Goal: Task Accomplishment & Management: Complete application form

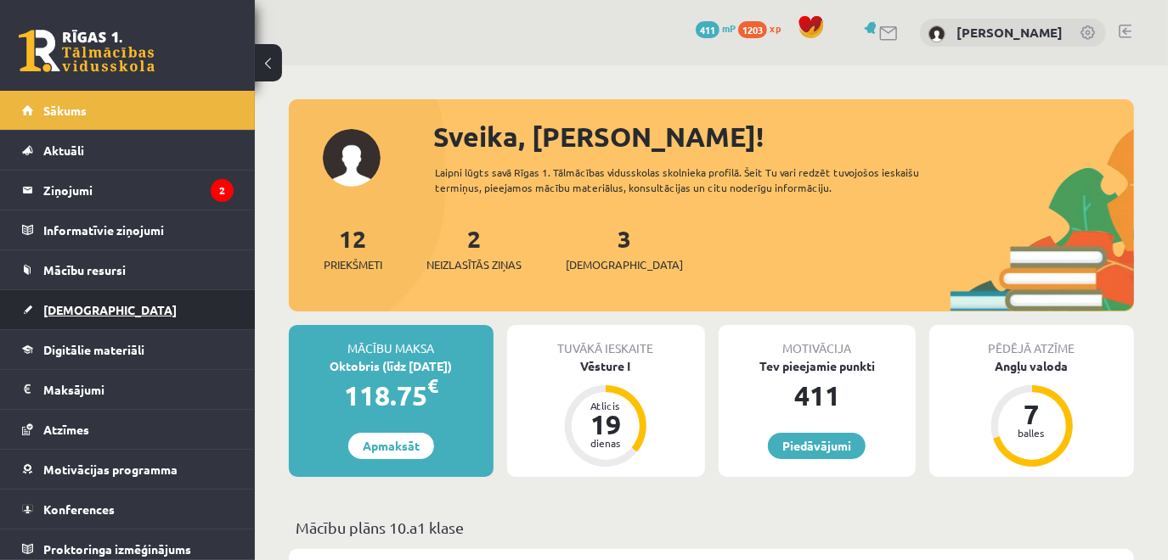
click at [86, 321] on link "[DEMOGRAPHIC_DATA]" at bounding box center [127, 309] width 211 height 39
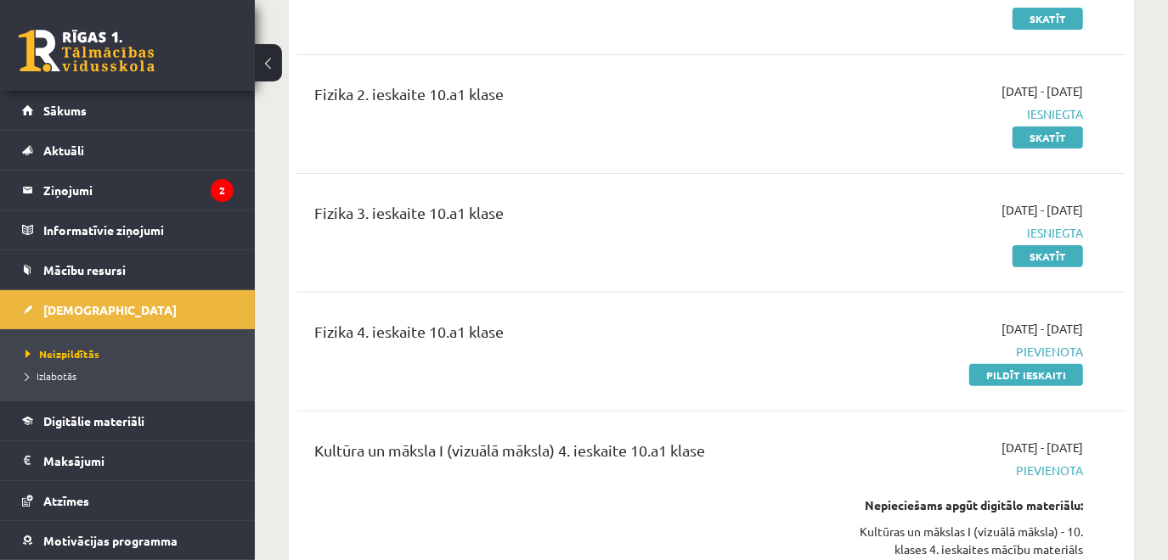
scroll to position [298, 0]
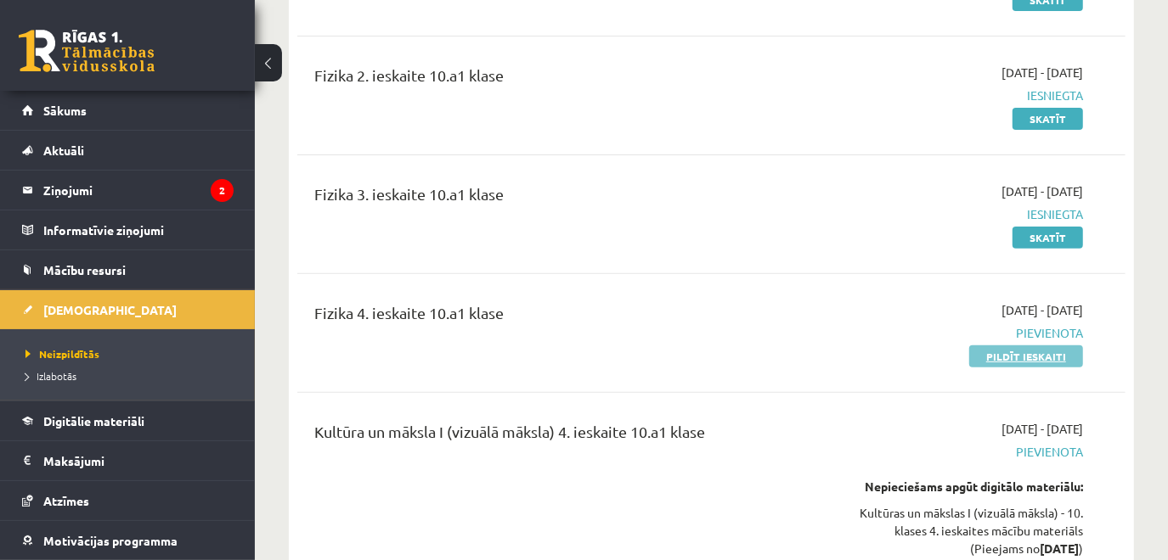
click at [1041, 360] on link "Pildīt ieskaiti" at bounding box center [1026, 357] width 114 height 22
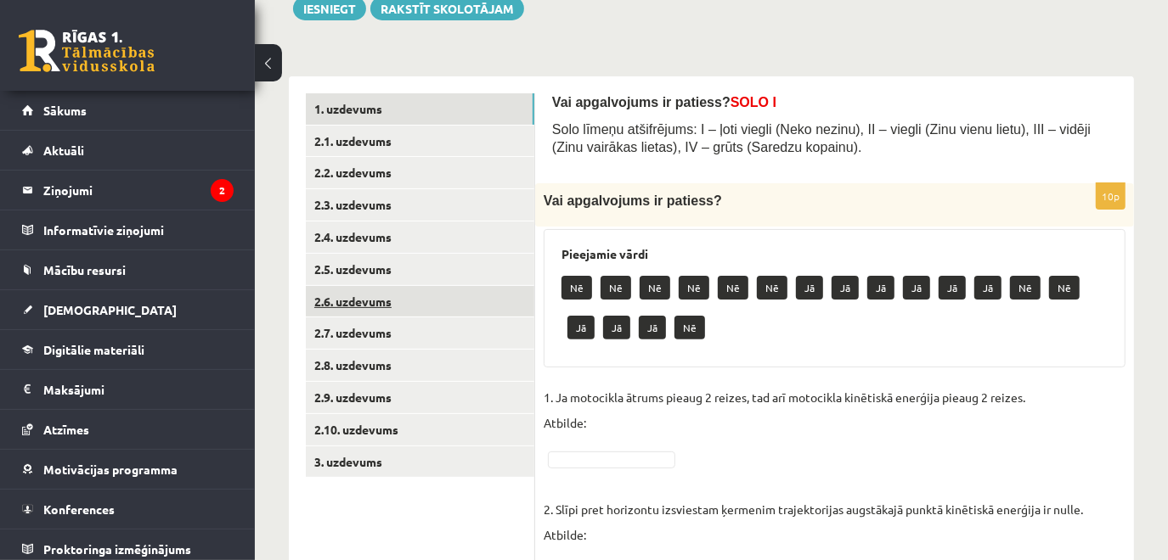
scroll to position [211, 0]
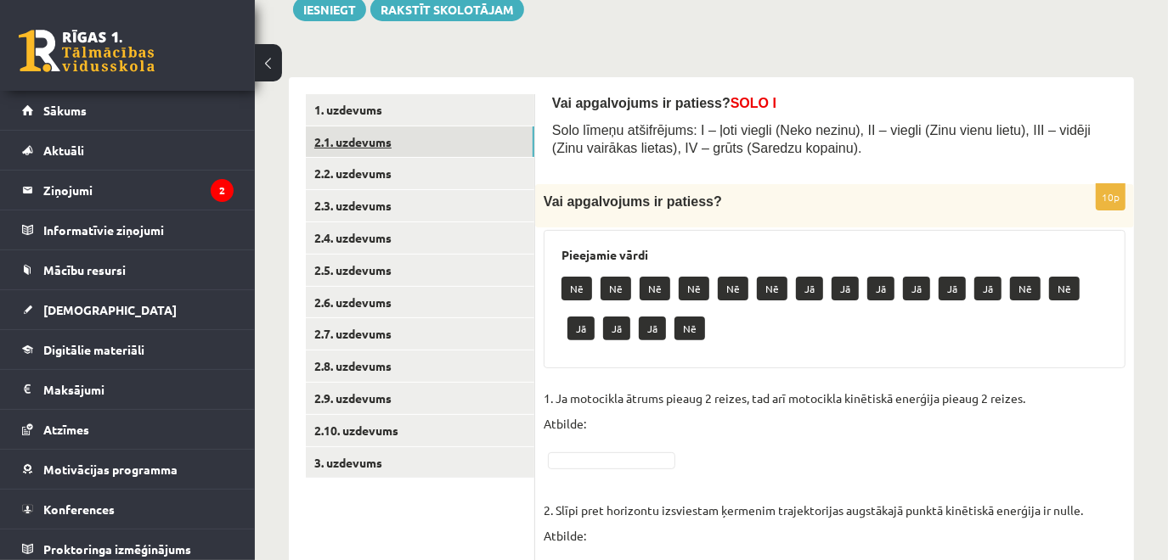
click at [370, 143] on link "2.1. uzdevums" at bounding box center [420, 142] width 228 height 31
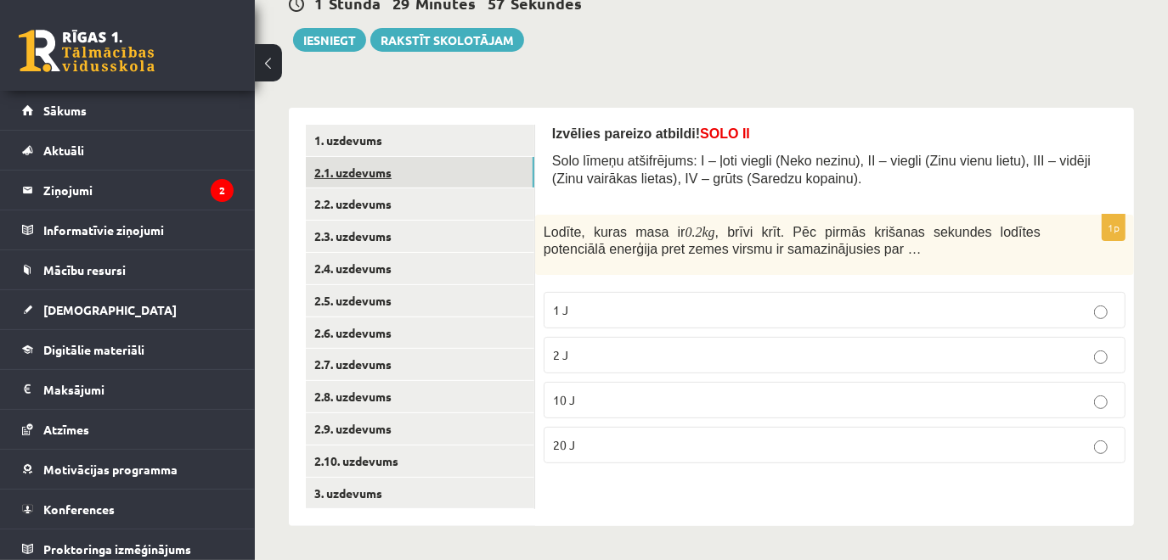
scroll to position [179, 0]
click at [380, 202] on link "2.2. uzdevums" at bounding box center [420, 204] width 228 height 31
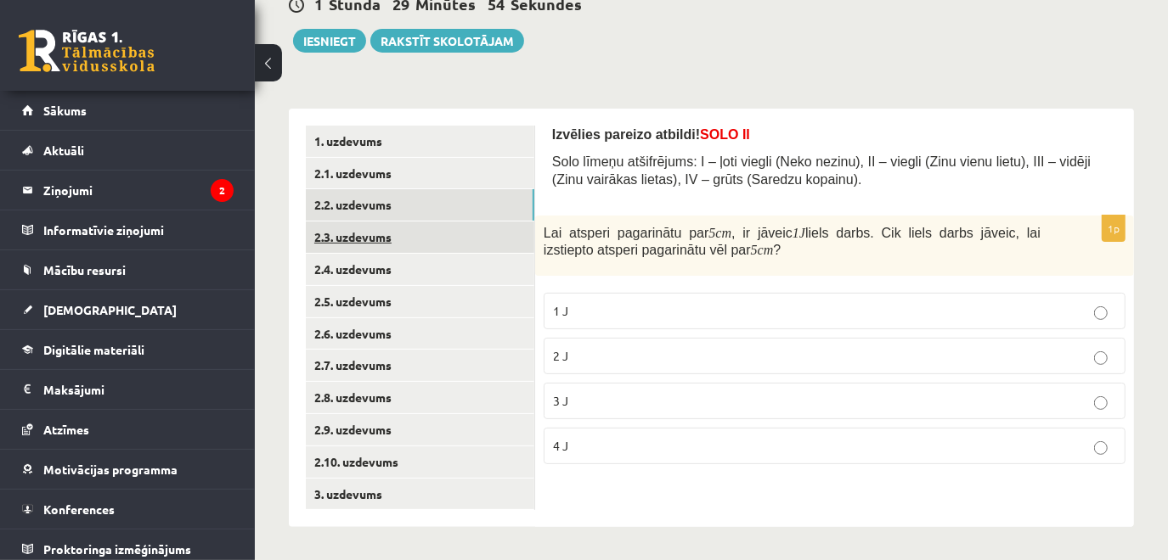
click at [367, 232] on link "2.3. uzdevums" at bounding box center [420, 237] width 228 height 31
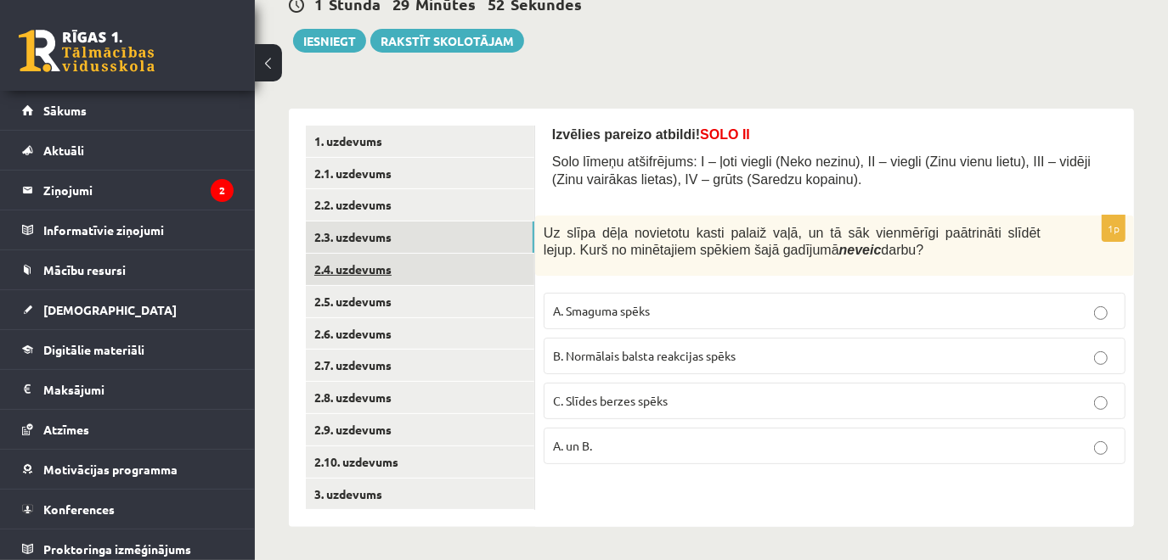
click at [369, 267] on link "2.4. uzdevums" at bounding box center [420, 269] width 228 height 31
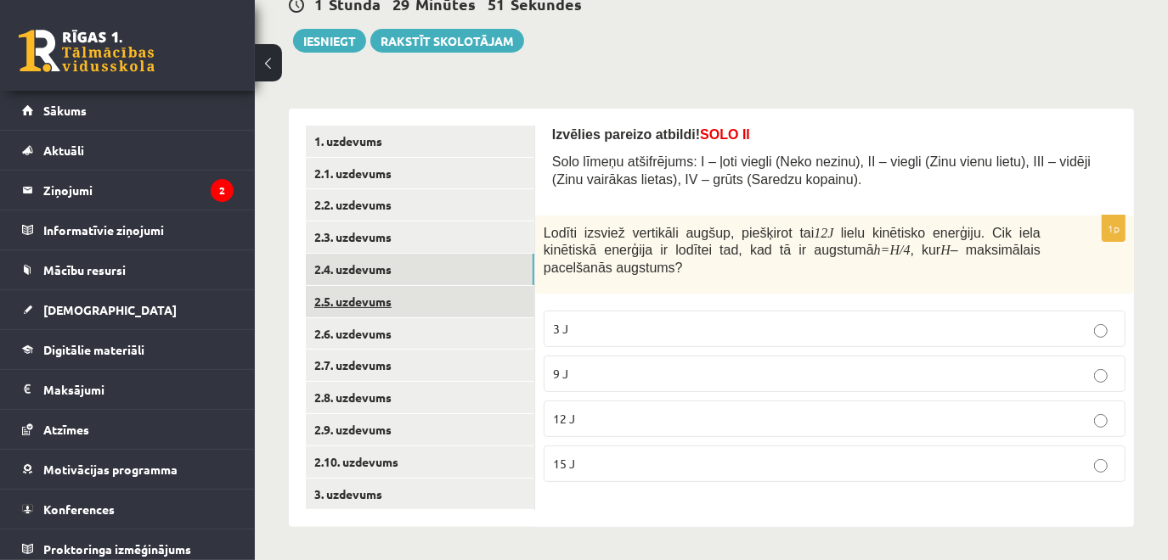
click at [375, 301] on link "2.5. uzdevums" at bounding box center [420, 301] width 228 height 31
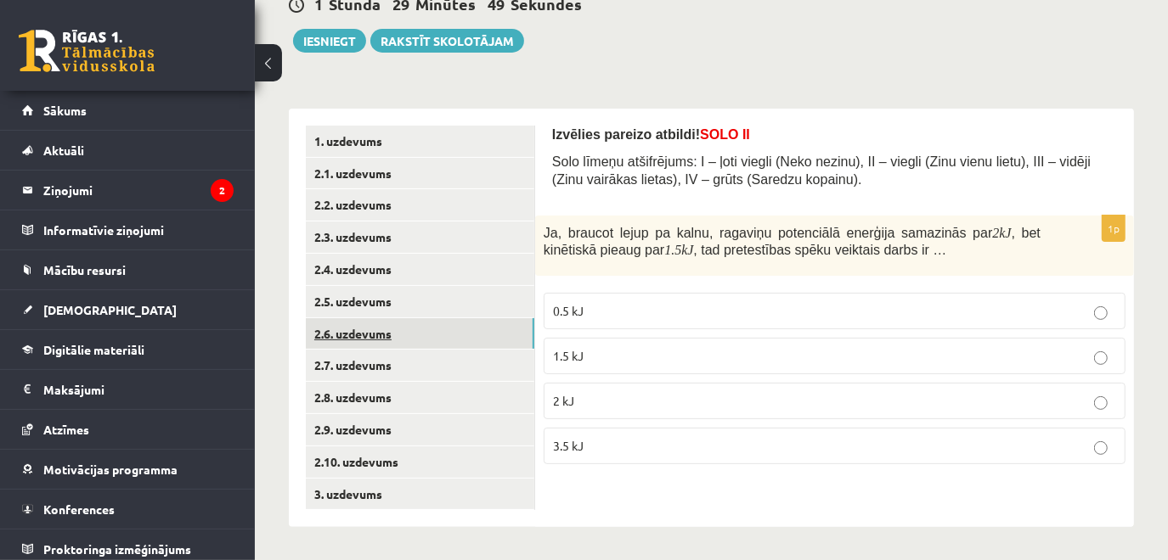
click at [378, 326] on link "2.6. uzdevums" at bounding box center [420, 333] width 228 height 31
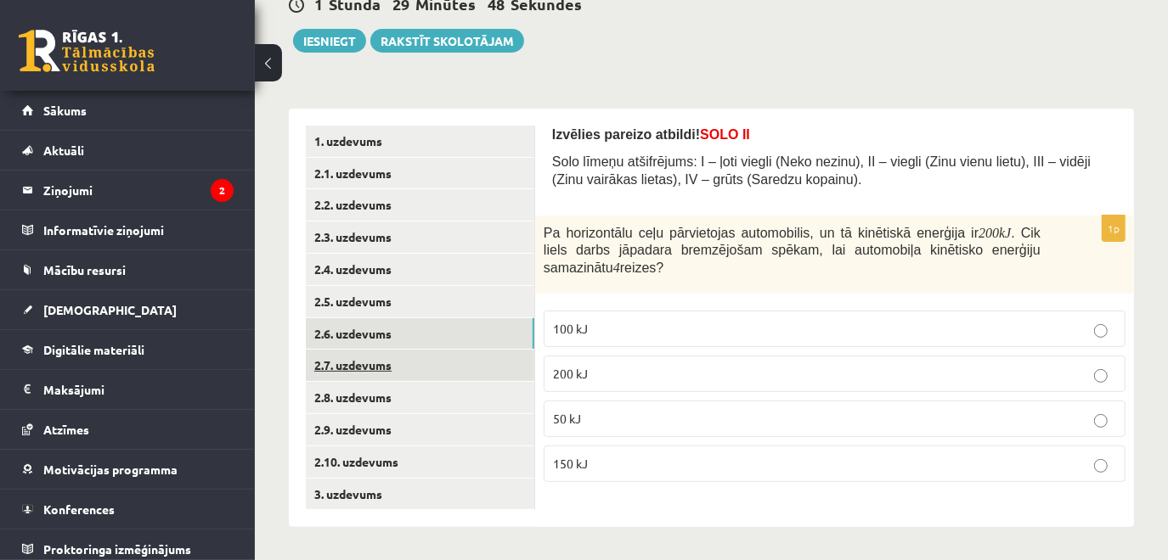
click at [380, 363] on link "2.7. uzdevums" at bounding box center [420, 365] width 228 height 31
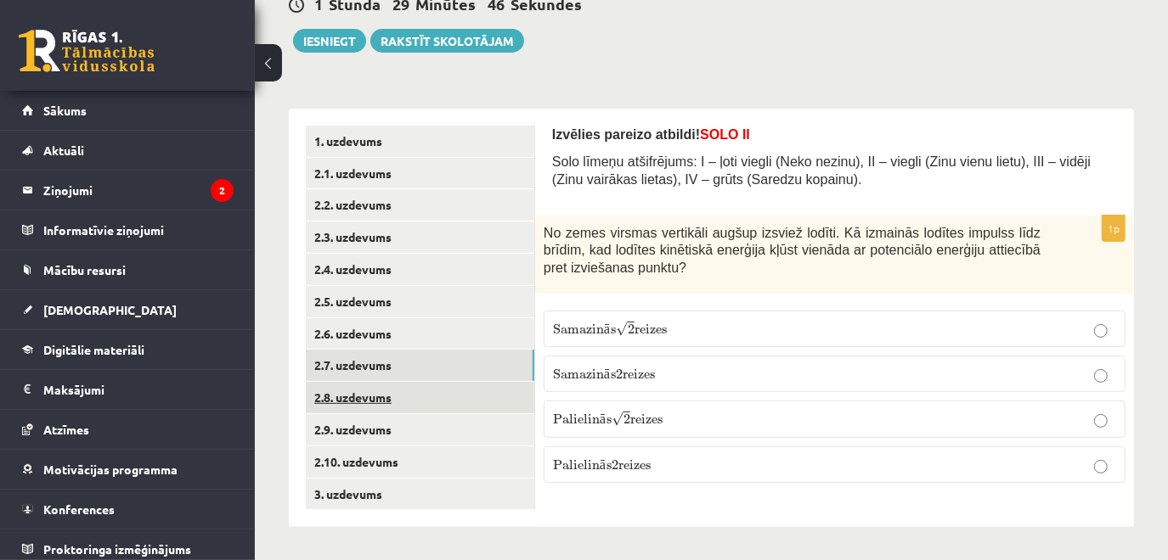
click at [377, 392] on link "2.8. uzdevums" at bounding box center [420, 397] width 228 height 31
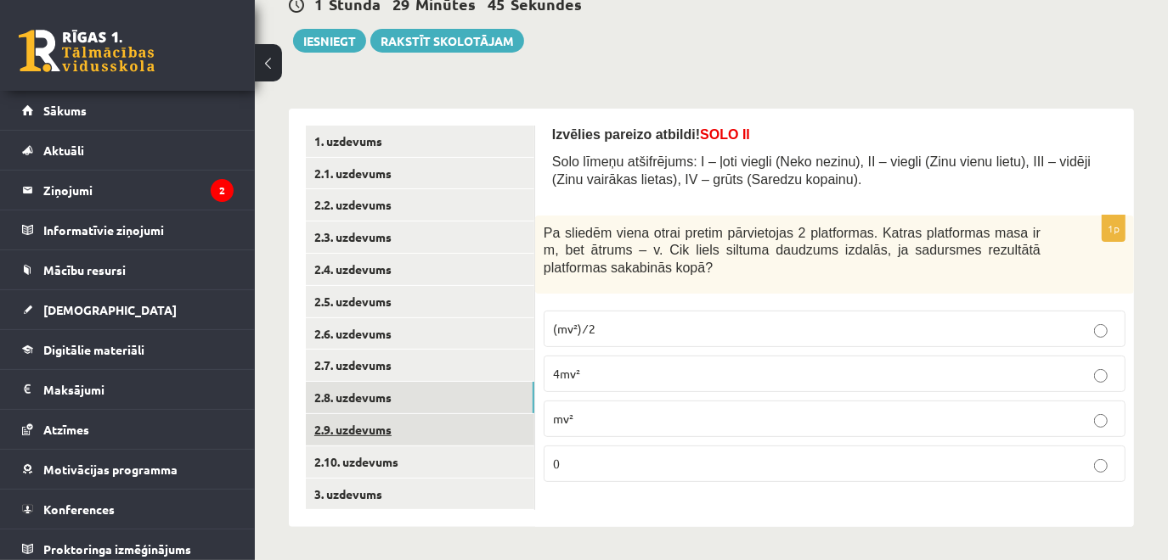
click at [378, 428] on link "2.9. uzdevums" at bounding box center [420, 429] width 228 height 31
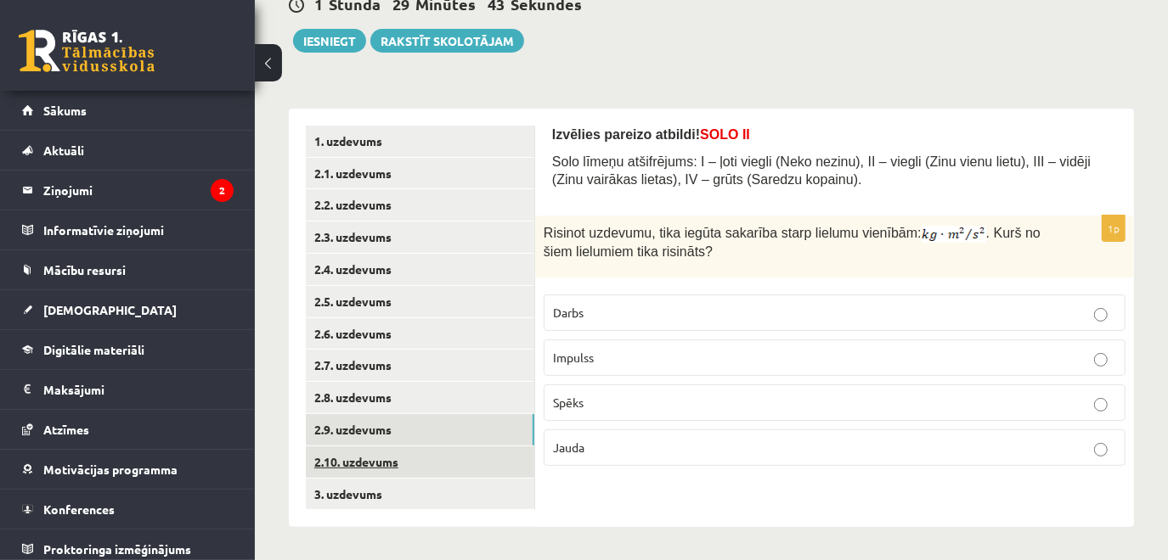
click at [373, 468] on link "2.10. uzdevums" at bounding box center [420, 462] width 228 height 31
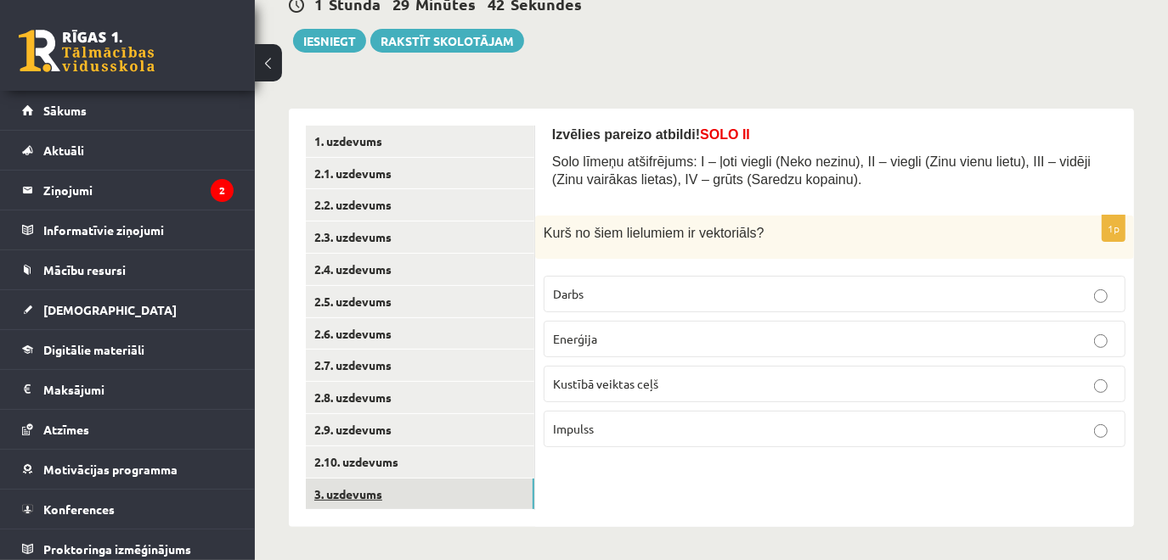
click at [366, 502] on link "3. uzdevums" at bounding box center [420, 494] width 228 height 31
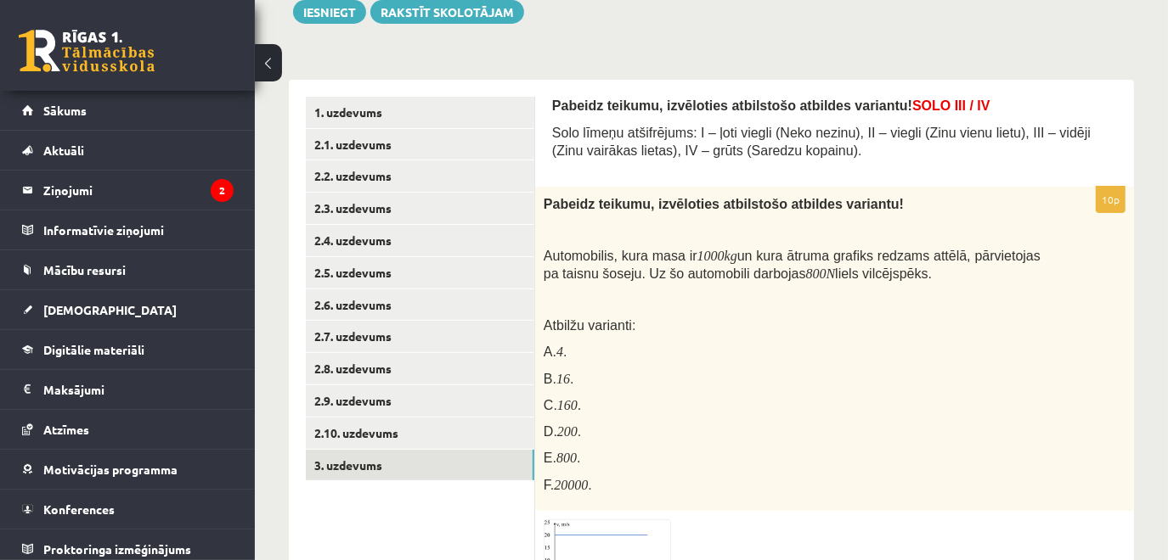
scroll to position [200, 0]
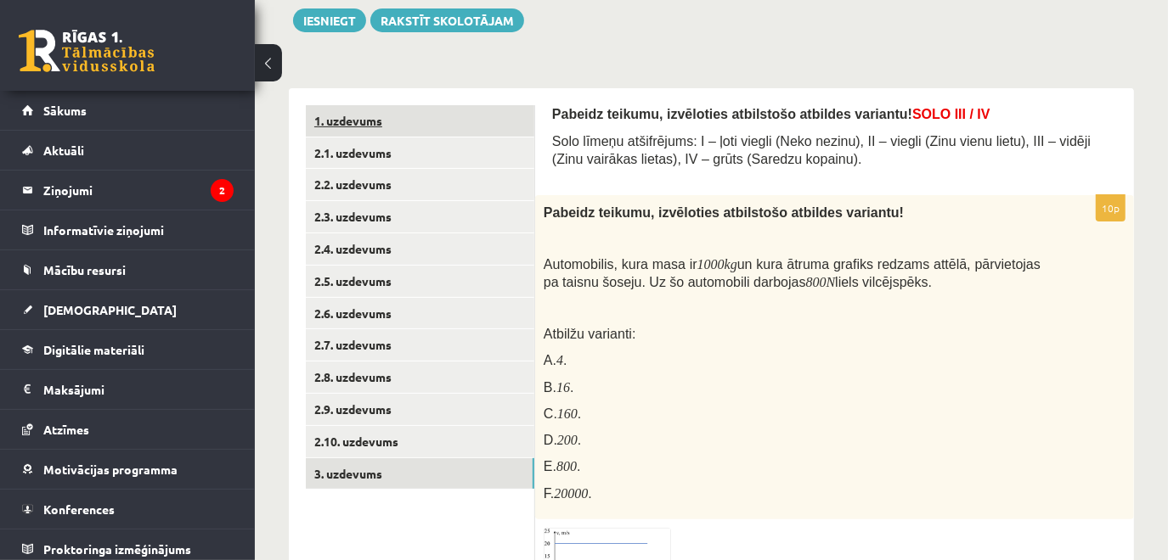
click at [372, 127] on link "1. uzdevums" at bounding box center [420, 120] width 228 height 31
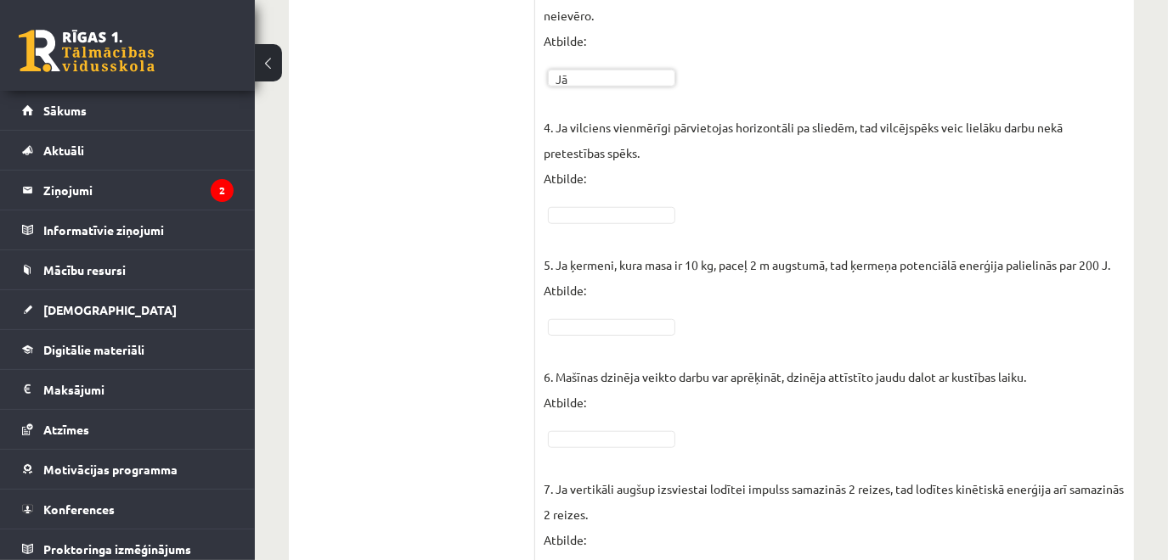
scroll to position [870, 0]
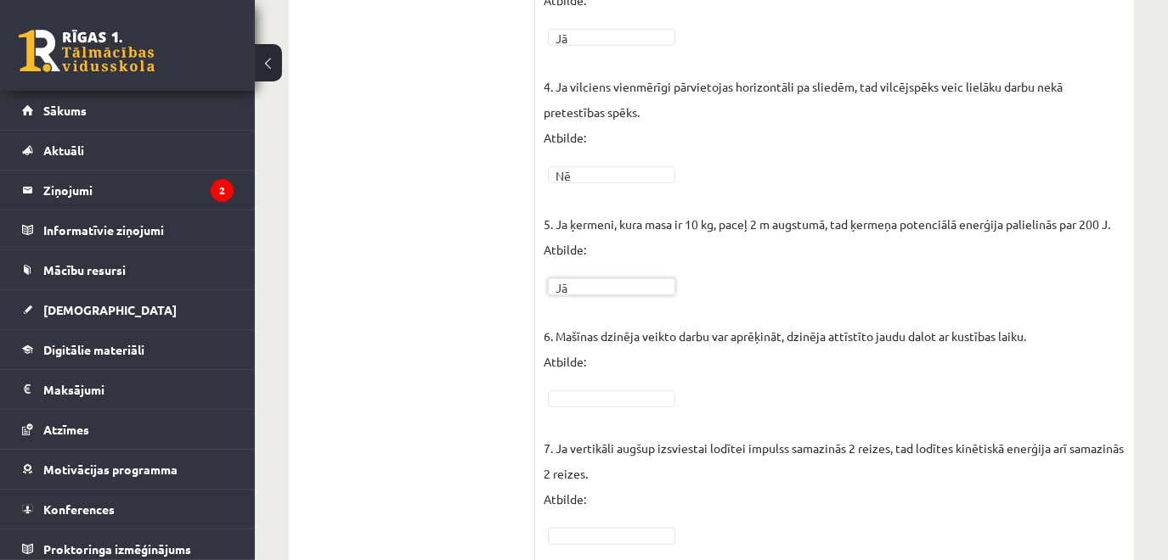
drag, startPoint x: 602, startPoint y: 363, endPoint x: 523, endPoint y: 325, distance: 87.4
click at [523, 326] on ul "1. uzdevums 2.1. uzdevums 2.2. uzdevums 2.3. uzdevums 2.4. uzdevums 2.5. uzdevu…" at bounding box center [420, 151] width 229 height 1432
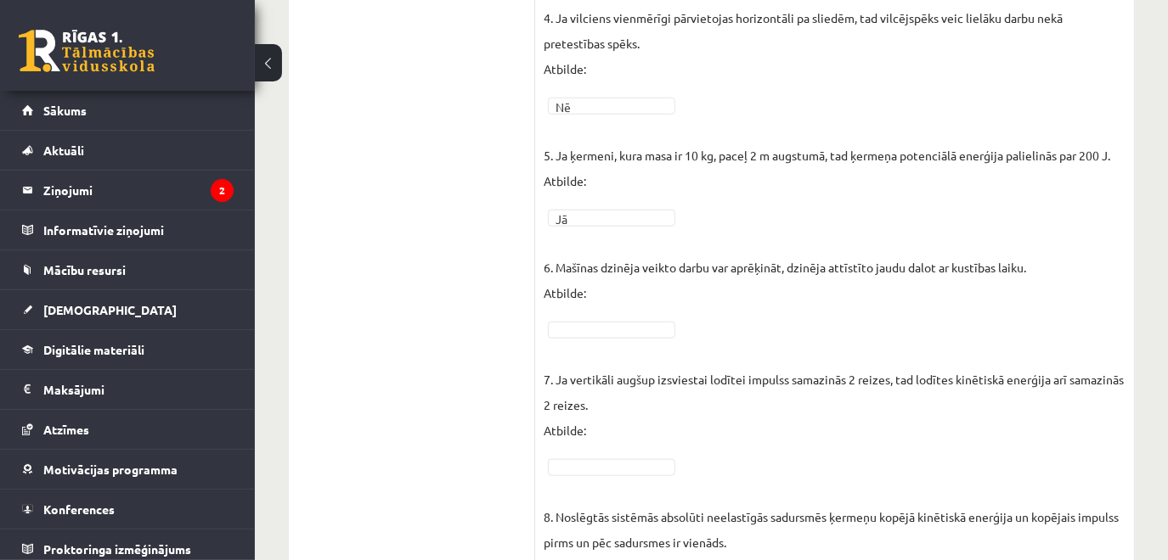
scroll to position [956, 0]
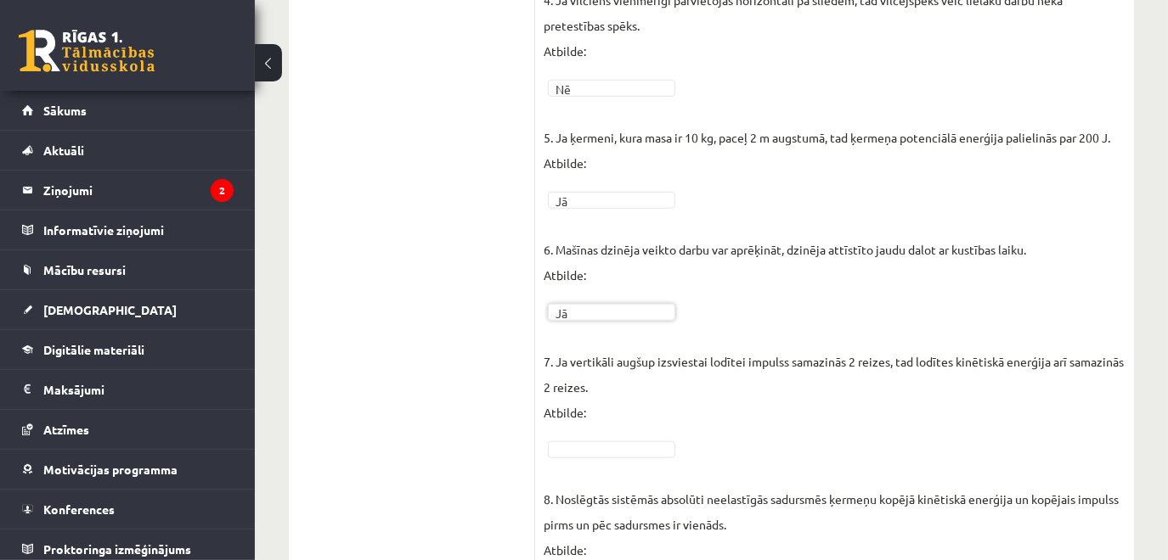
click at [627, 461] on p "8. Noslēgtās sistēmās absolūti neelastīgās sadursmēs ķermeņu kopējā kinētiskā e…" at bounding box center [834, 512] width 582 height 102
click at [628, 442] on div at bounding box center [611, 450] width 127 height 17
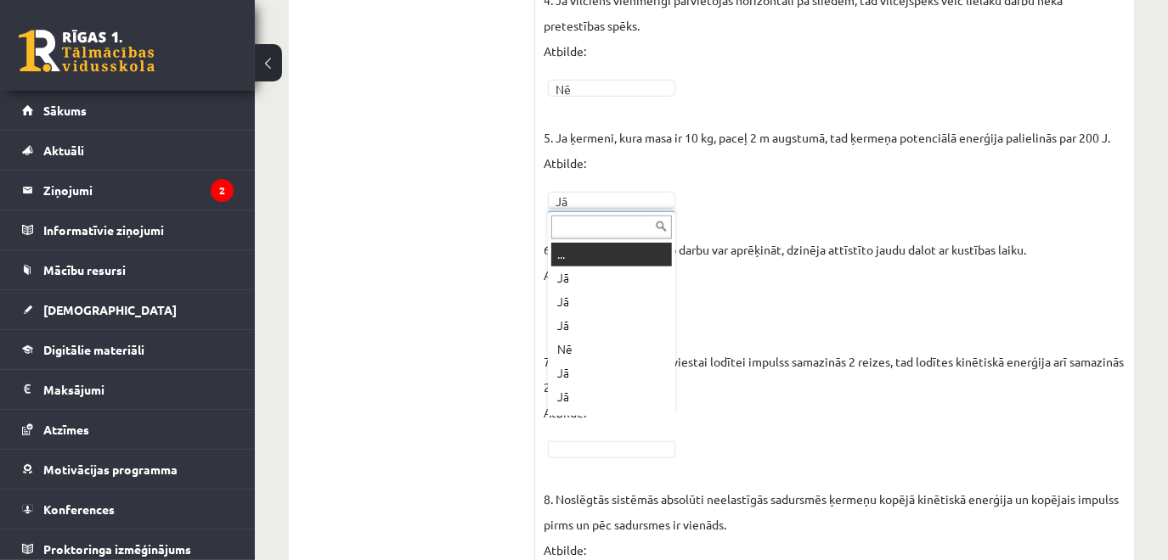
scroll to position [20, 0]
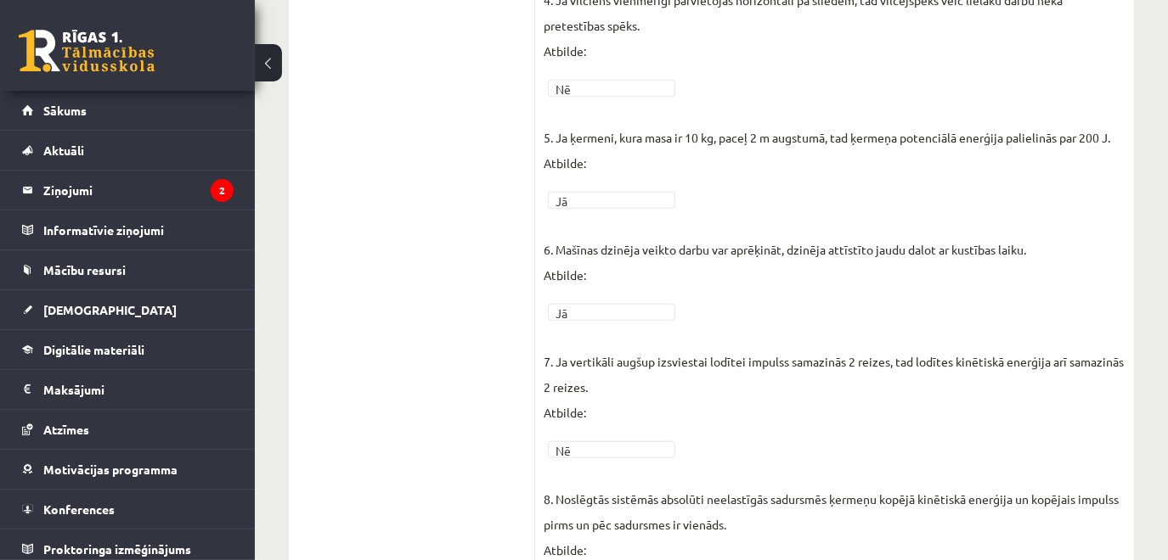
drag, startPoint x: 603, startPoint y: 333, endPoint x: 786, endPoint y: 487, distance: 239.9
click at [786, 487] on p "8. Noslēgtās sistēmās absolūti neelastīgās sadursmēs ķermeņu kopējā kinētiskā e…" at bounding box center [834, 512] width 582 height 102
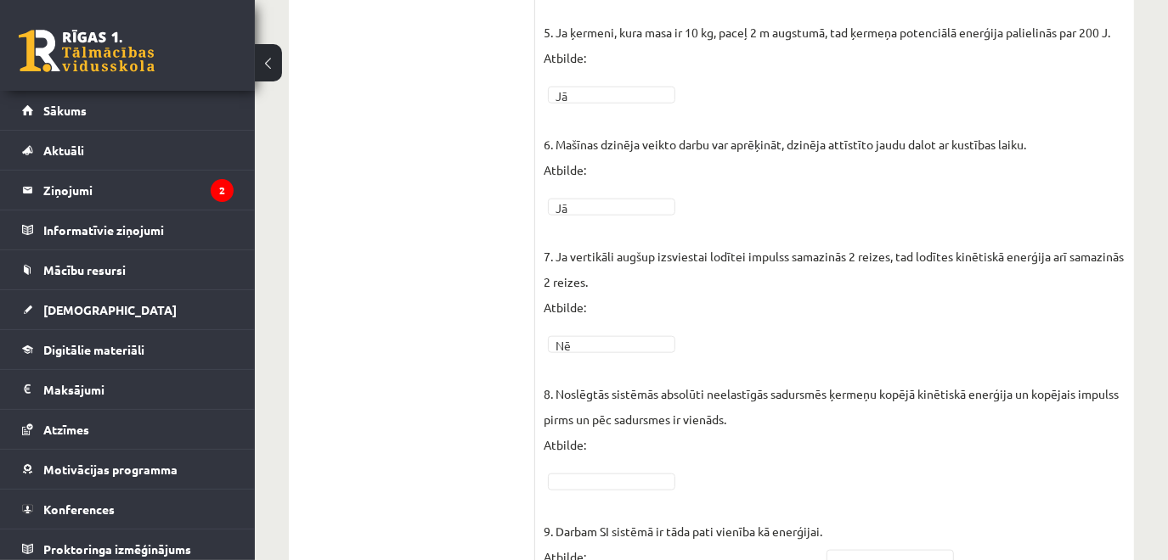
scroll to position [1200, 0]
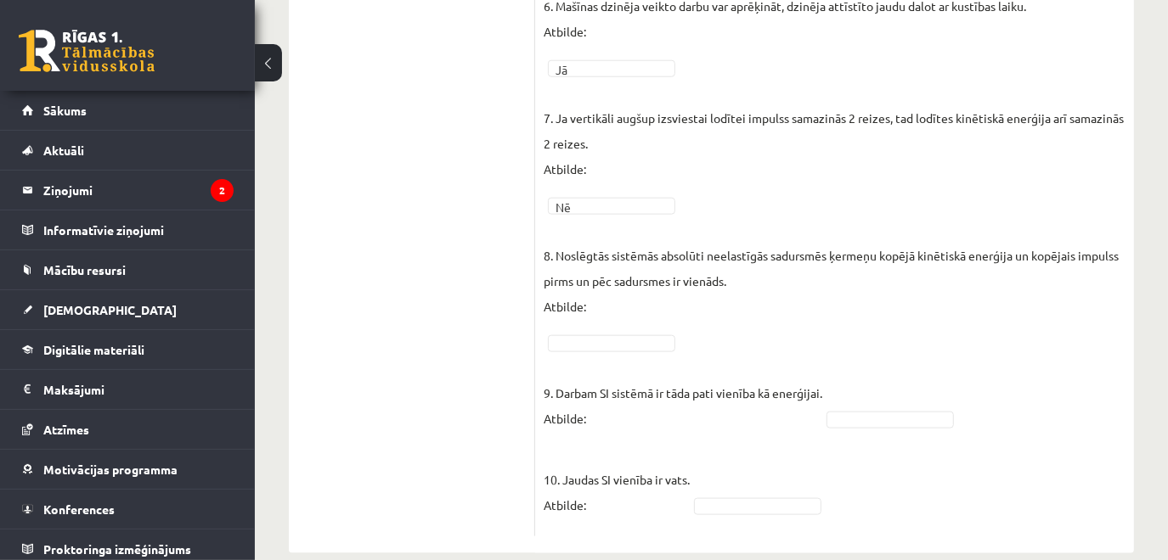
click at [657, 355] on p "9. Darbam SI sistēmā ir tāda pati vienība kā enerģijai. Atbilde:" at bounding box center [682, 393] width 279 height 76
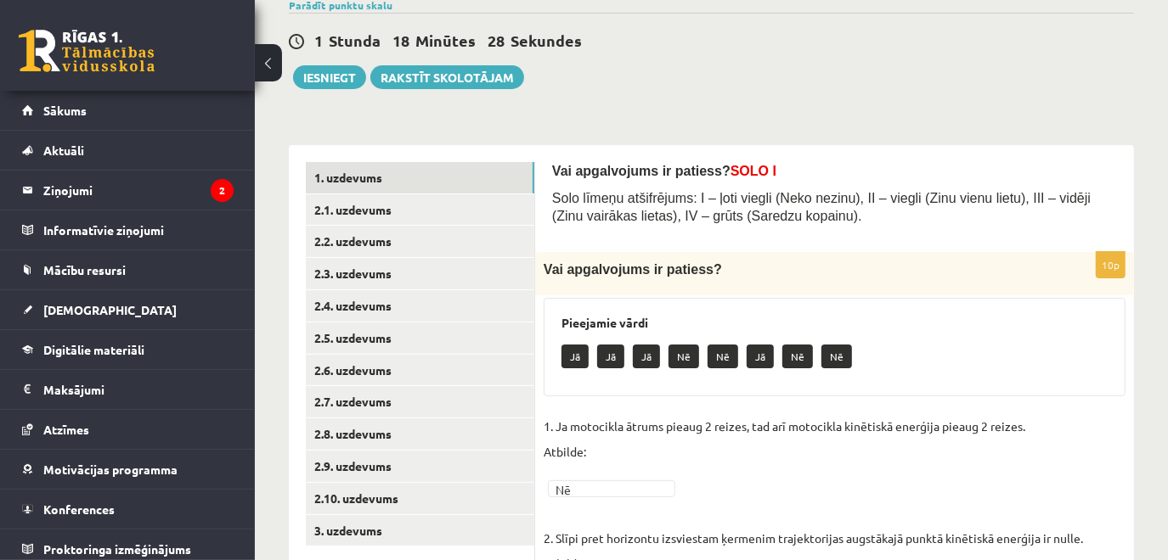
scroll to position [0, 0]
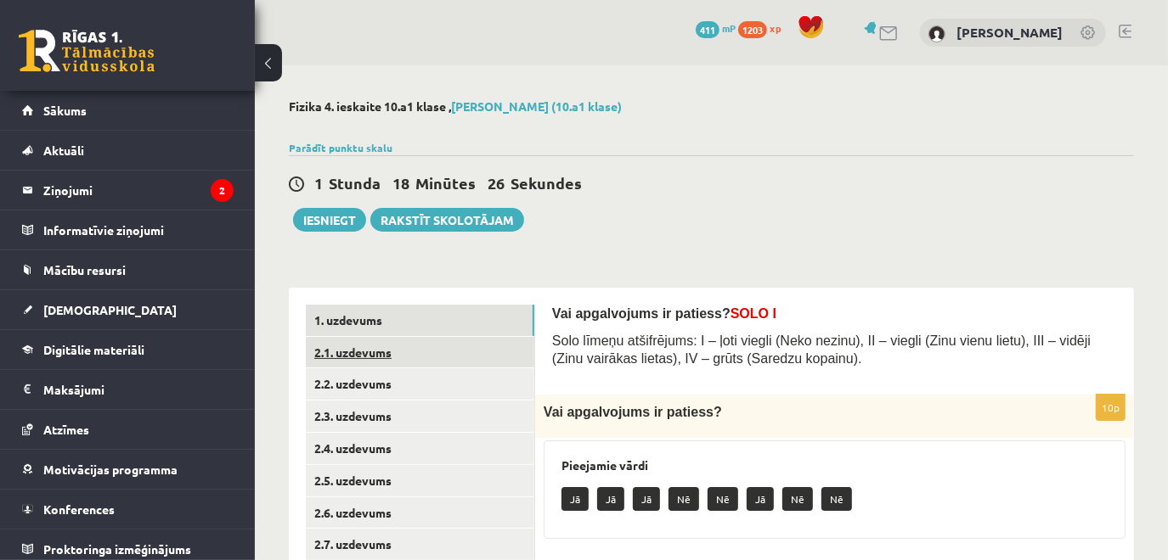
click at [391, 352] on link "2.1. uzdevums" at bounding box center [420, 352] width 228 height 31
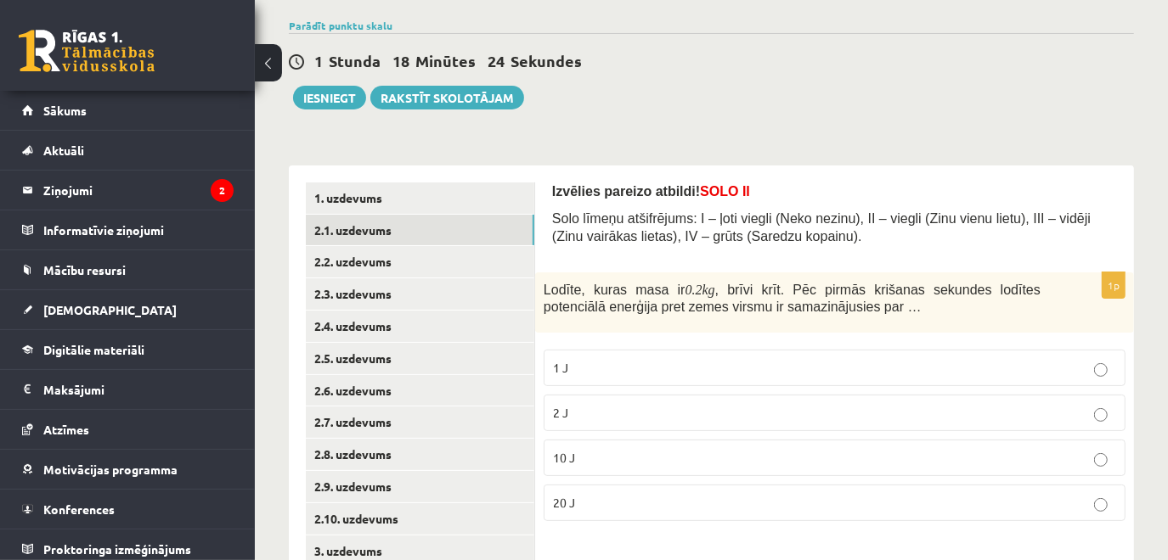
scroll to position [179, 0]
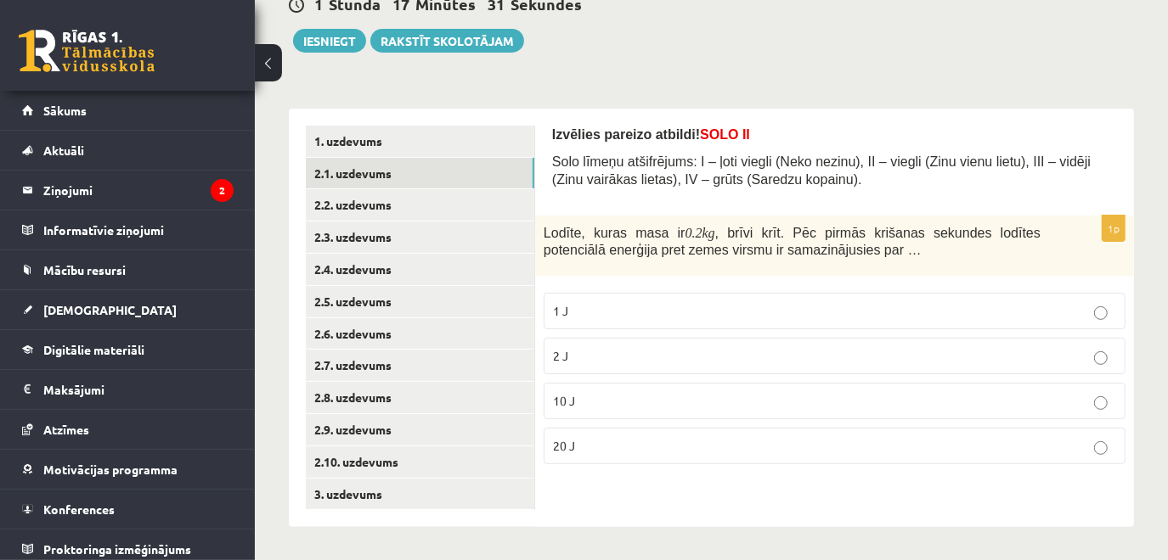
click at [677, 406] on p "10 J" at bounding box center [834, 401] width 563 height 18
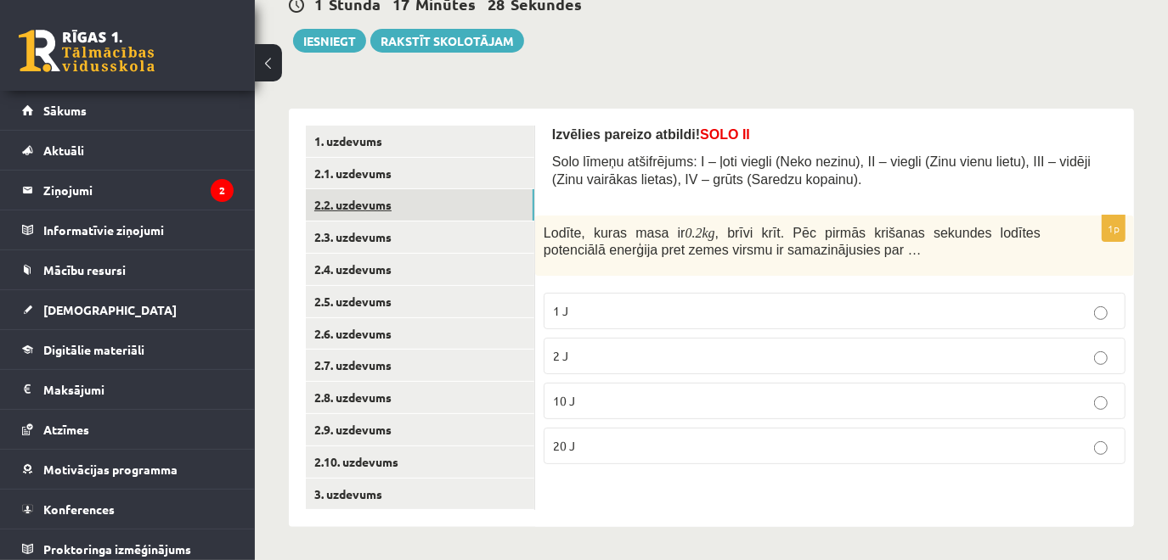
click at [402, 206] on link "2.2. uzdevums" at bounding box center [420, 204] width 228 height 31
click at [659, 399] on p "3 J" at bounding box center [834, 401] width 563 height 18
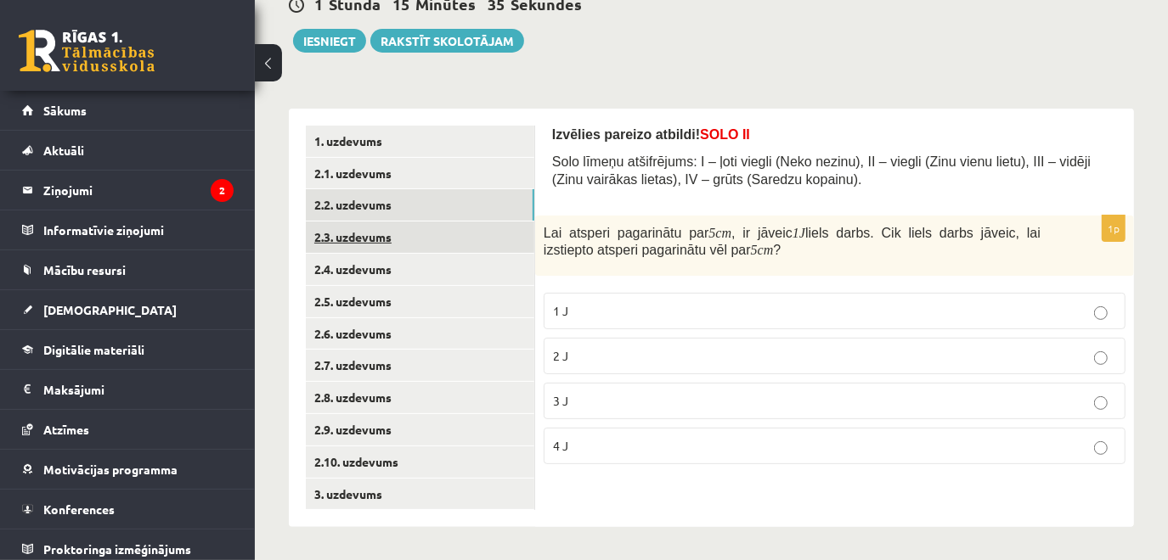
click at [386, 238] on link "2.3. uzdevums" at bounding box center [420, 237] width 228 height 31
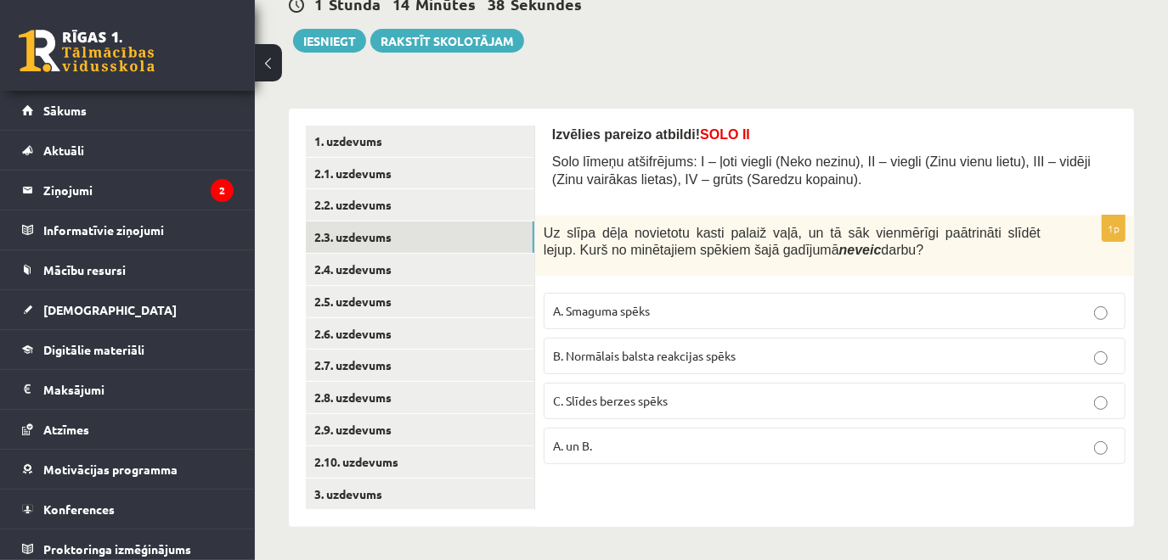
click at [628, 352] on span "B. Normālais balsta reakcijas spēks" at bounding box center [644, 355] width 183 height 15
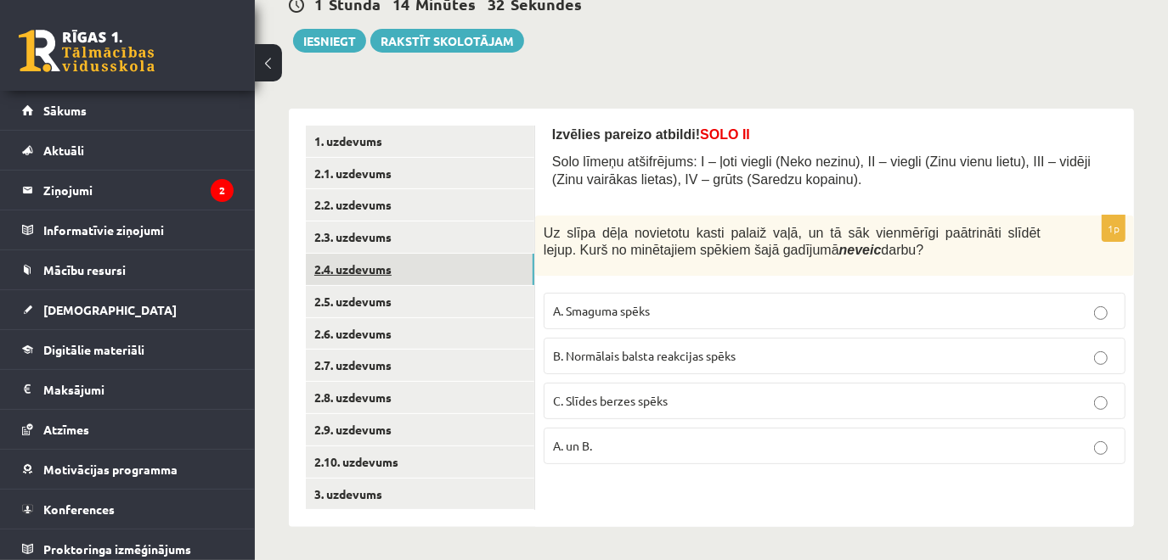
click at [378, 272] on link "2.4. uzdevums" at bounding box center [420, 269] width 228 height 31
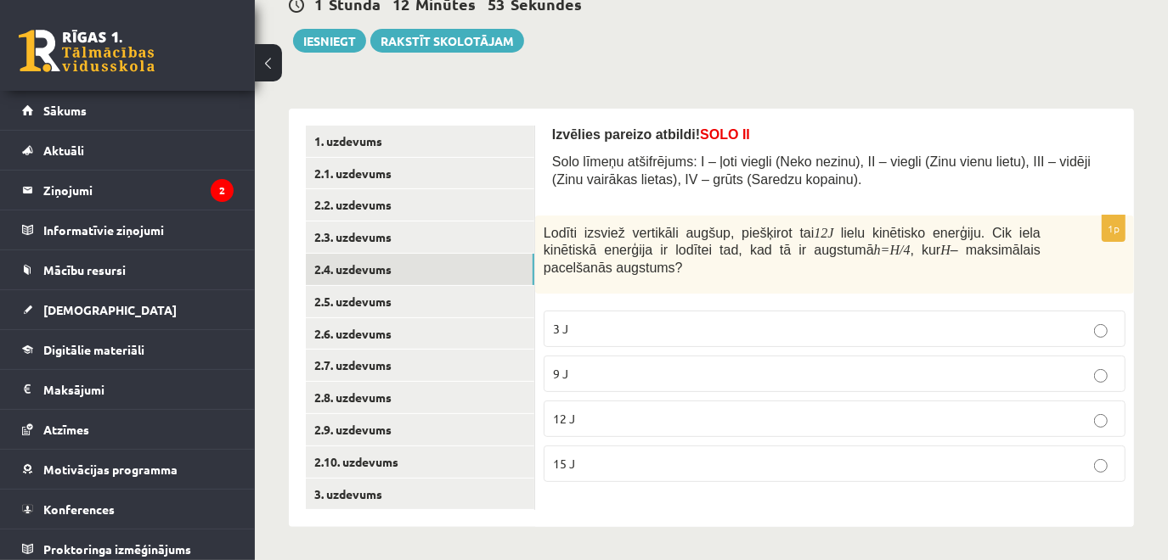
click at [656, 374] on p "9 J" at bounding box center [834, 374] width 563 height 18
click at [362, 294] on link "2.5. uzdevums" at bounding box center [420, 301] width 228 height 31
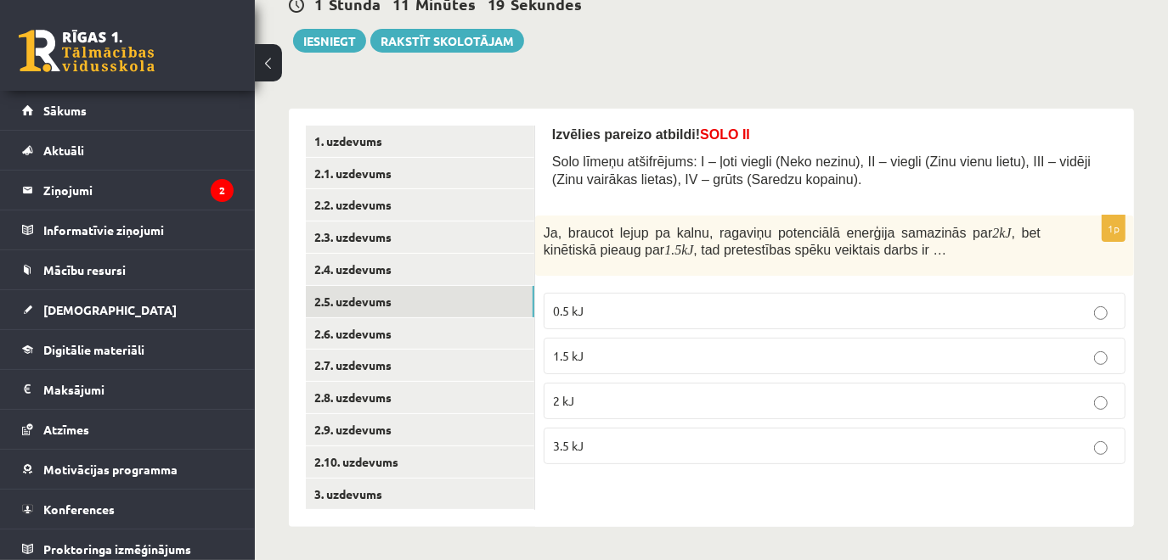
click at [625, 302] on p "0.5 kJ" at bounding box center [834, 311] width 563 height 18
click at [416, 335] on link "2.6. uzdevums" at bounding box center [420, 333] width 228 height 31
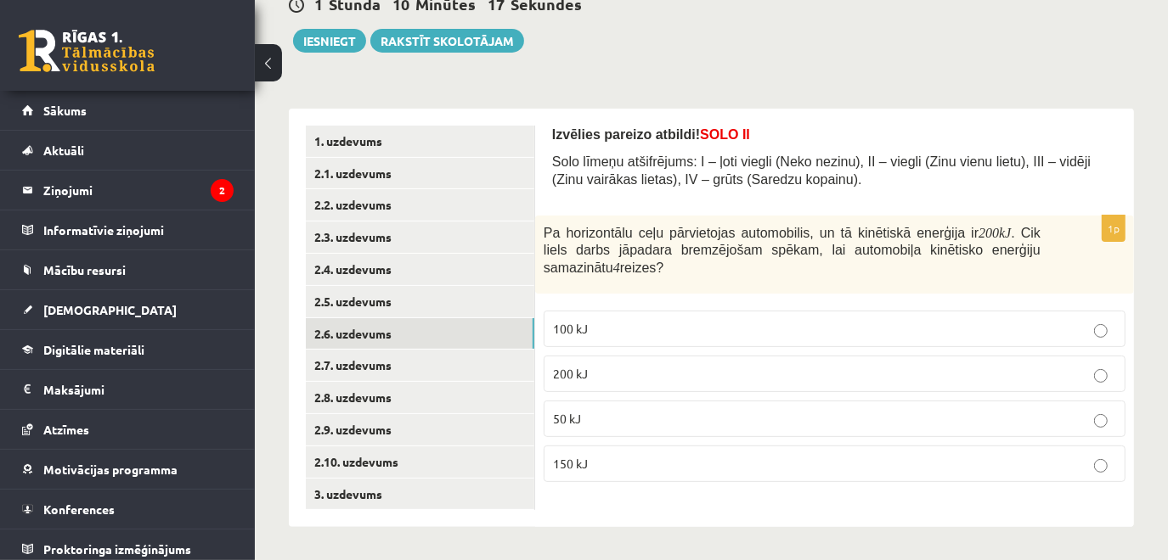
click at [611, 460] on p "150 kJ" at bounding box center [834, 464] width 563 height 18
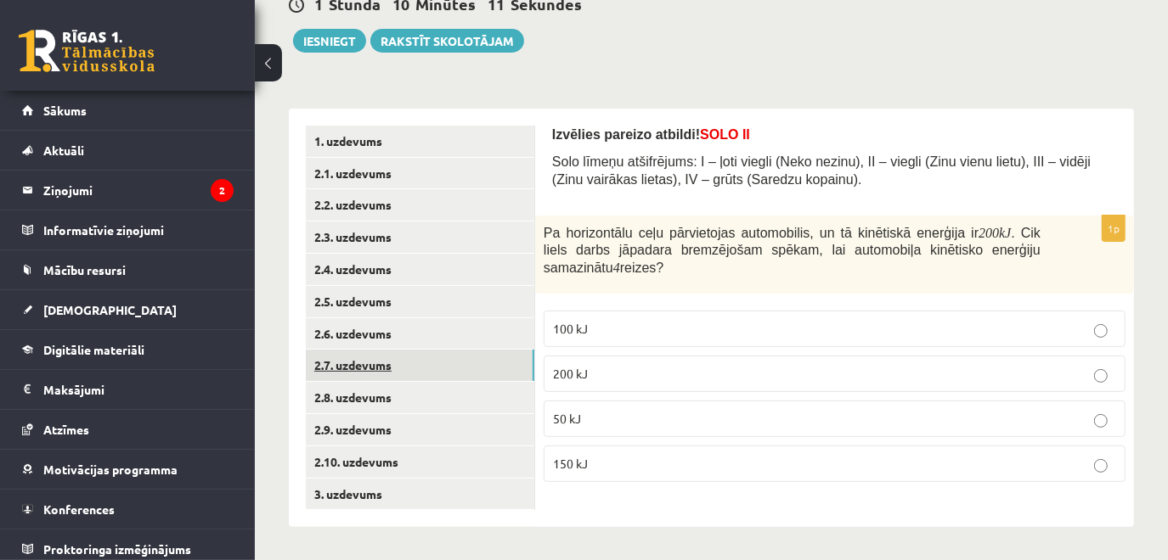
click at [382, 367] on link "2.7. uzdevums" at bounding box center [420, 365] width 228 height 31
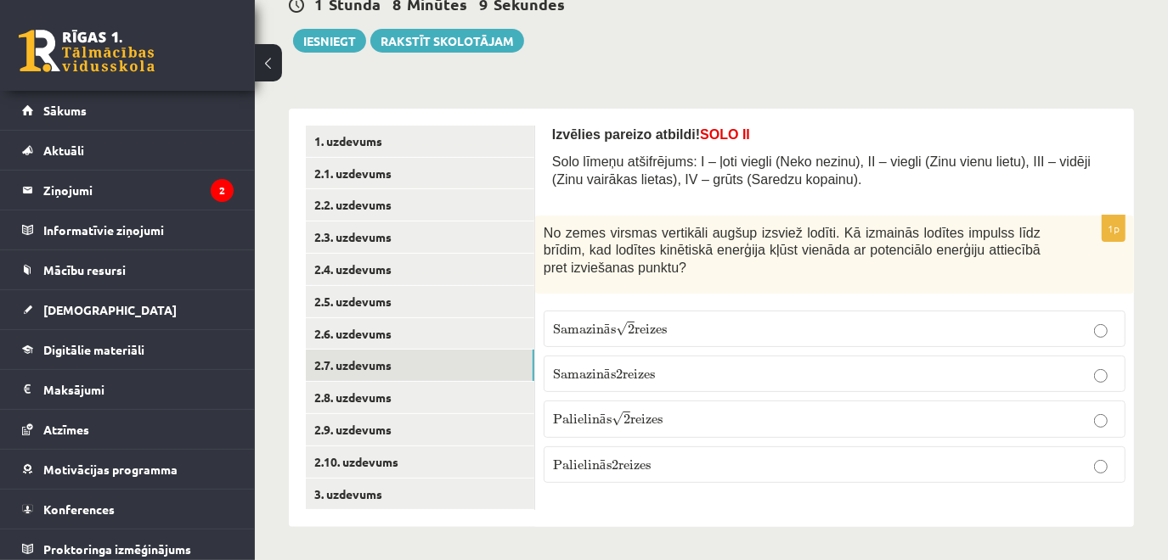
click at [661, 333] on span "reizes" at bounding box center [650, 329] width 32 height 10
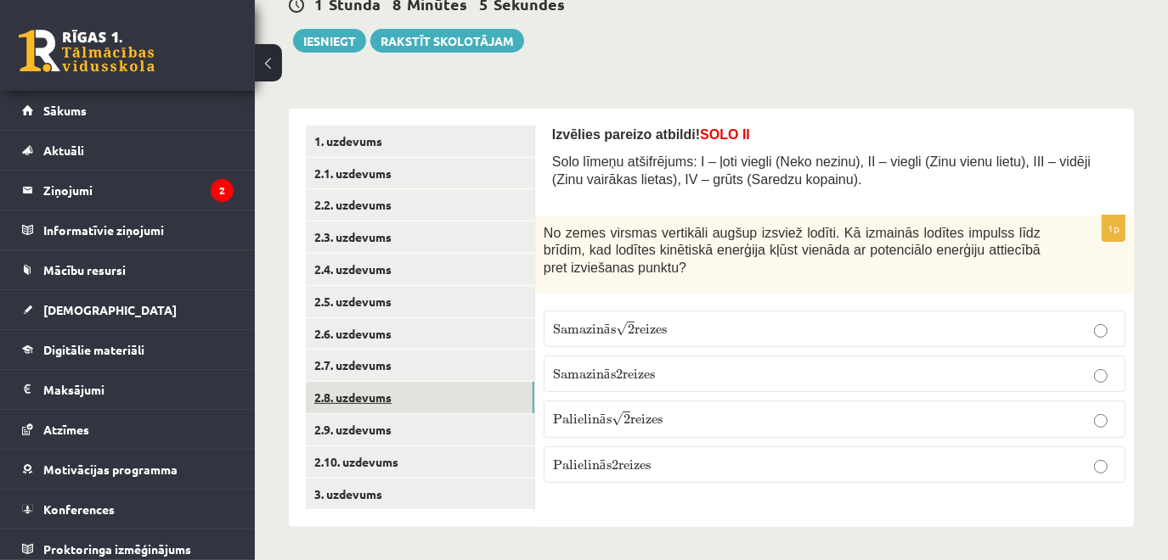
click at [406, 396] on link "2.8. uzdevums" at bounding box center [420, 397] width 228 height 31
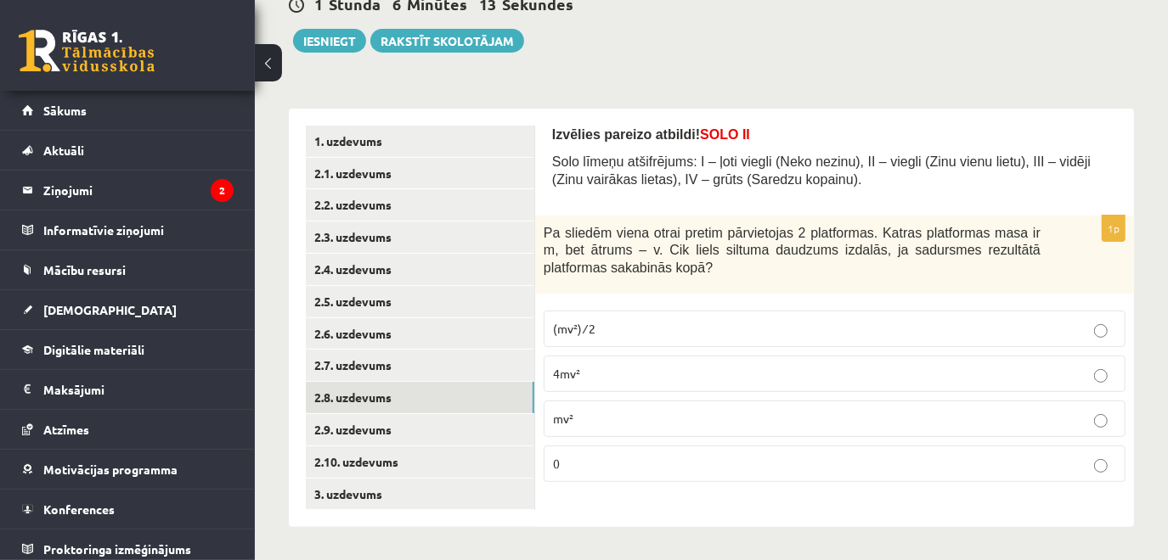
click at [658, 425] on p "mv²" at bounding box center [834, 419] width 563 height 18
click at [408, 417] on link "2.9. uzdevums" at bounding box center [420, 429] width 228 height 31
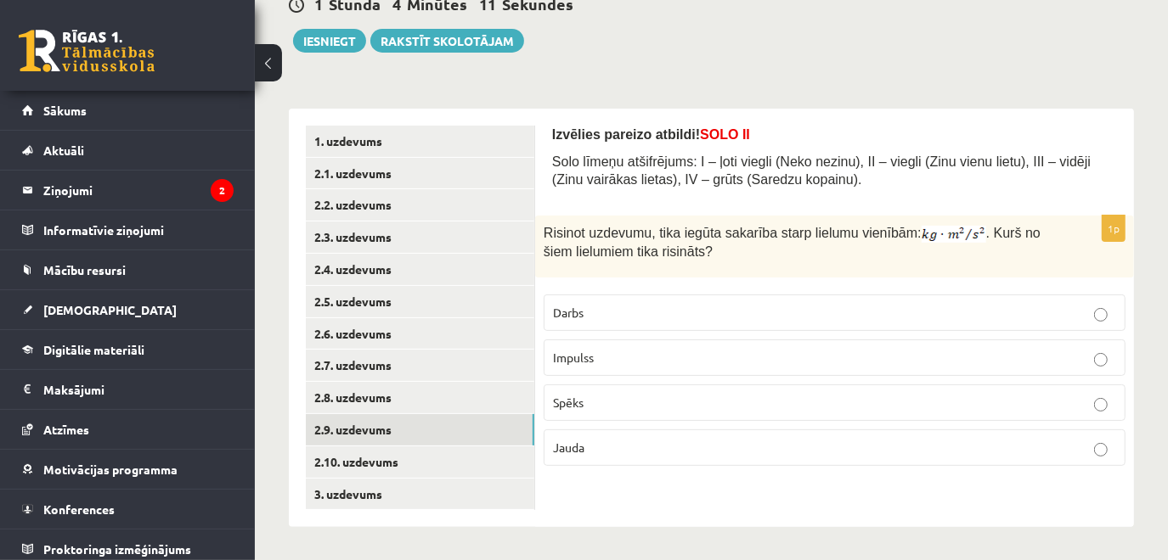
click at [593, 318] on p "Darbs" at bounding box center [834, 313] width 563 height 18
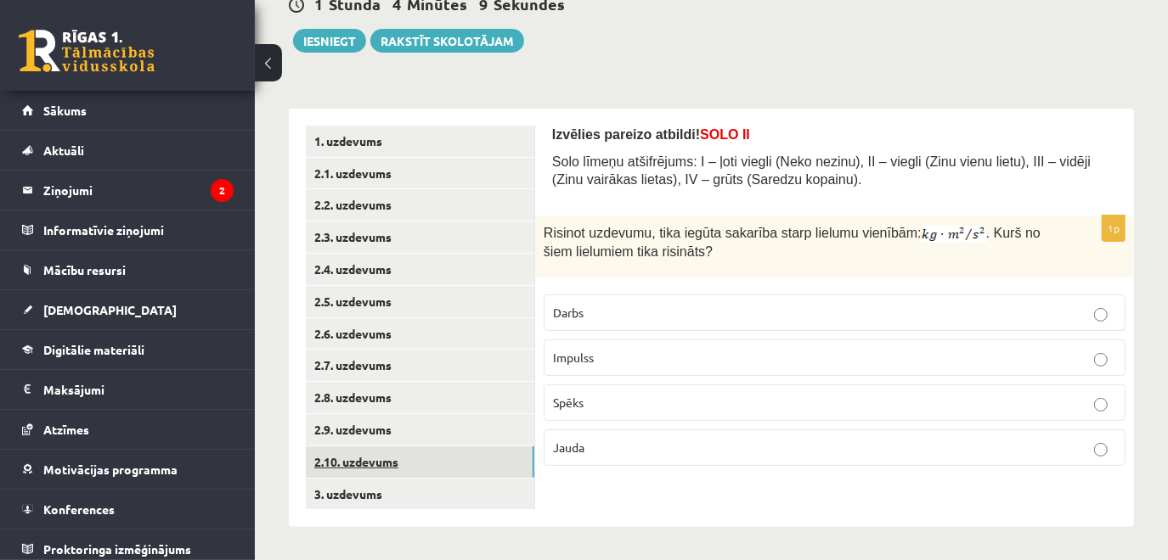
click at [374, 454] on link "2.10. uzdevums" at bounding box center [420, 462] width 228 height 31
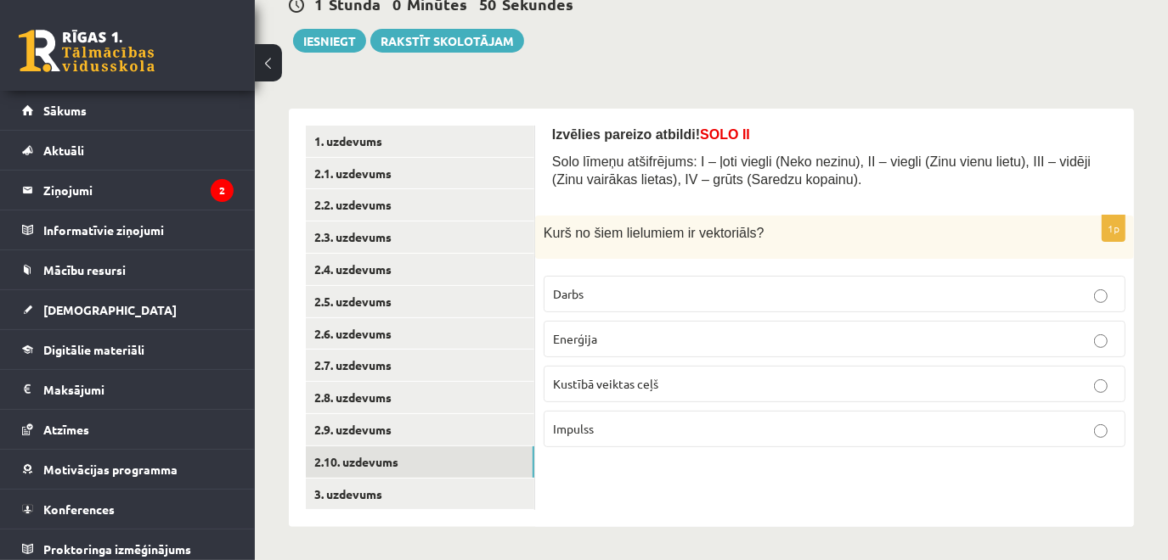
click at [622, 434] on p "Impulss" at bounding box center [834, 429] width 563 height 18
click at [366, 504] on link "3. uzdevums" at bounding box center [420, 494] width 228 height 31
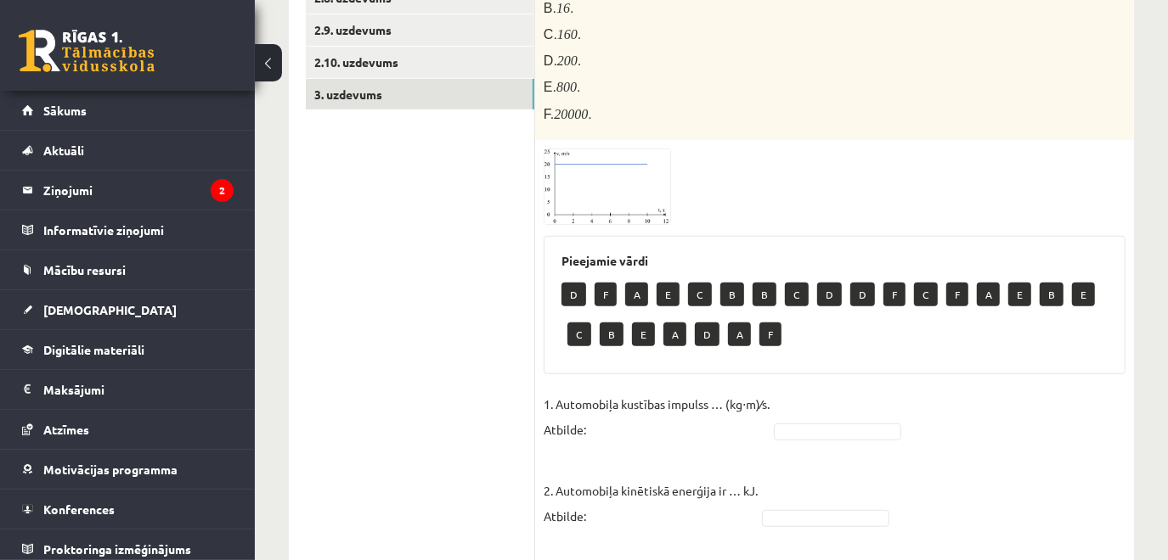
scroll to position [550, 0]
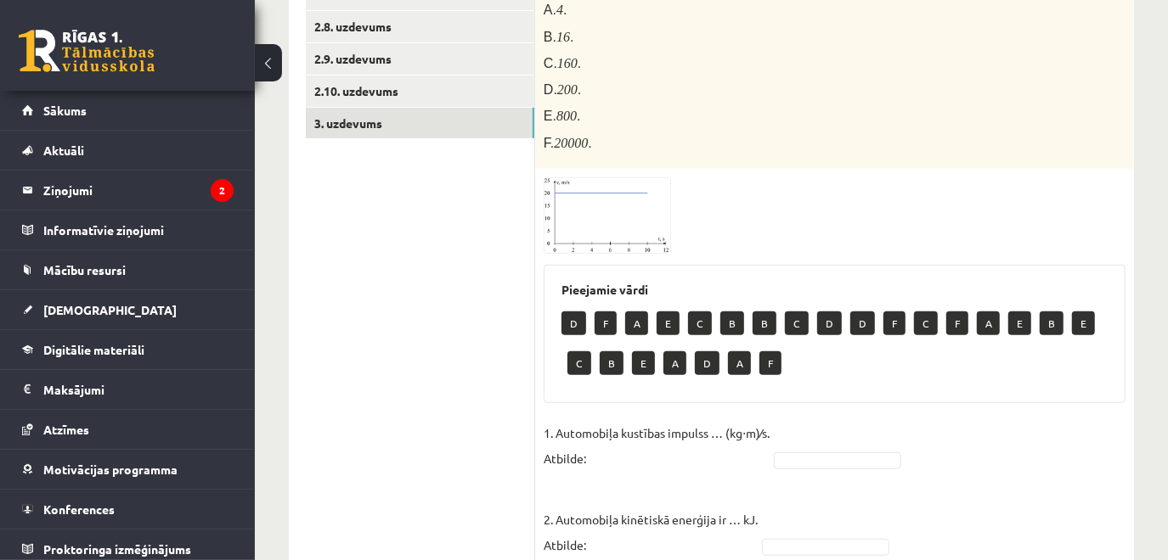
click at [639, 211] on img at bounding box center [606, 215] width 127 height 76
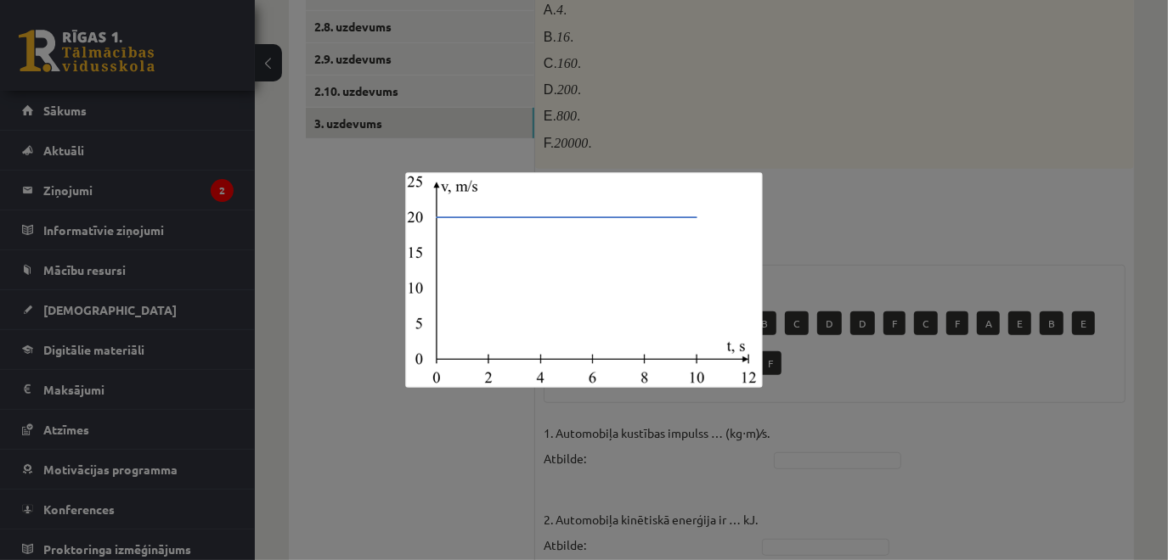
click at [892, 192] on div at bounding box center [584, 280] width 1168 height 560
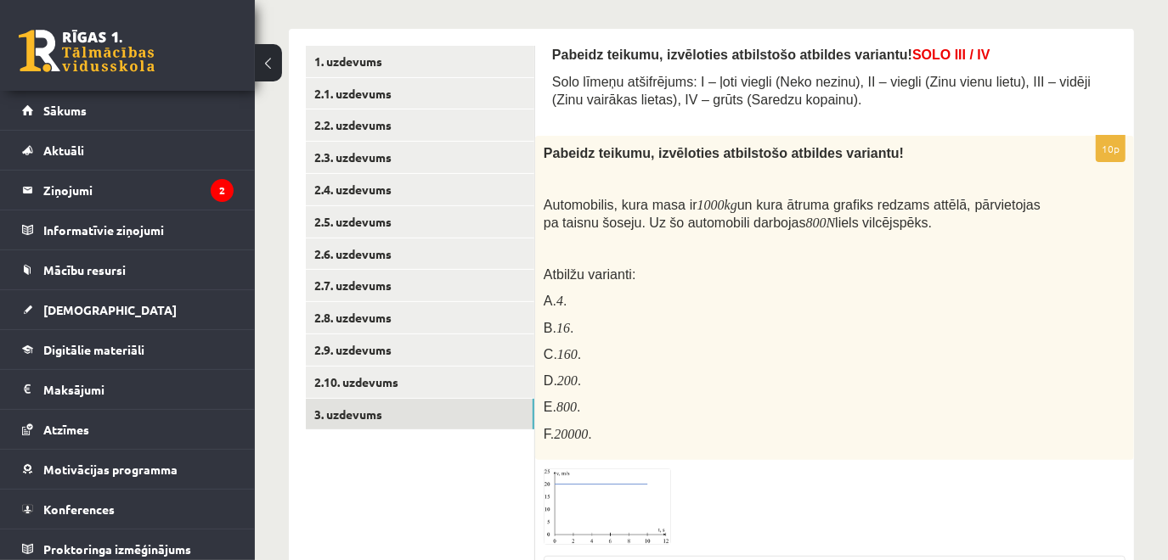
scroll to position [303, 0]
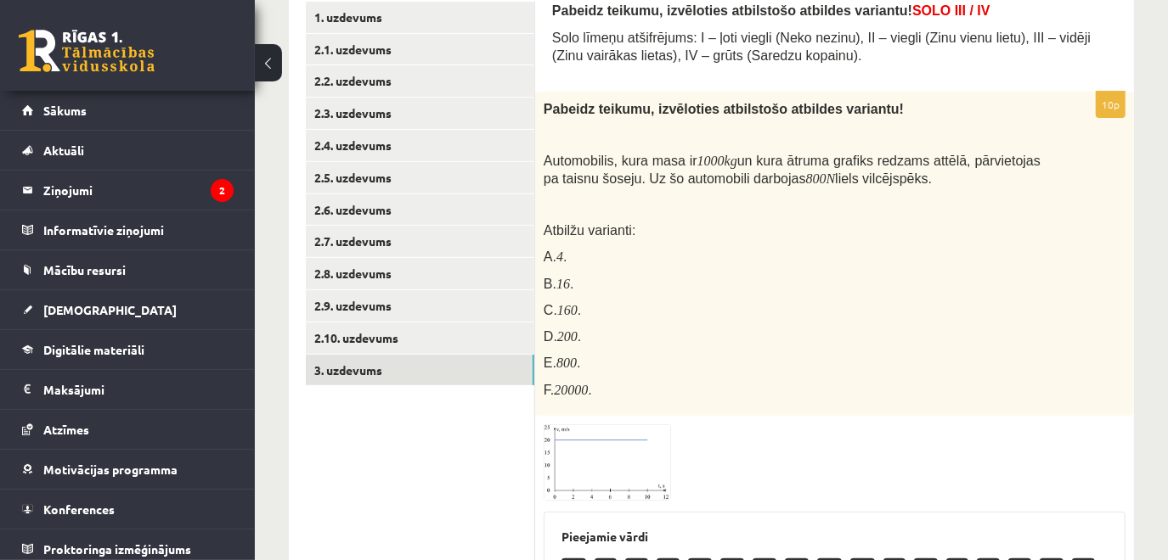
click at [618, 438] on img at bounding box center [606, 463] width 127 height 76
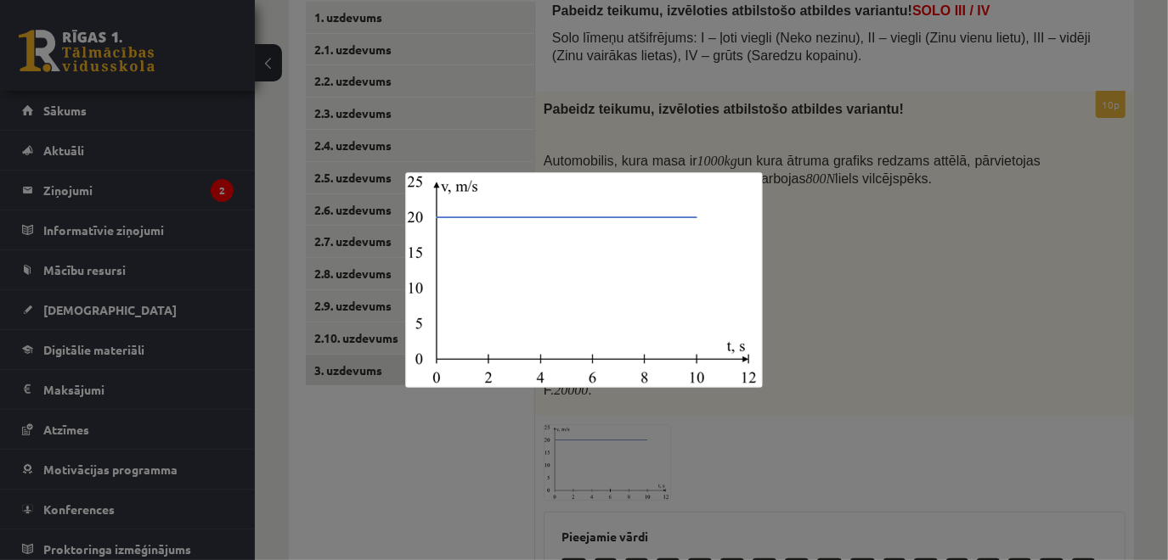
click at [871, 321] on div at bounding box center [584, 280] width 1168 height 560
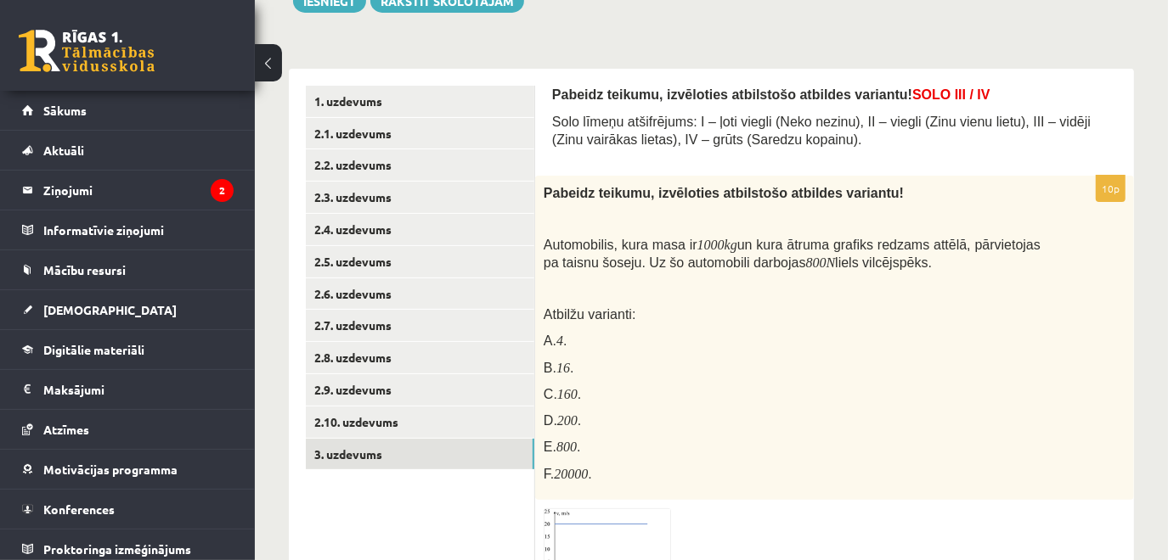
scroll to position [221, 0]
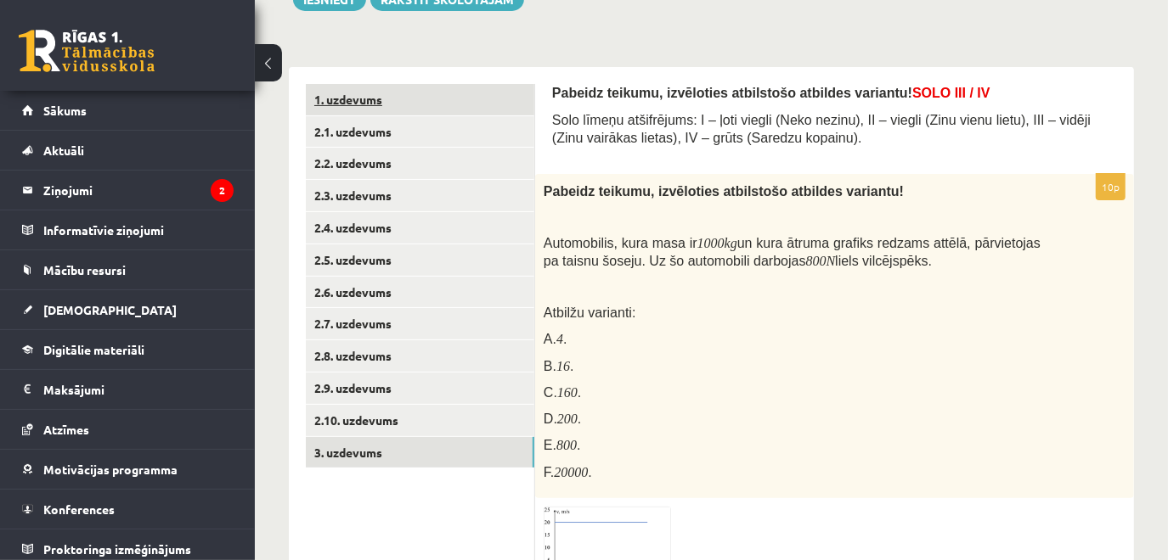
click at [385, 94] on link "1. uzdevums" at bounding box center [420, 99] width 228 height 31
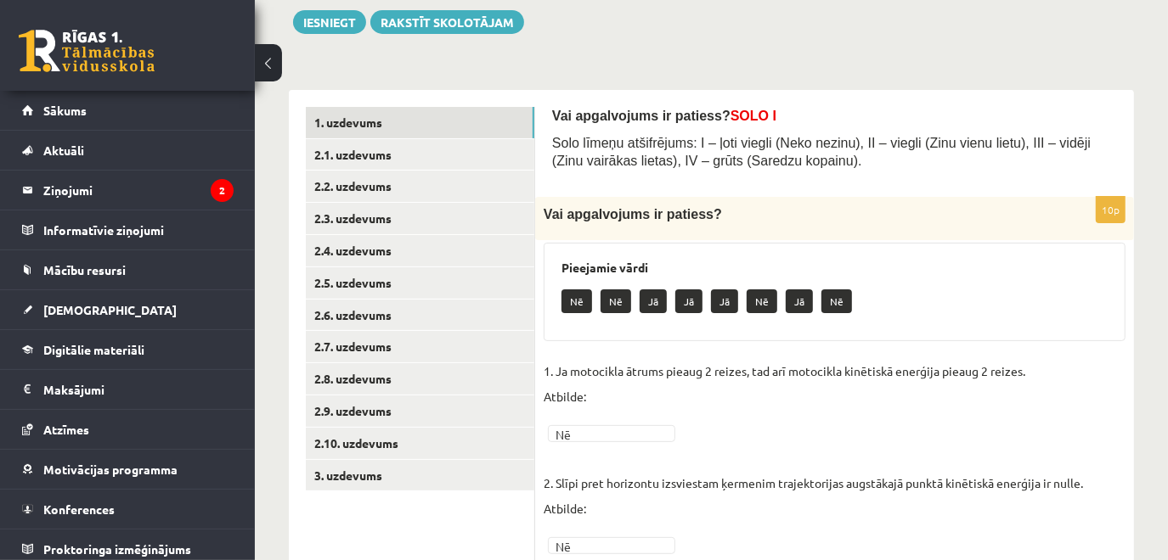
scroll to position [196, 0]
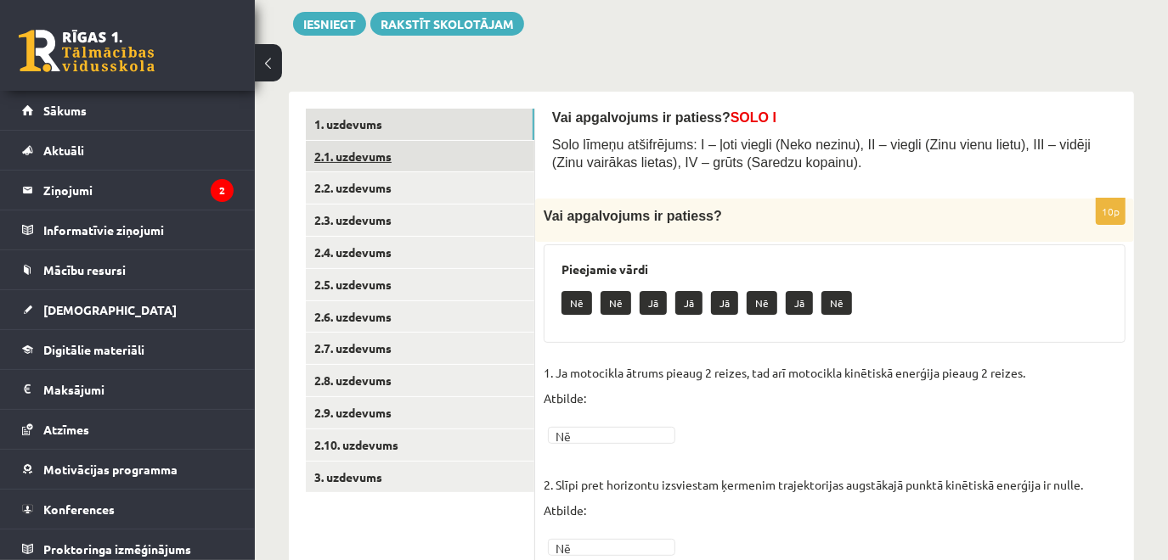
click at [394, 149] on link "2.1. uzdevums" at bounding box center [420, 156] width 228 height 31
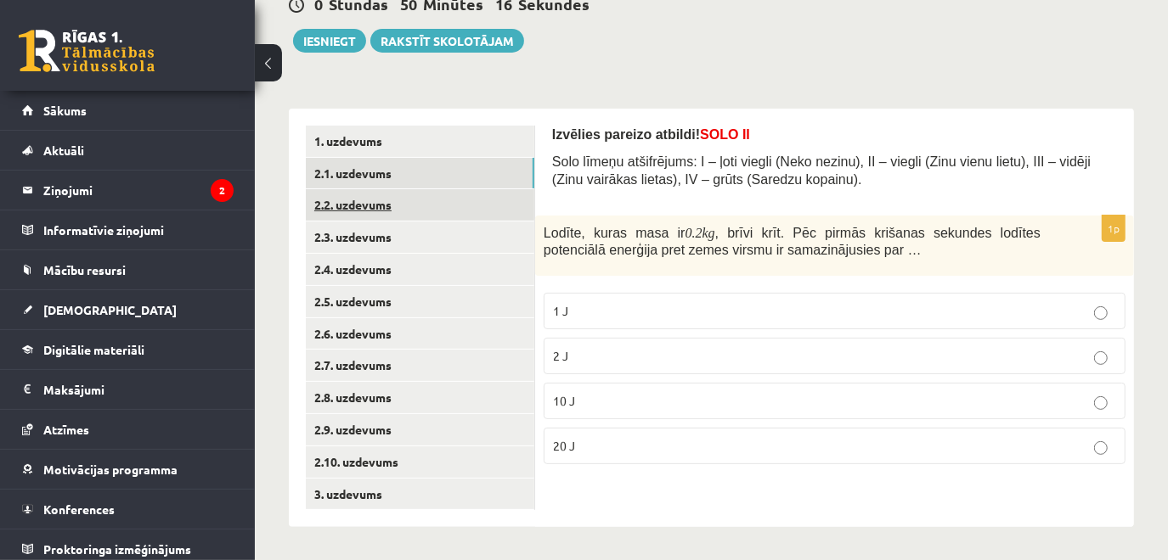
click at [436, 207] on link "2.2. uzdevums" at bounding box center [420, 204] width 228 height 31
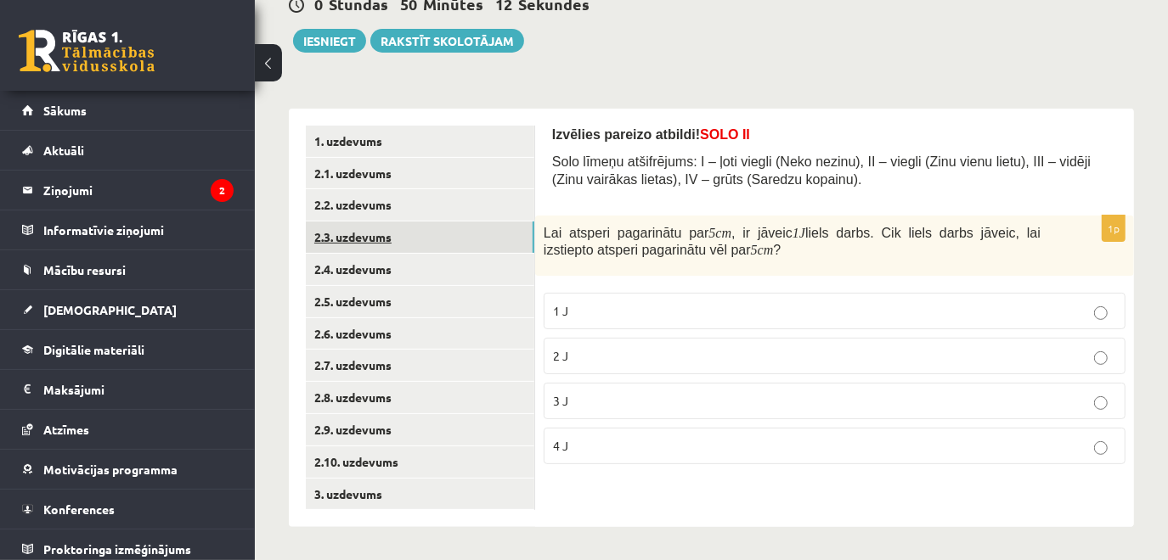
click at [410, 239] on link "2.3. uzdevums" at bounding box center [420, 237] width 228 height 31
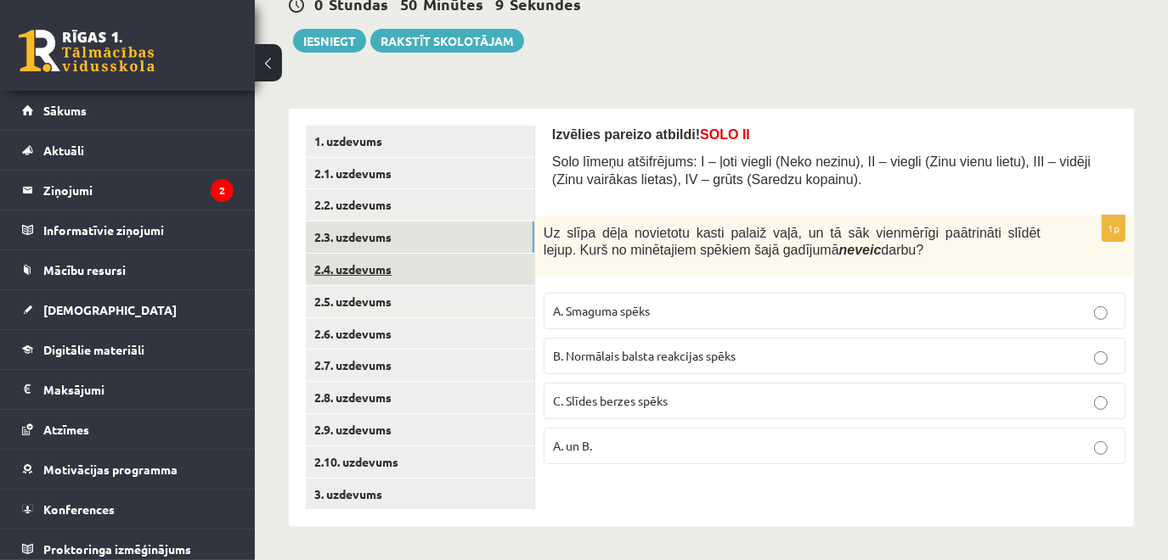
click at [408, 258] on link "2.4. uzdevums" at bounding box center [420, 269] width 228 height 31
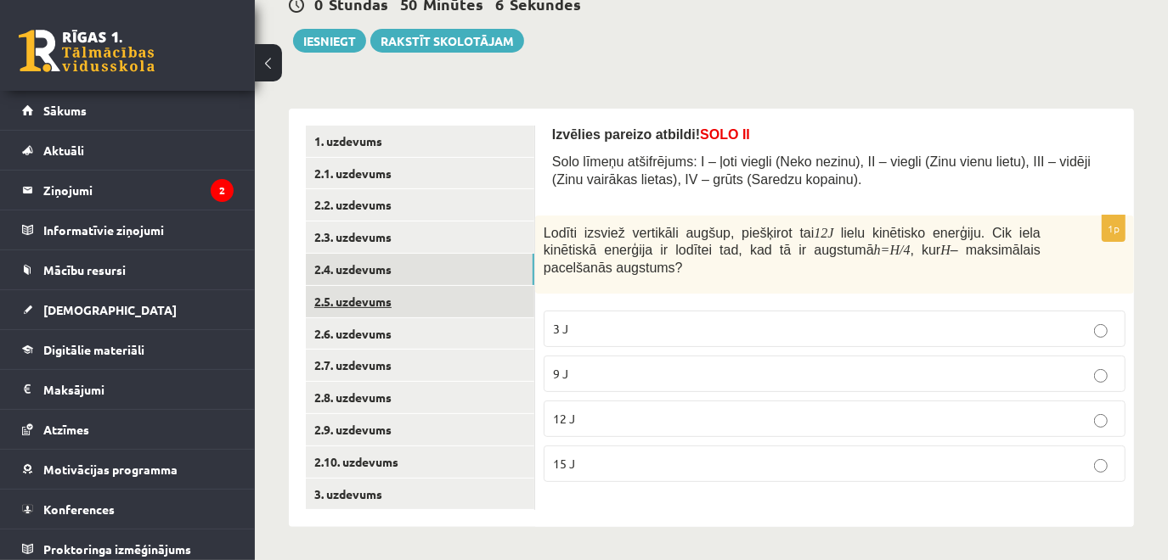
click at [414, 301] on link "2.5. uzdevums" at bounding box center [420, 301] width 228 height 31
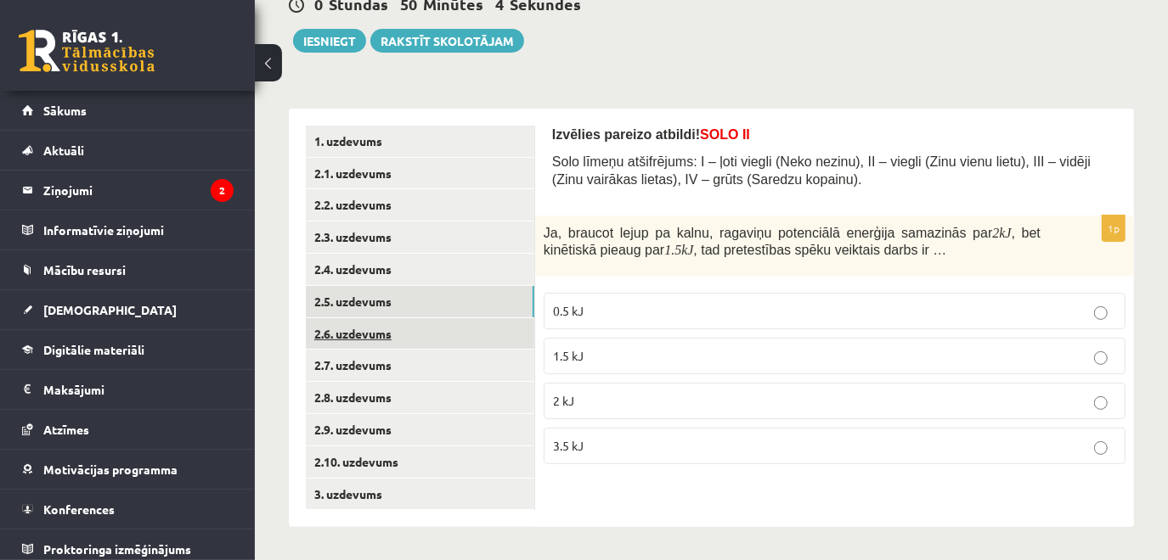
click at [393, 329] on link "2.6. uzdevums" at bounding box center [420, 333] width 228 height 31
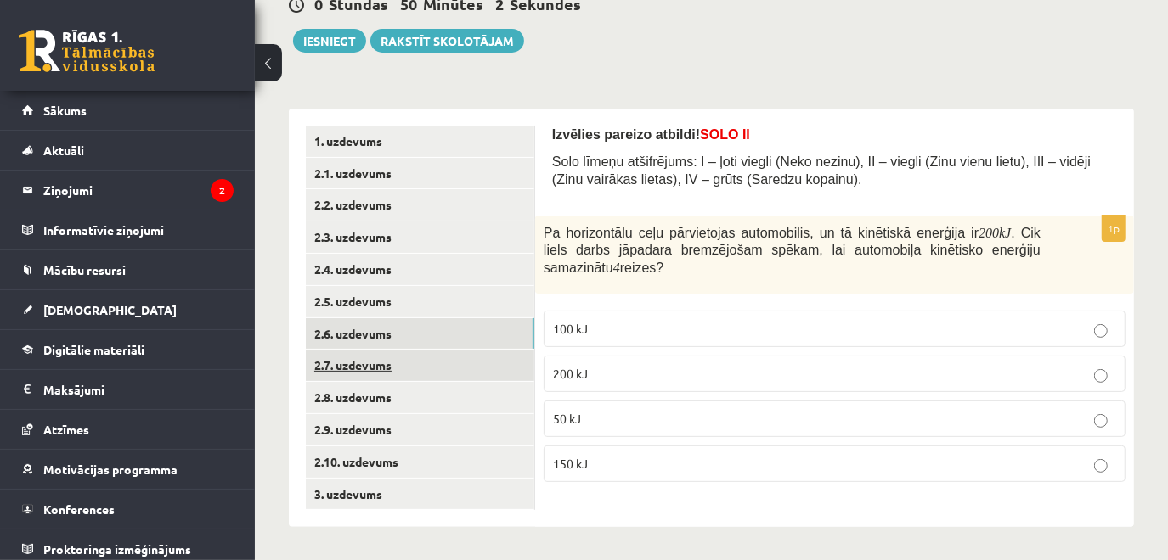
click at [391, 367] on link "2.7. uzdevums" at bounding box center [420, 365] width 228 height 31
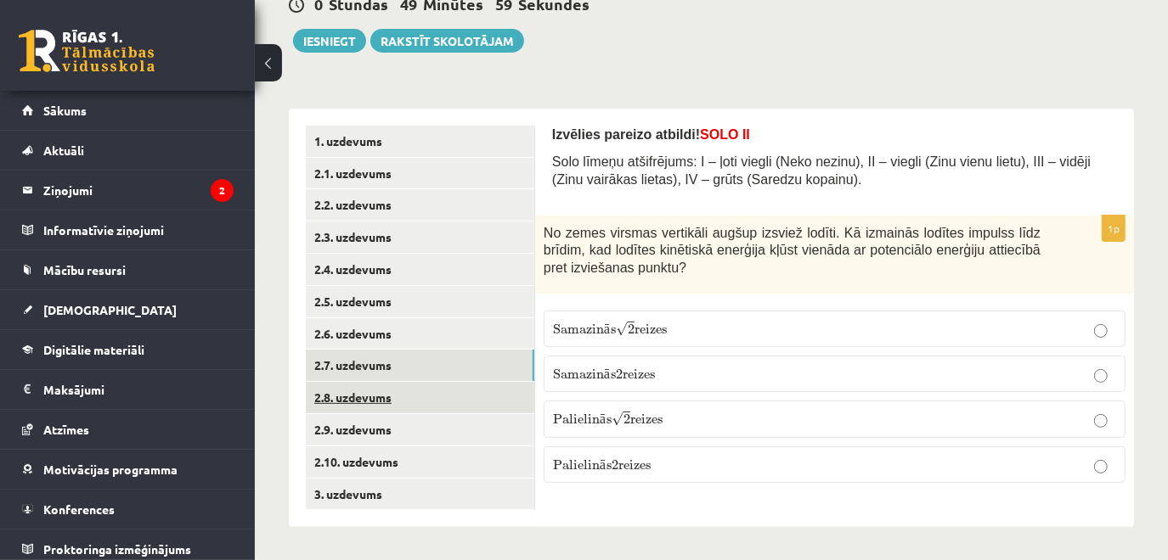
click at [397, 392] on link "2.8. uzdevums" at bounding box center [420, 397] width 228 height 31
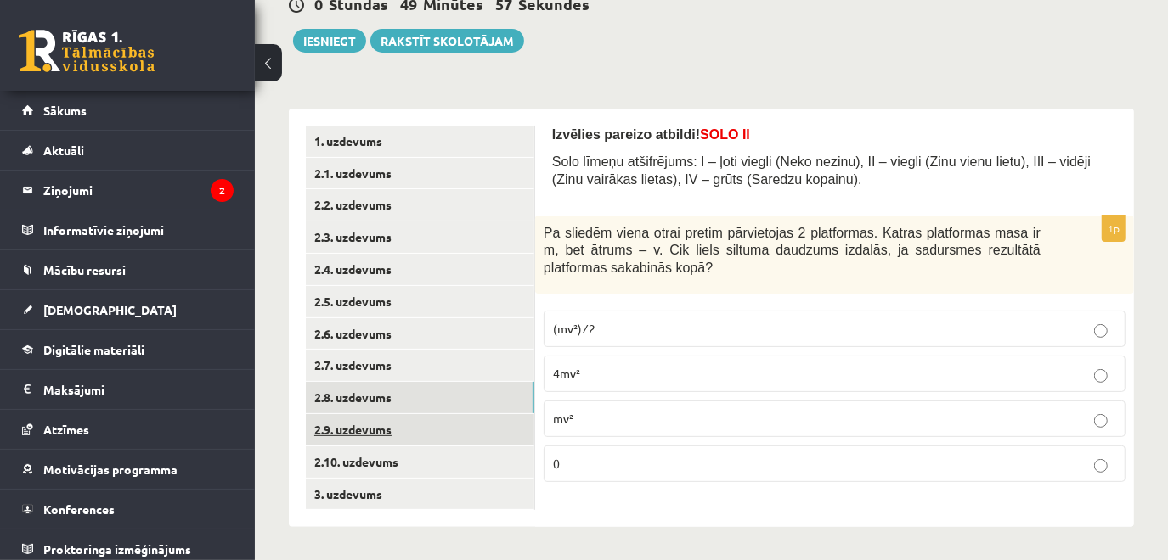
click at [397, 428] on link "2.9. uzdevums" at bounding box center [420, 429] width 228 height 31
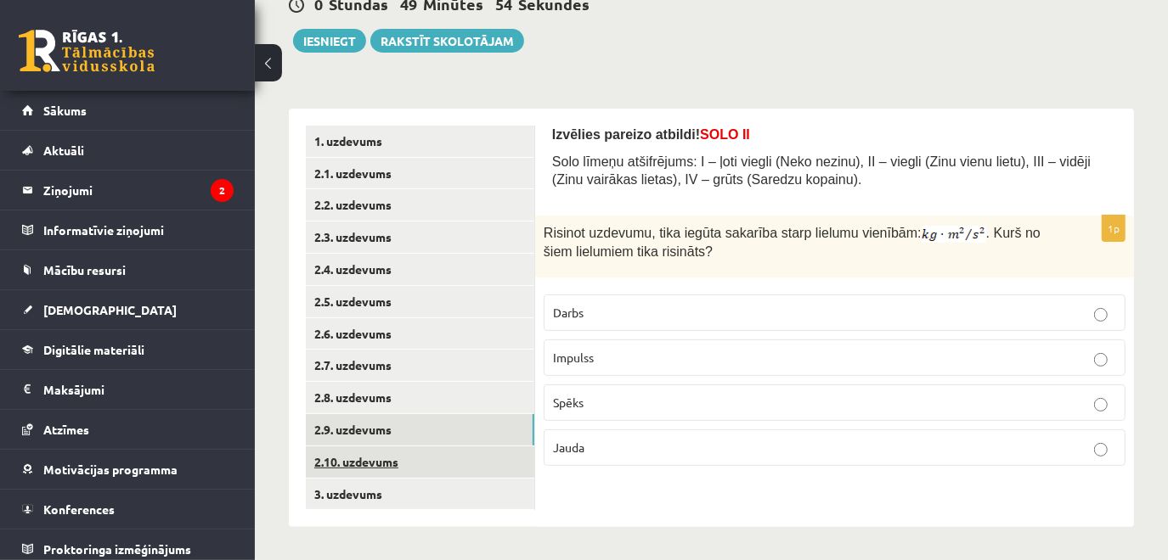
click at [398, 453] on link "2.10. uzdevums" at bounding box center [420, 462] width 228 height 31
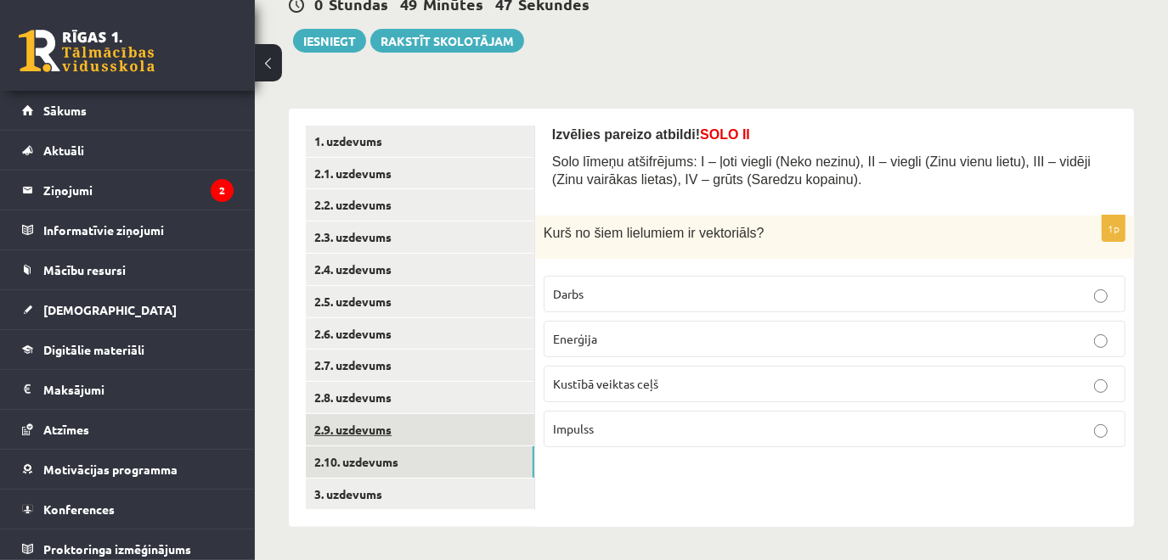
click at [395, 428] on link "2.9. uzdevums" at bounding box center [420, 429] width 228 height 31
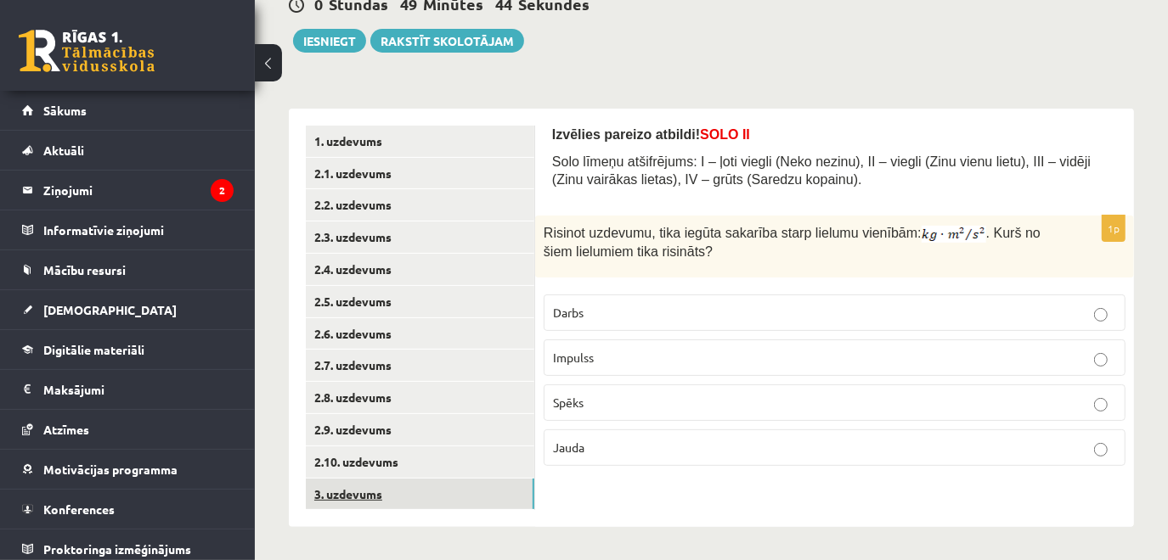
click at [380, 501] on link "3. uzdevums" at bounding box center [420, 494] width 228 height 31
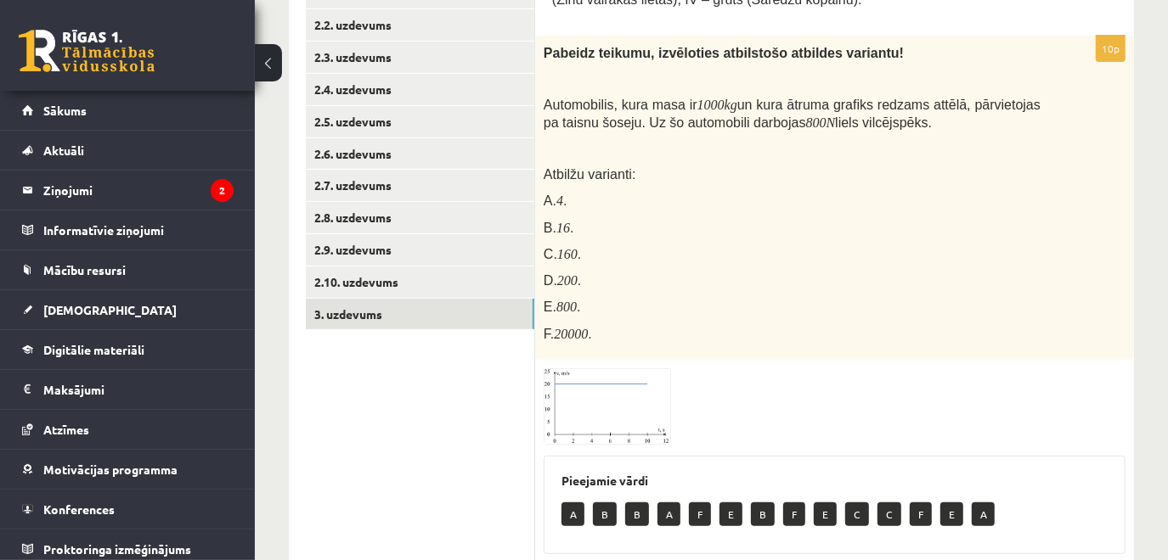
scroll to position [0, 0]
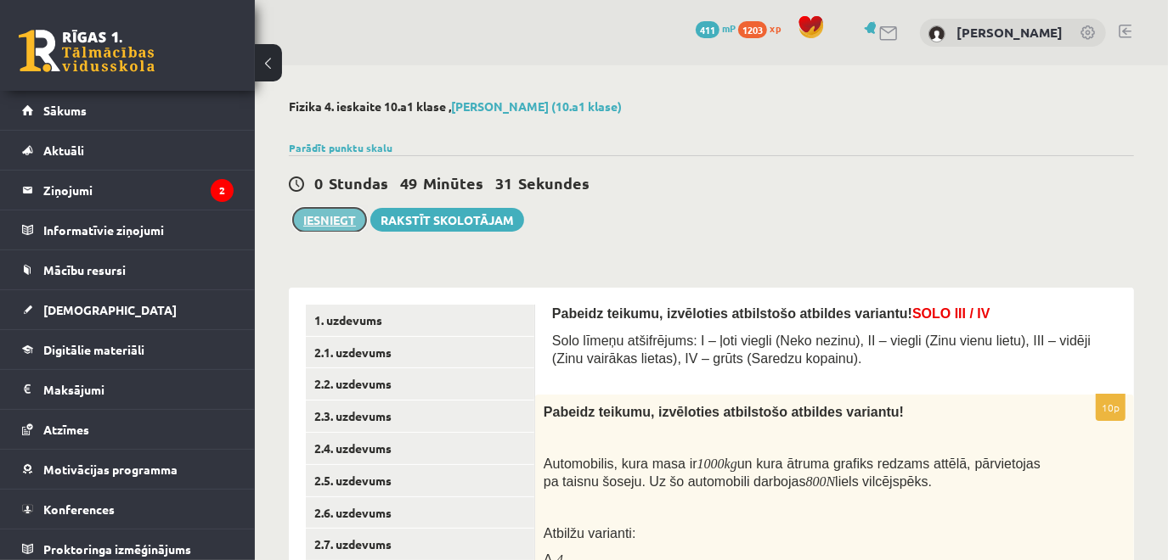
click at [339, 218] on button "Iesniegt" at bounding box center [329, 220] width 73 height 24
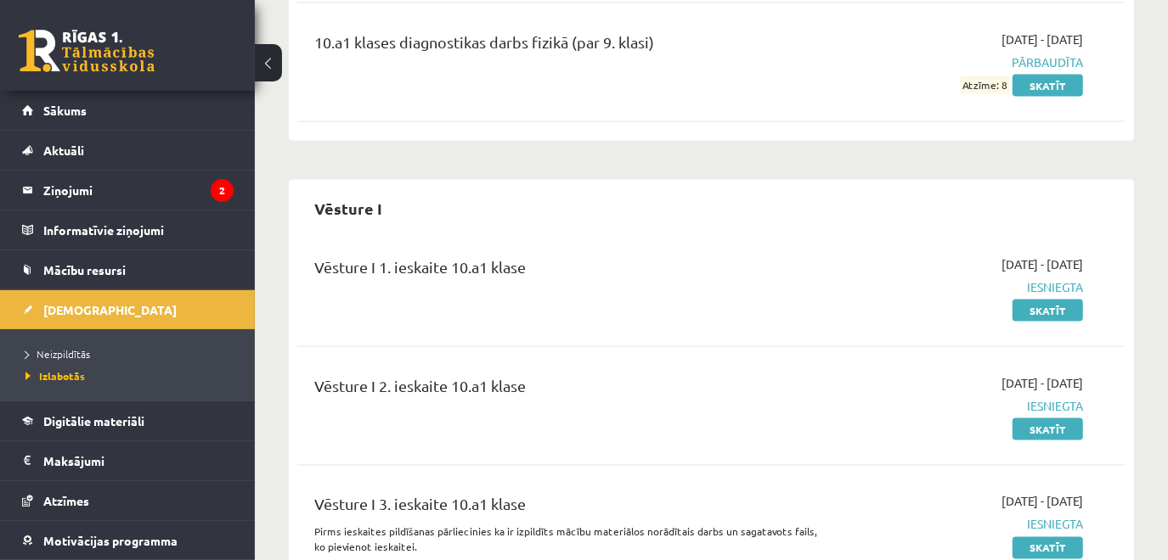
scroll to position [1693, 0]
click at [91, 349] on link "Neizpildītās" at bounding box center [131, 353] width 212 height 15
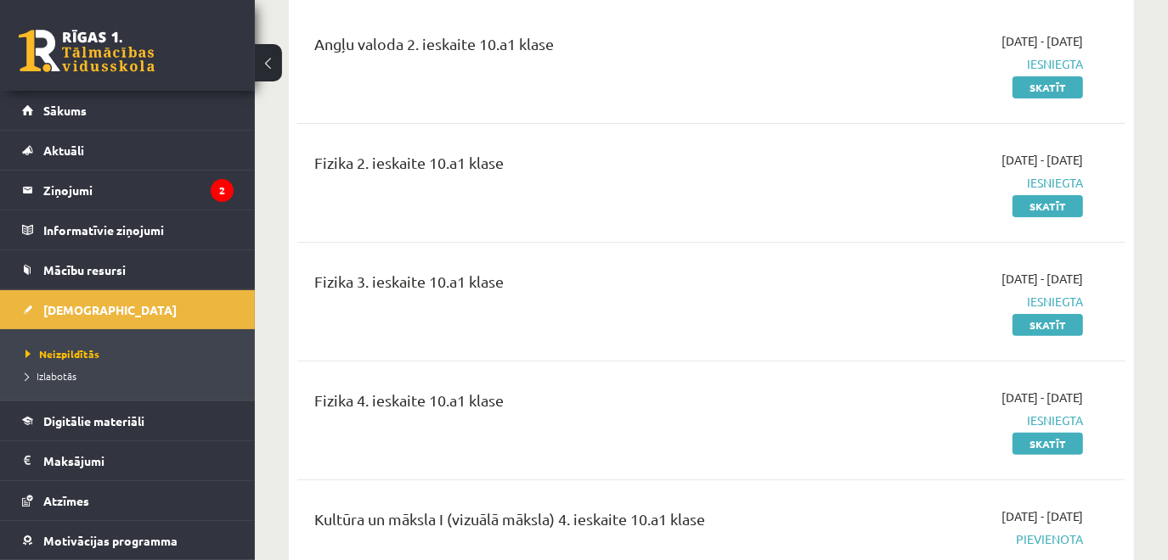
scroll to position [216, 0]
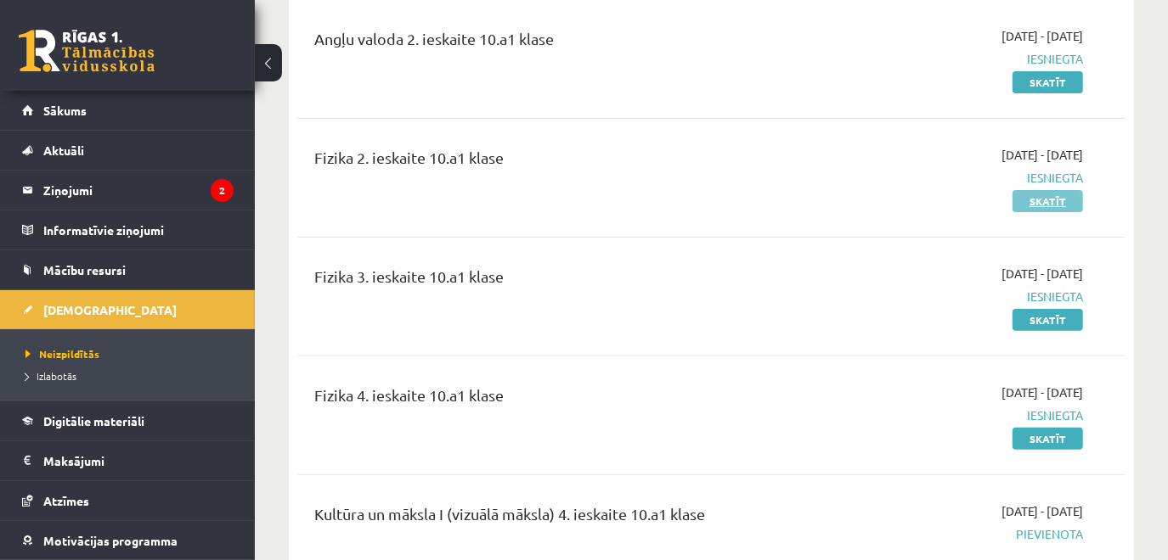
click at [1049, 209] on link "Skatīt" at bounding box center [1047, 201] width 70 height 22
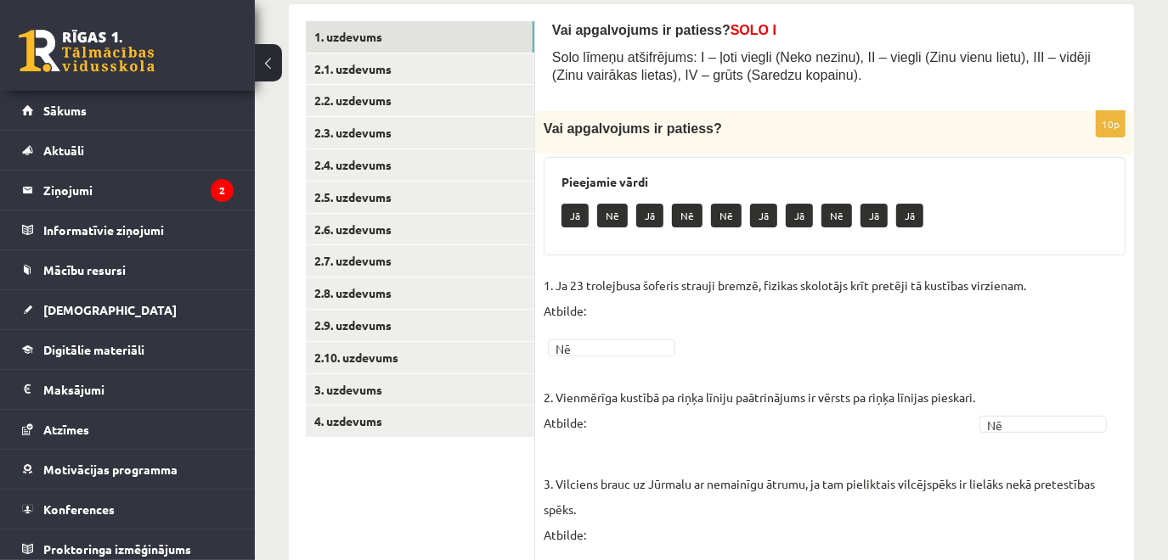
scroll to position [251, 0]
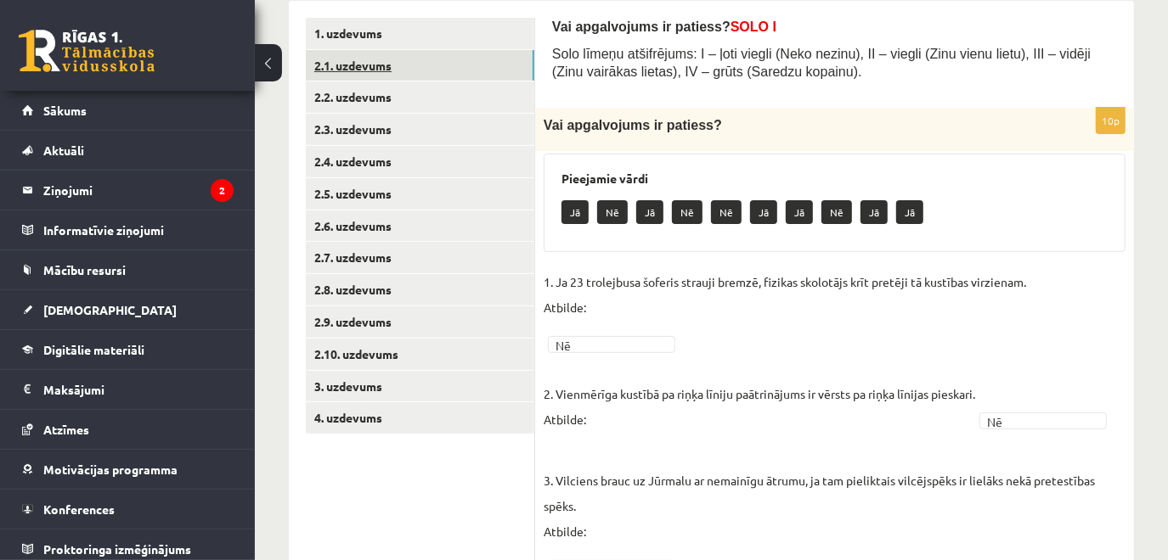
click at [435, 53] on link "2.1. uzdevums" at bounding box center [420, 65] width 228 height 31
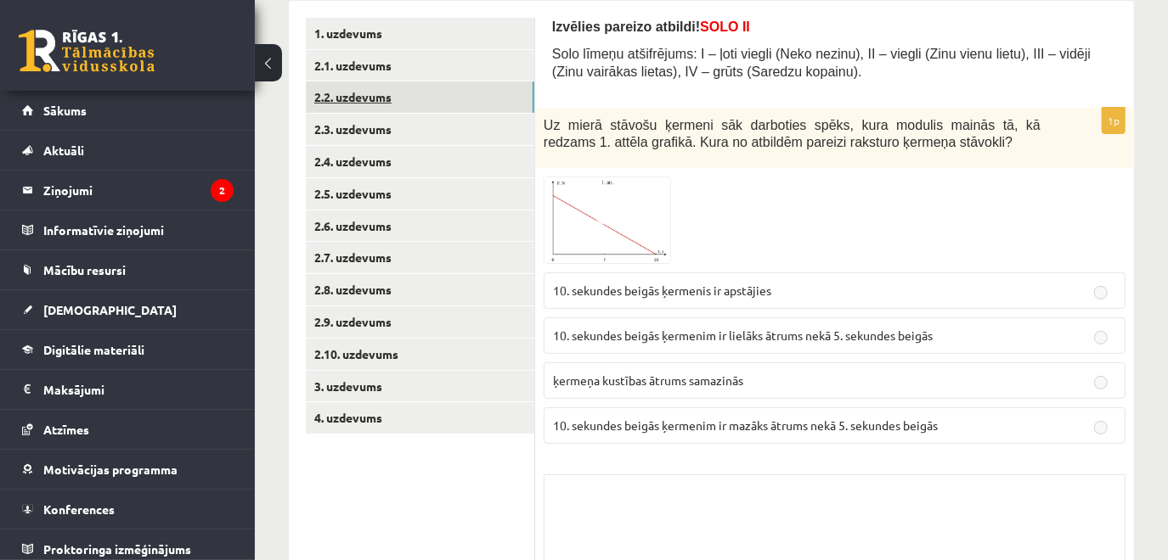
click at [459, 87] on link "2.2. uzdevums" at bounding box center [420, 97] width 228 height 31
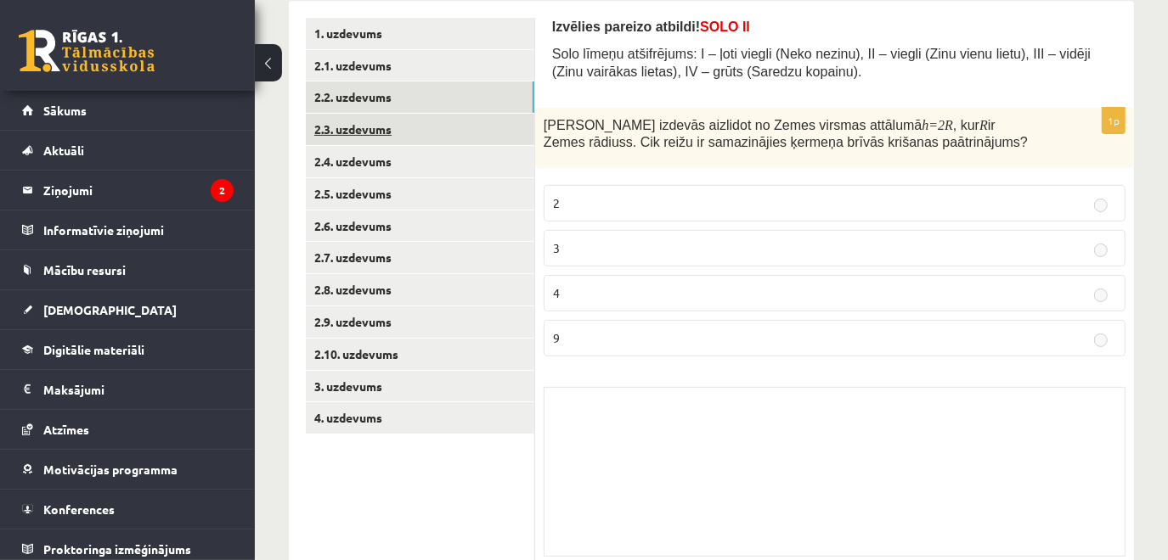
click at [422, 138] on link "2.3. uzdevums" at bounding box center [420, 129] width 228 height 31
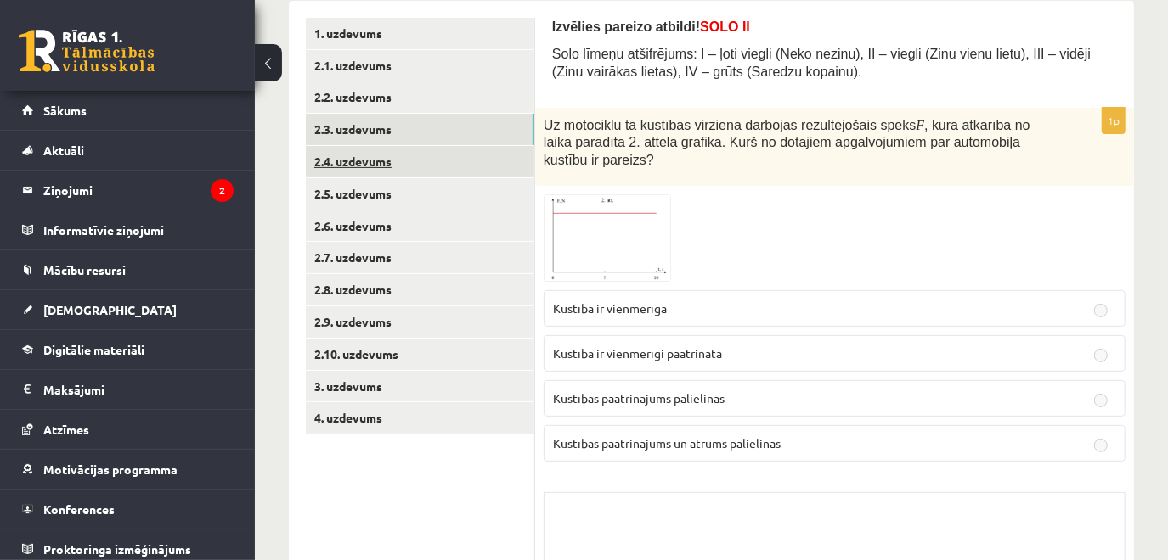
click at [416, 162] on link "2.4. uzdevums" at bounding box center [420, 161] width 228 height 31
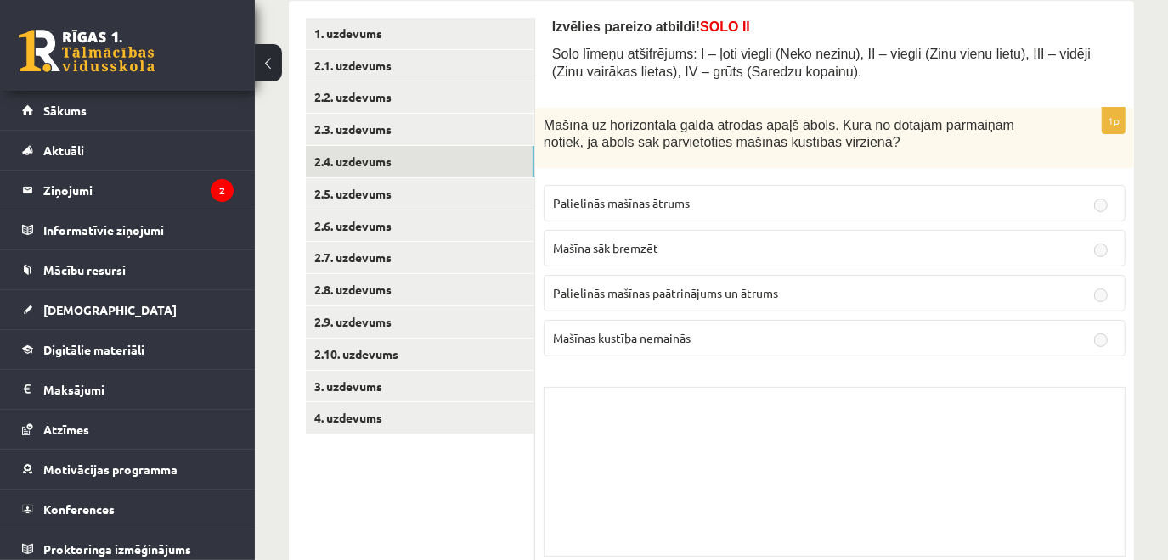
click at [263, 59] on button at bounding box center [268, 62] width 27 height 37
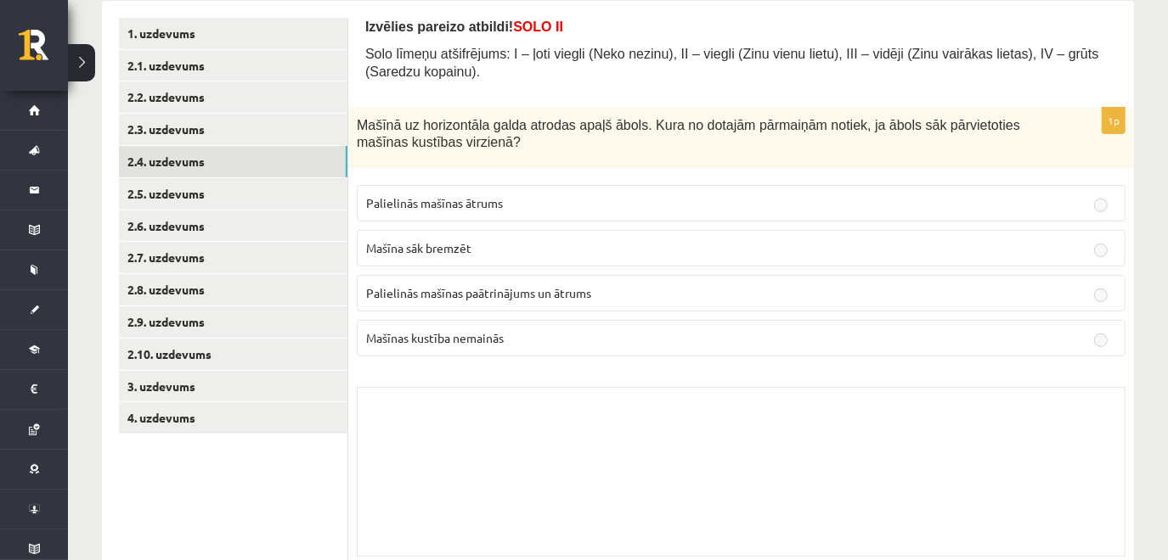
click at [80, 46] on button at bounding box center [81, 62] width 27 height 37
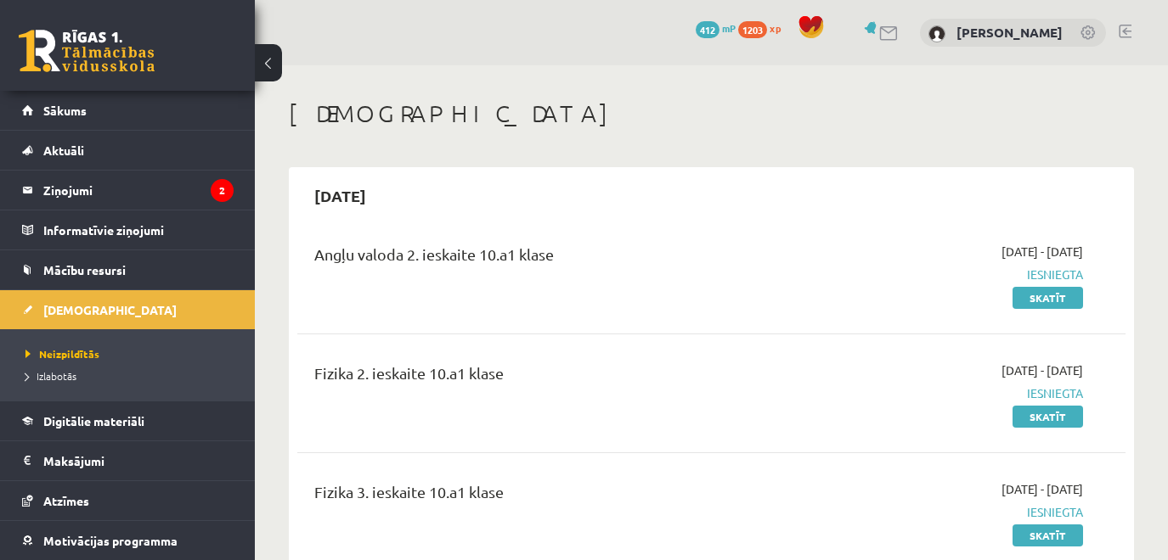
scroll to position [216, 0]
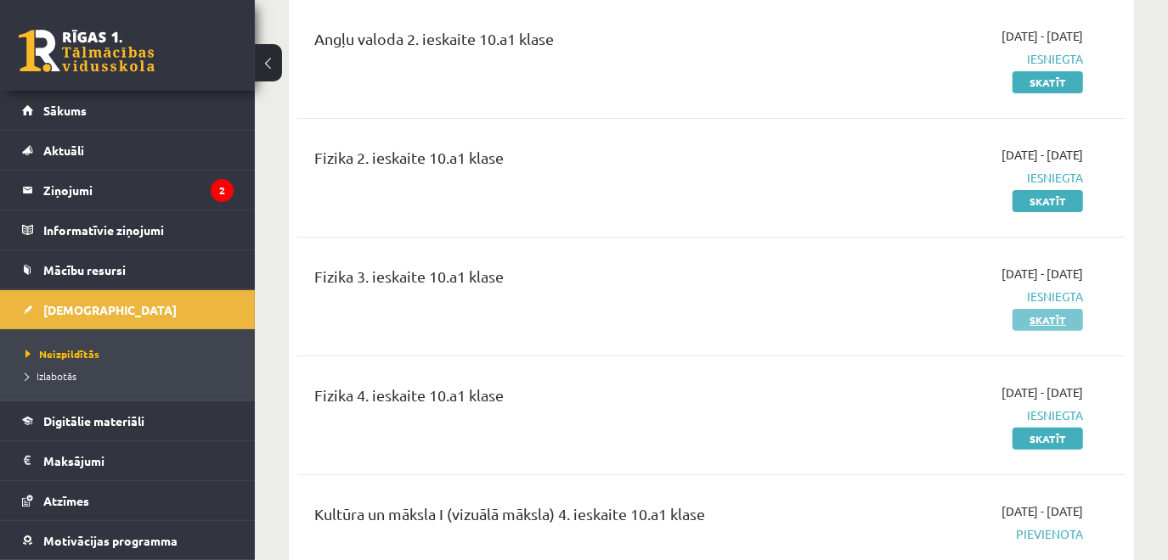
click at [1073, 317] on link "Skatīt" at bounding box center [1047, 320] width 70 height 22
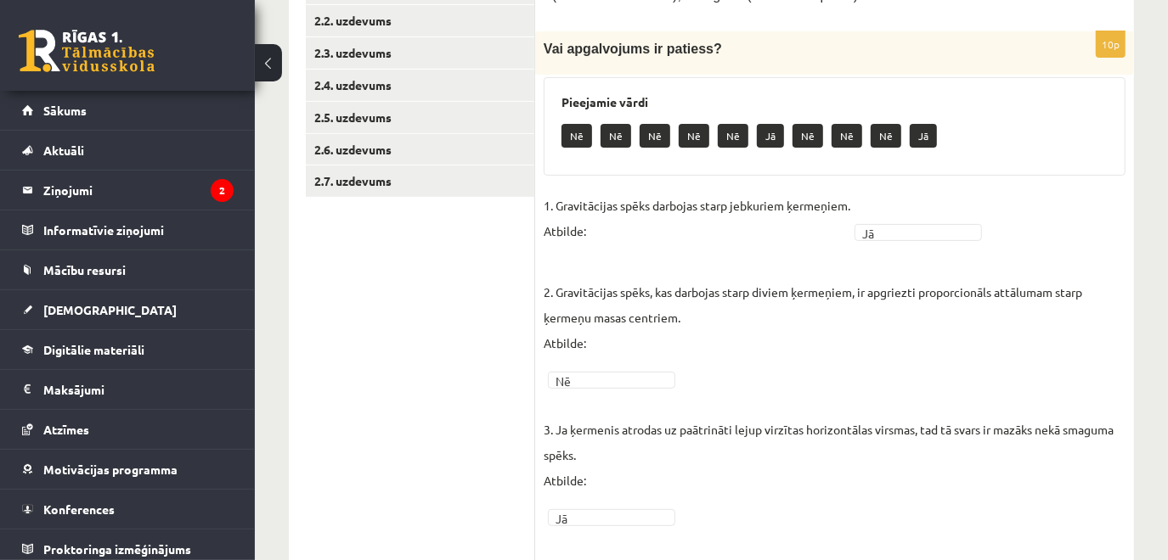
scroll to position [329, 0]
click at [379, 115] on link "2.5. uzdevums" at bounding box center [420, 116] width 228 height 31
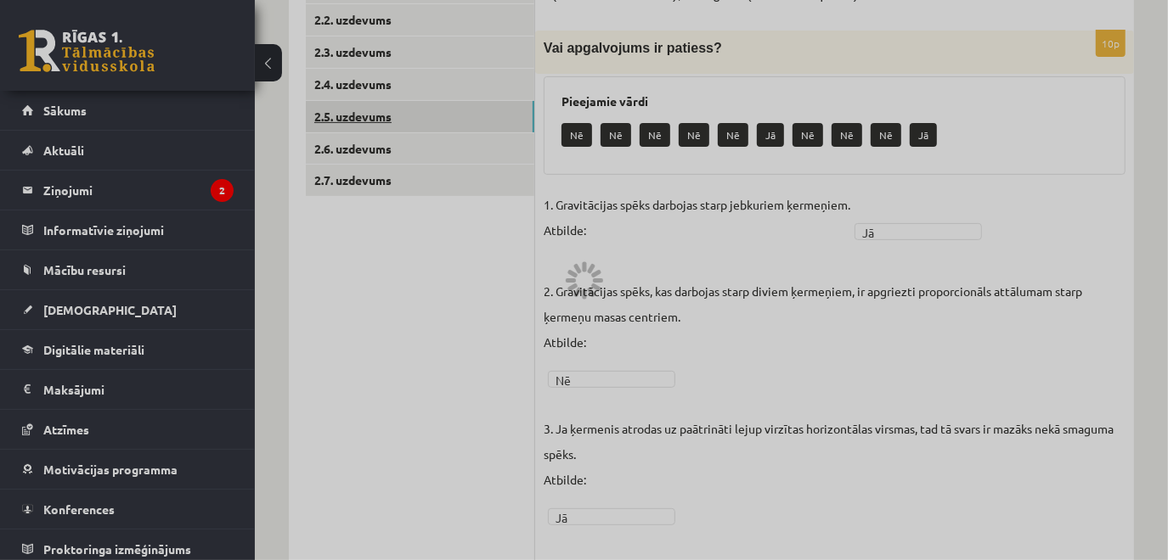
scroll to position [305, 0]
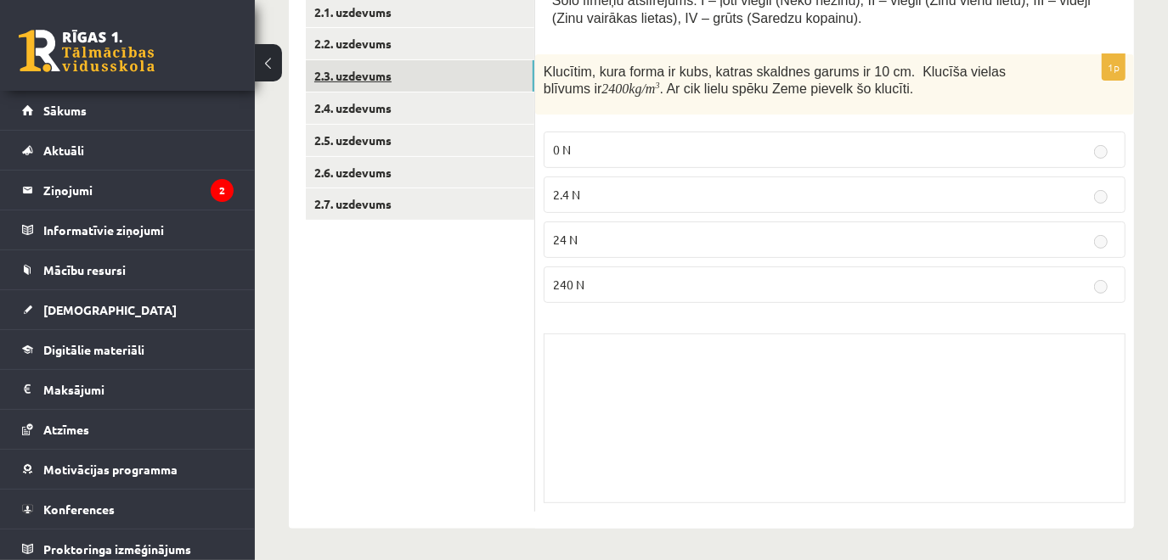
click at [373, 65] on link "2.3. uzdevums" at bounding box center [420, 75] width 228 height 31
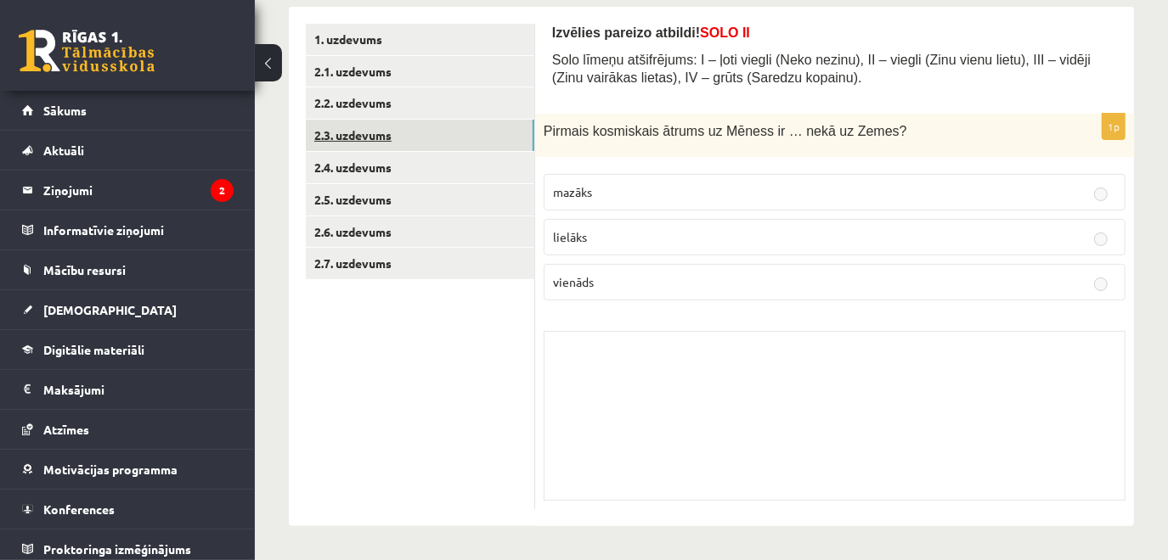
scroll to position [243, 0]
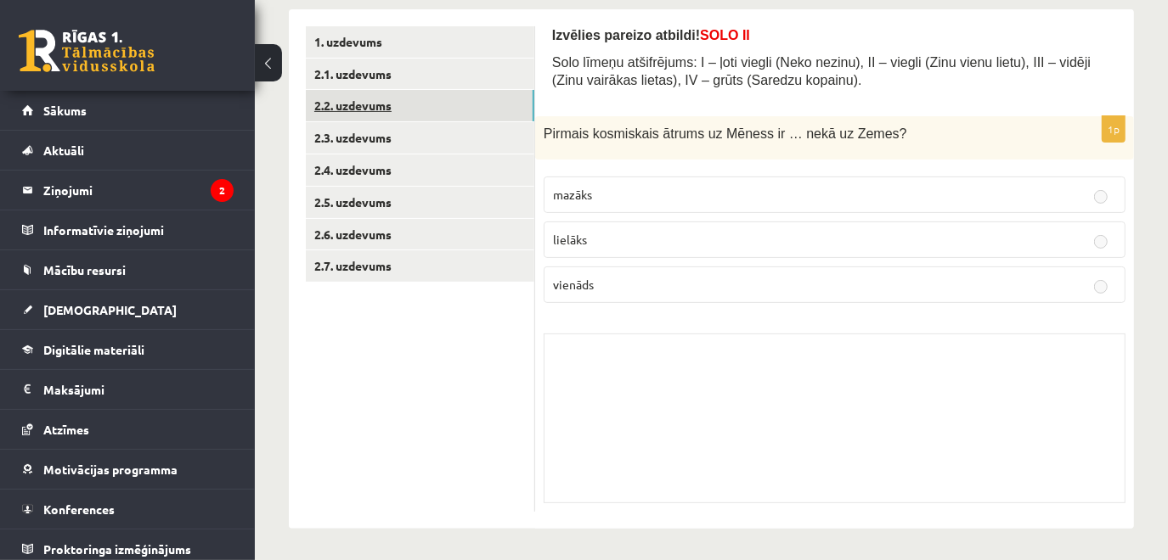
click at [399, 91] on link "2.2. uzdevums" at bounding box center [420, 105] width 228 height 31
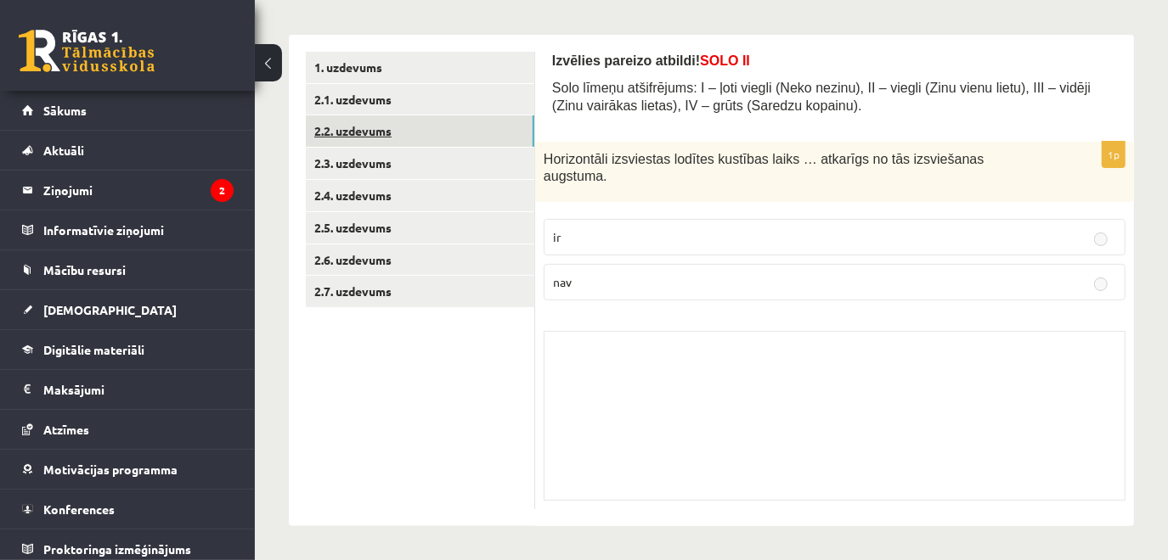
scroll to position [199, 0]
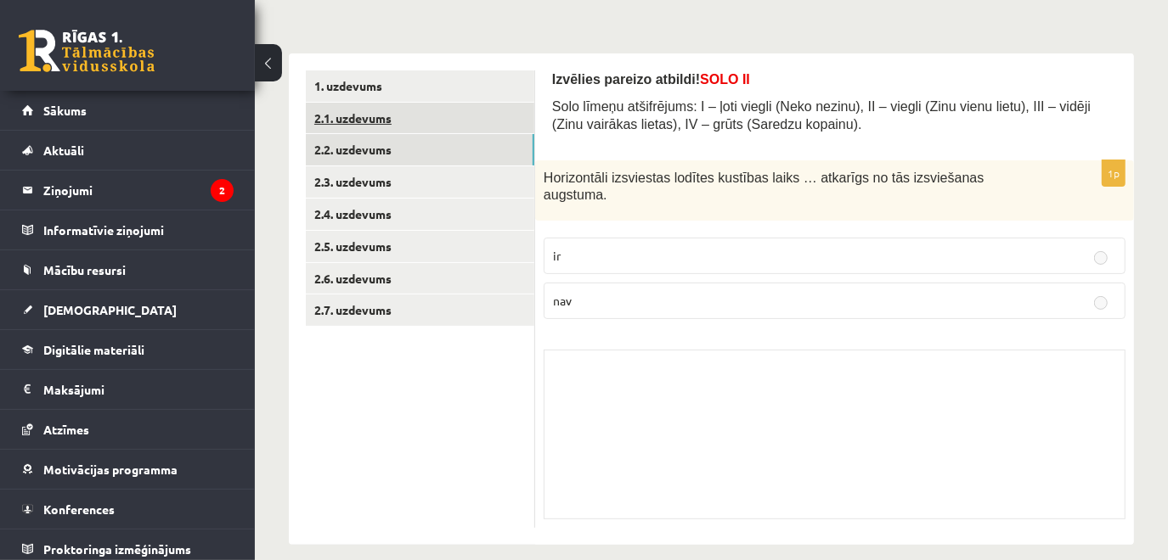
click at [382, 116] on link "2.1. uzdevums" at bounding box center [420, 118] width 228 height 31
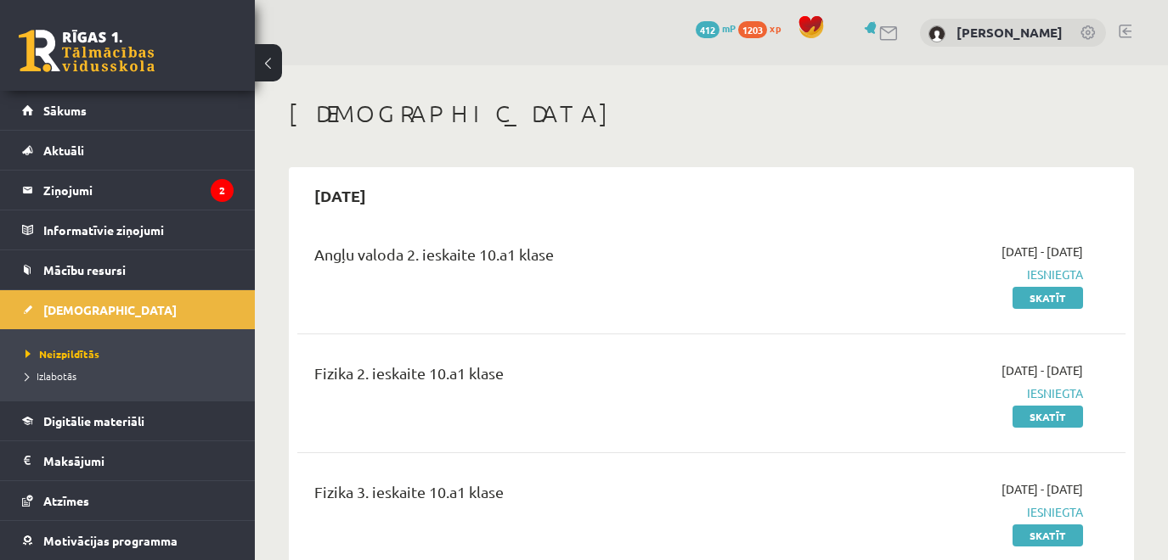
scroll to position [216, 0]
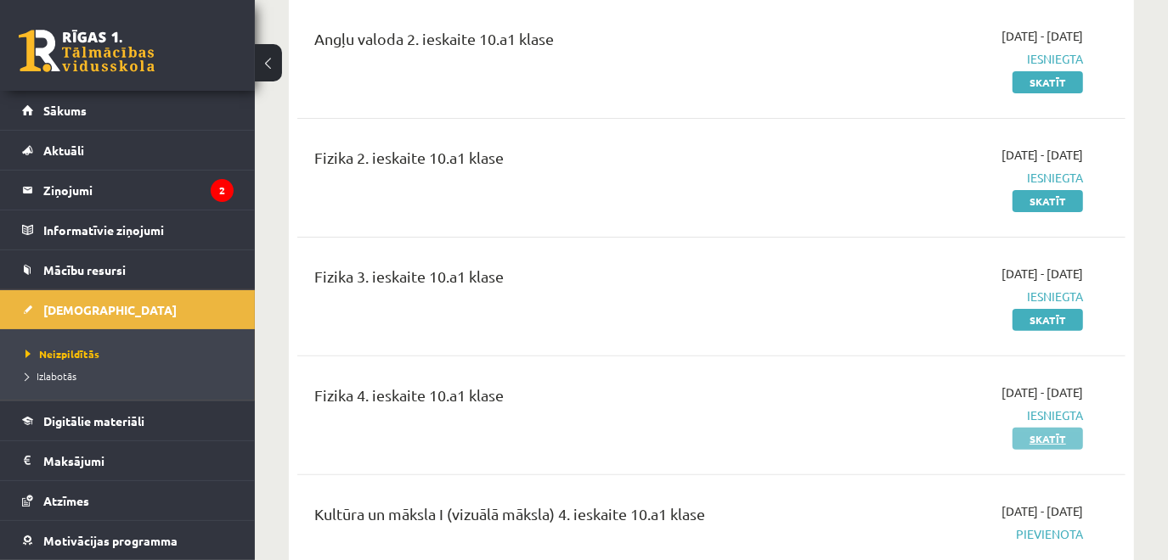
click at [1056, 433] on link "Skatīt" at bounding box center [1047, 439] width 70 height 22
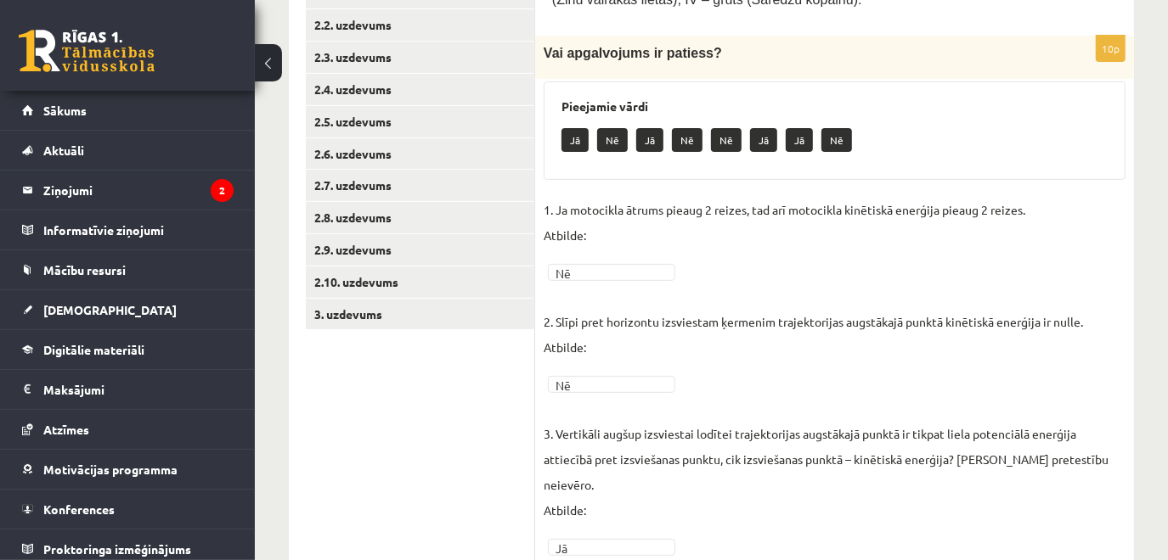
scroll to position [340, 0]
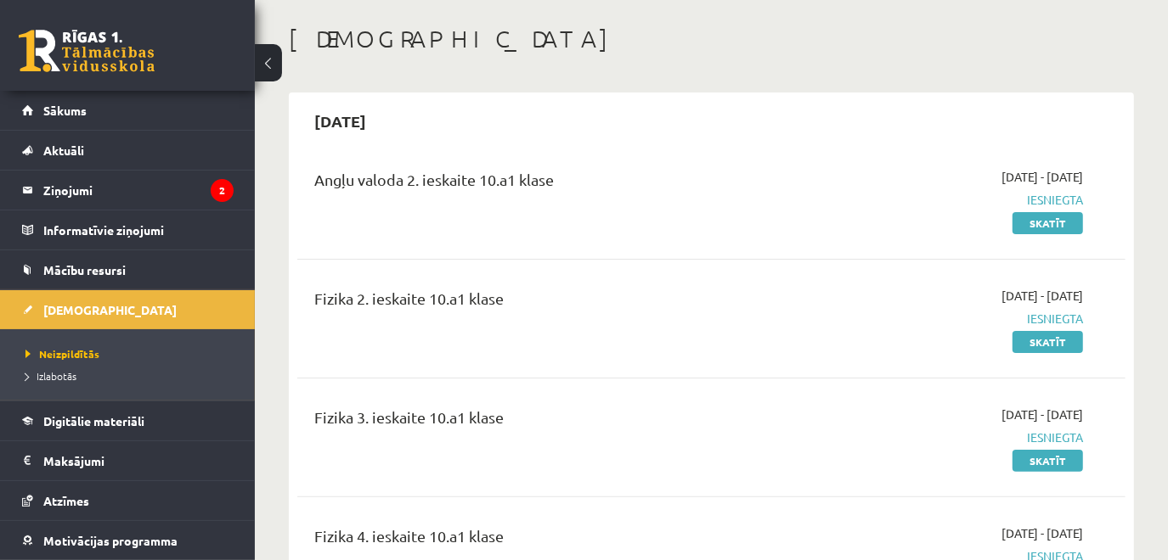
scroll to position [66, 0]
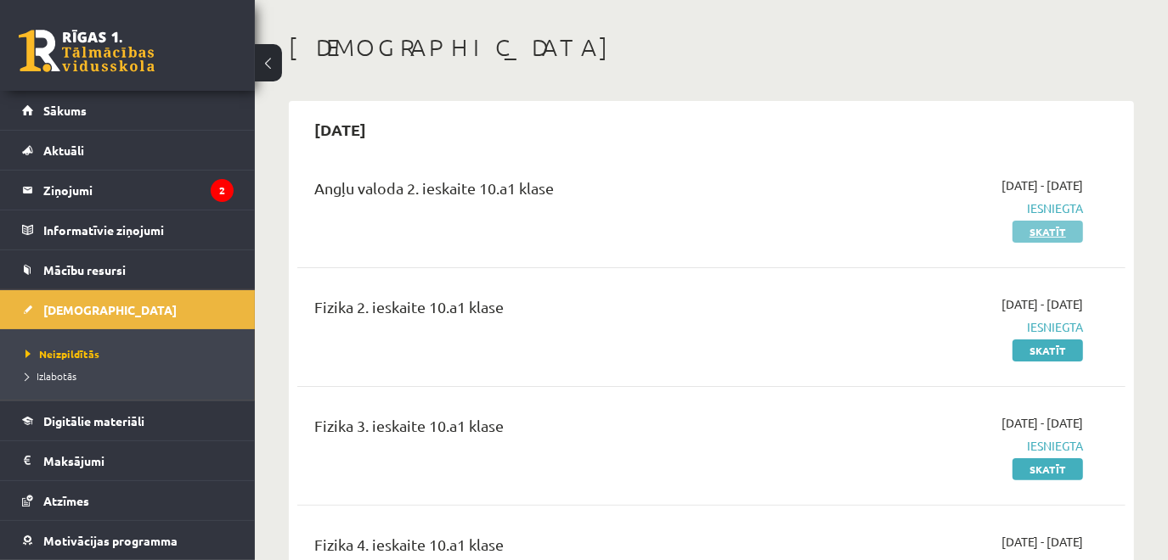
click at [1041, 224] on link "Skatīt" at bounding box center [1047, 232] width 70 height 22
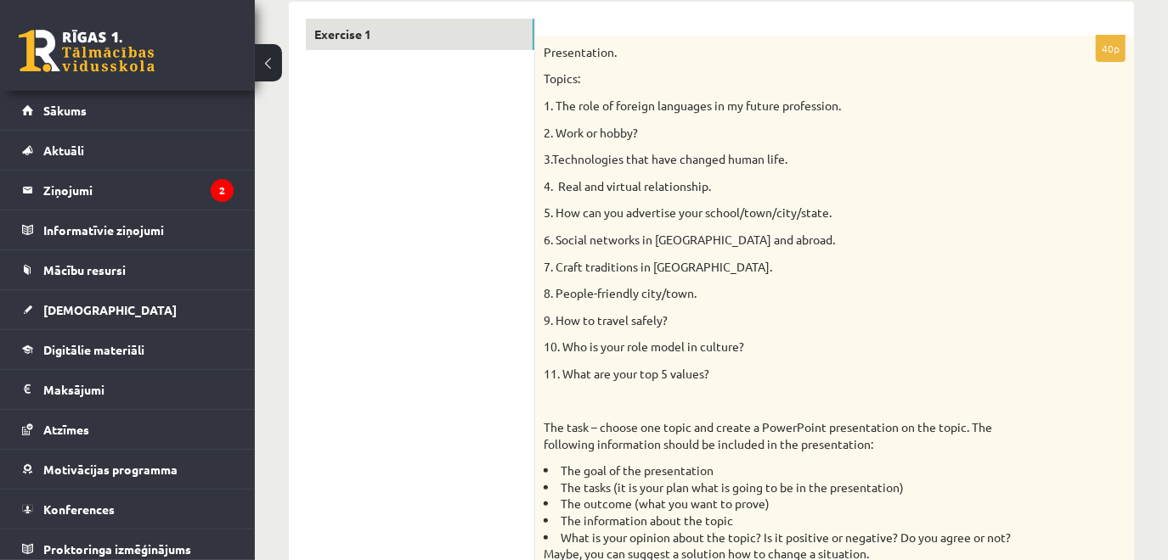
scroll to position [194, 0]
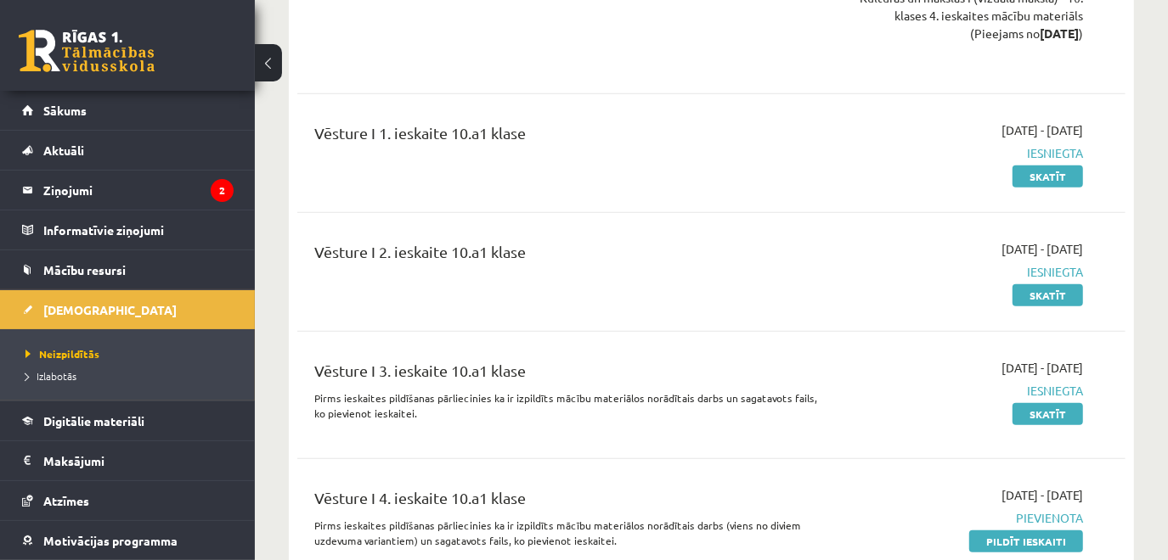
scroll to position [833, 0]
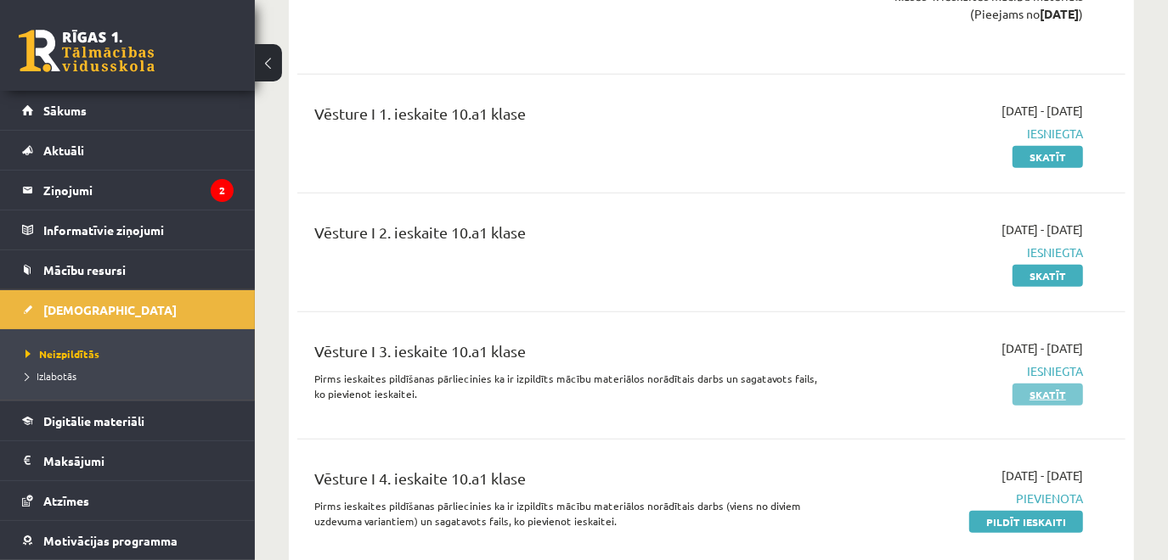
click at [1036, 391] on link "Skatīt" at bounding box center [1047, 395] width 70 height 22
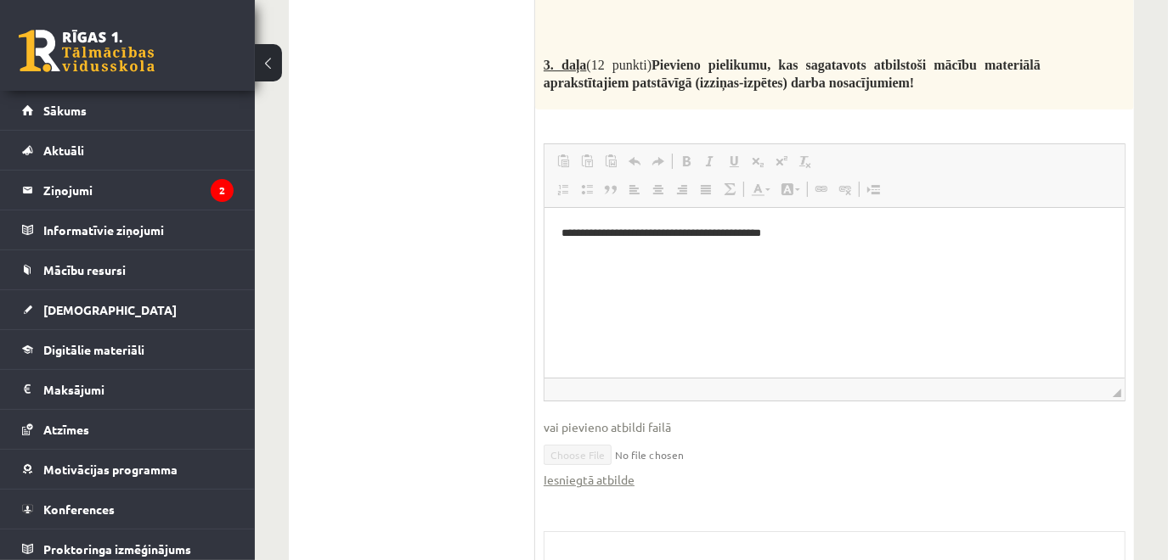
scroll to position [3895, 0]
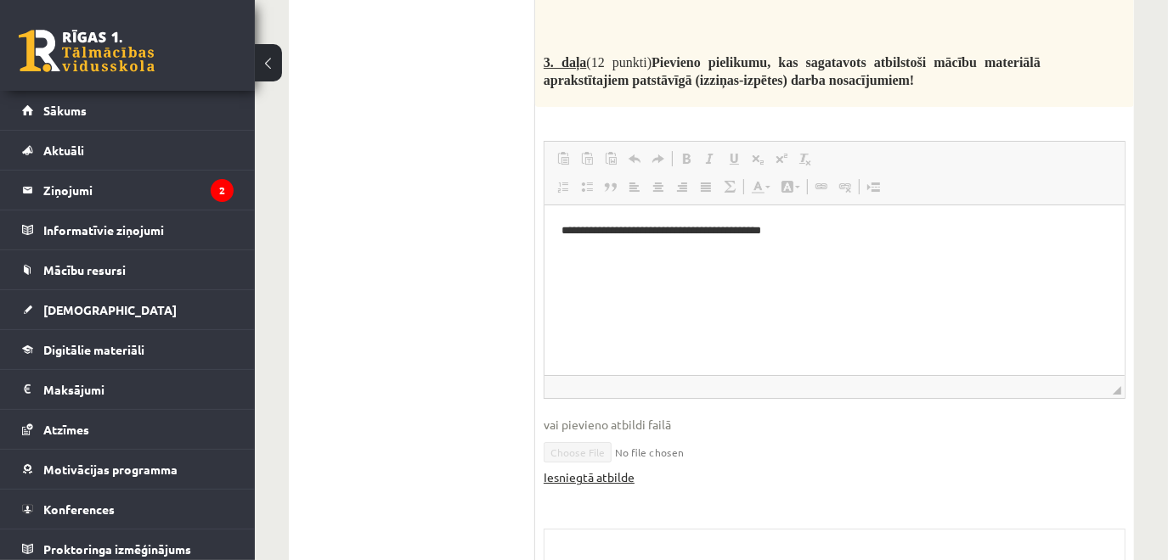
click at [591, 469] on link "Iesniegtā atbilde" at bounding box center [588, 478] width 91 height 18
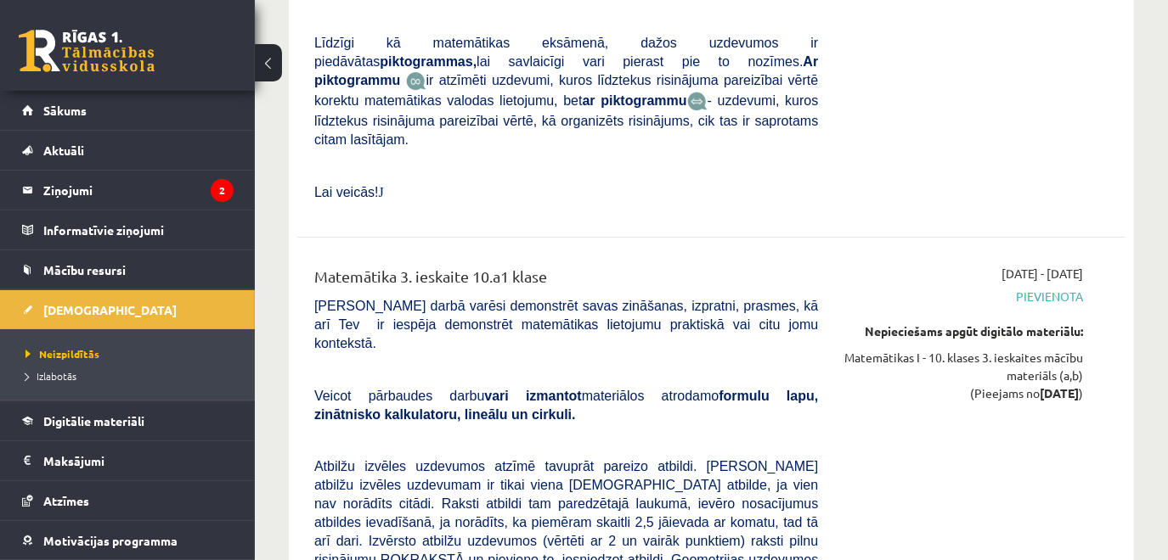
scroll to position [3716, 0]
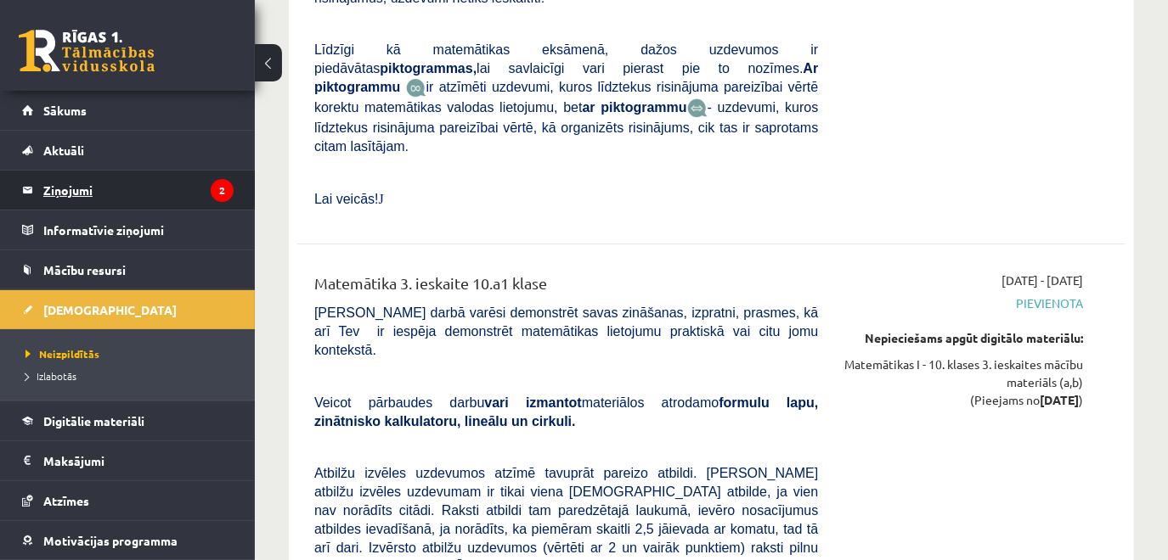
click at [193, 186] on legend "Ziņojumi 2" at bounding box center [138, 190] width 190 height 39
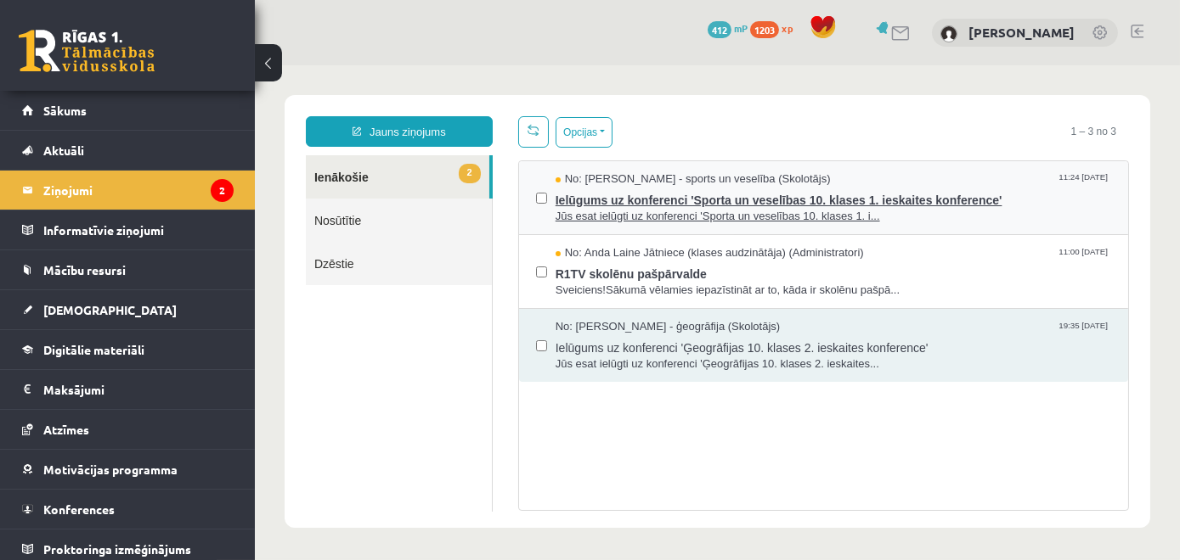
click at [621, 204] on span "Ielūgums uz konferenci 'Sporta un veselības 10. klases 1. ieskaites konference'" at bounding box center [832, 198] width 555 height 21
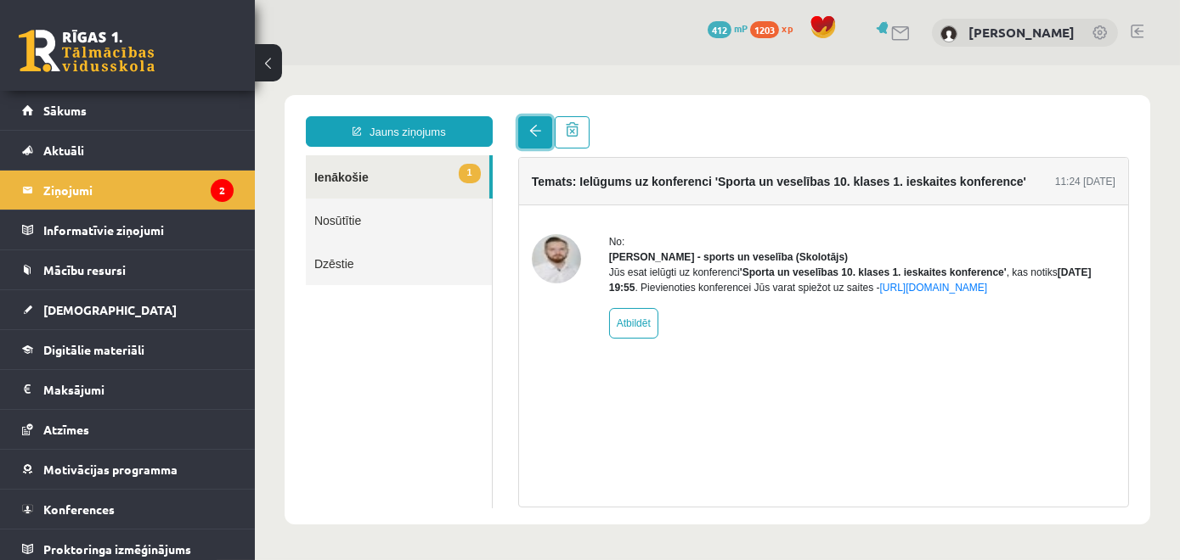
click at [536, 147] on link at bounding box center [534, 132] width 34 height 32
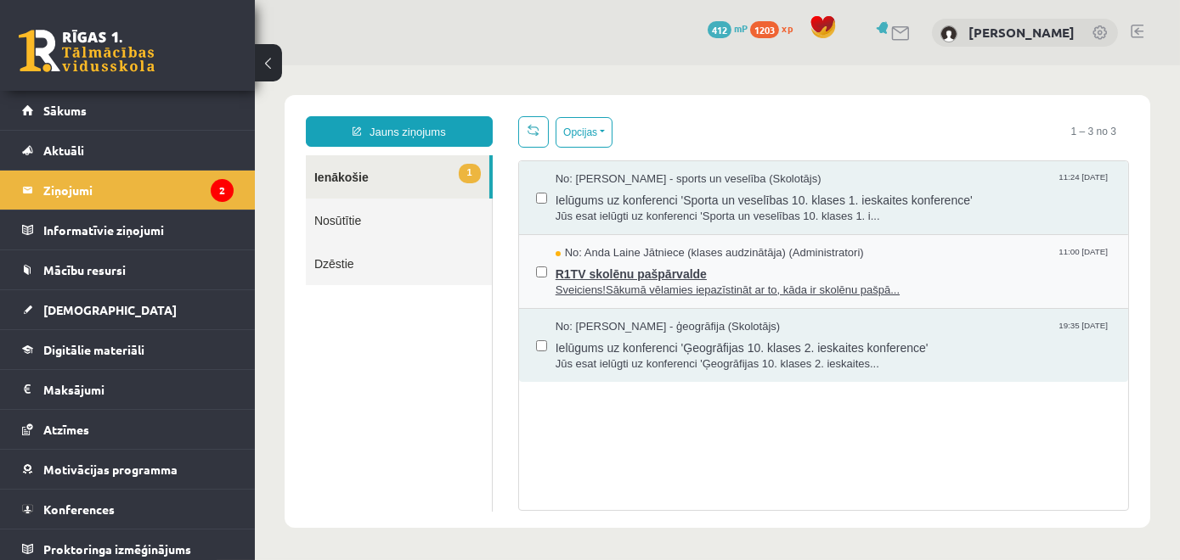
click at [591, 269] on span "R1TV skolēnu pašpārvalde" at bounding box center [832, 272] width 555 height 21
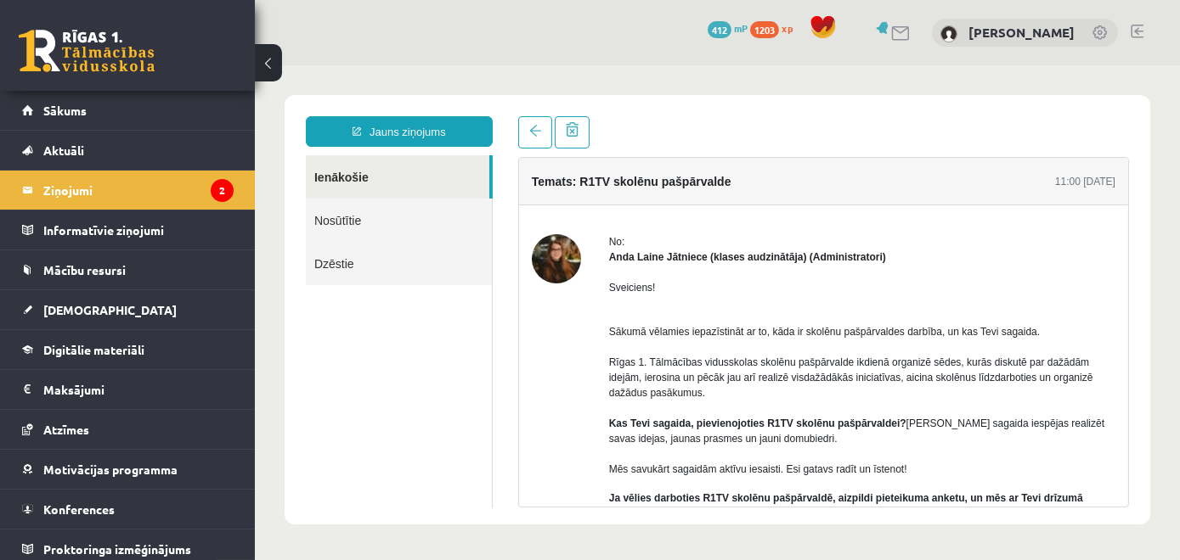
click at [560, 251] on img at bounding box center [555, 258] width 49 height 49
click at [557, 252] on img at bounding box center [555, 258] width 49 height 49
click at [537, 143] on link at bounding box center [534, 132] width 34 height 32
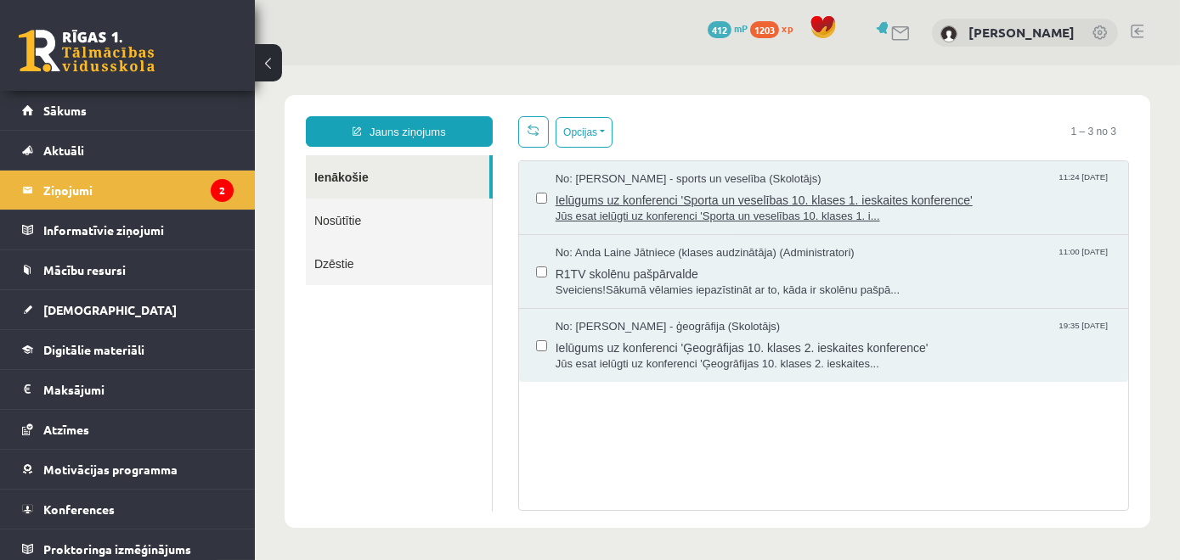
click at [603, 209] on span "Jūs esat ielūgti uz konferenci 'Sporta un veselības 10. klases 1. i..." at bounding box center [832, 217] width 555 height 16
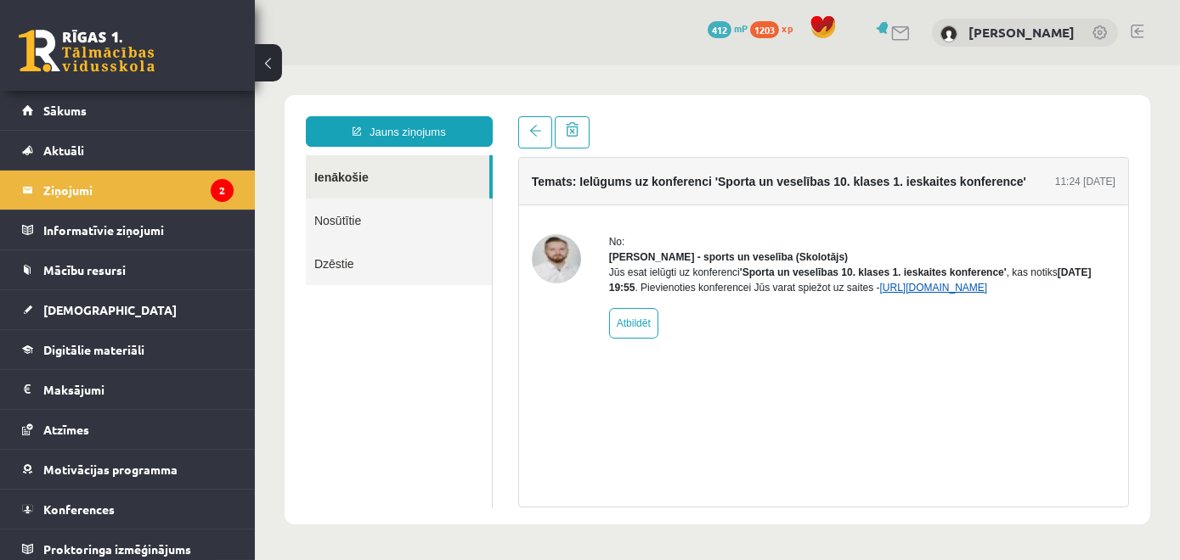
click at [921, 294] on link "https://eskola.r1tv.lv/conferences/4585/join" at bounding box center [933, 288] width 108 height 12
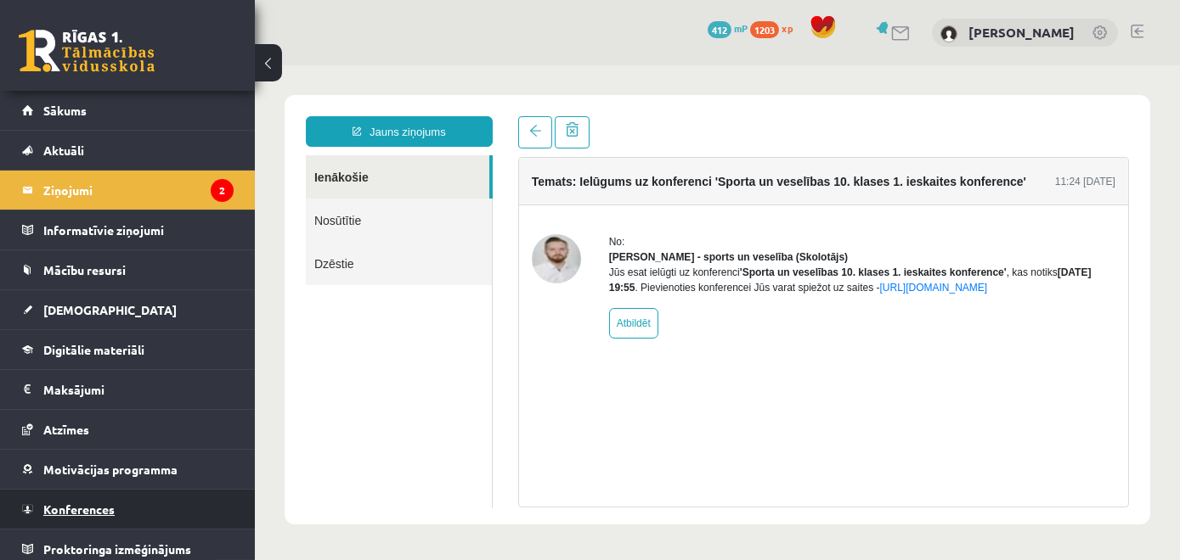
click at [93, 496] on link "Konferences" at bounding box center [127, 509] width 211 height 39
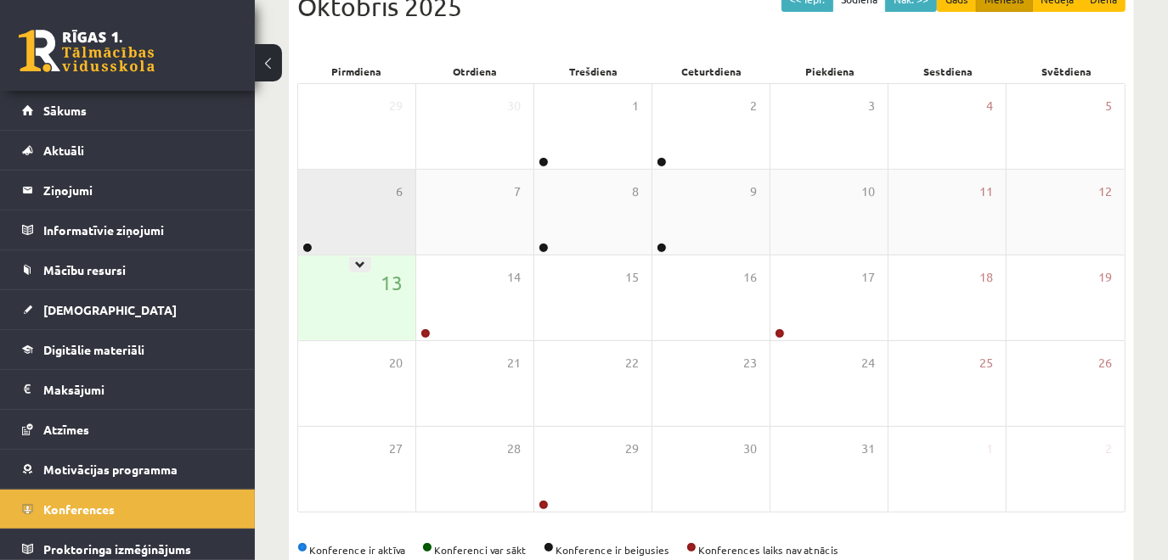
scroll to position [249, 0]
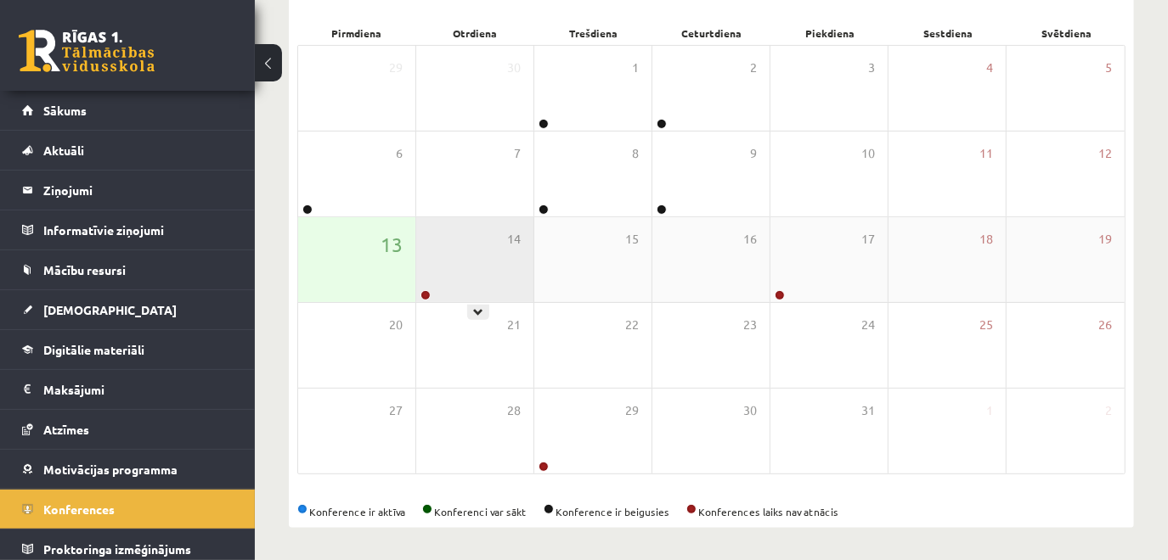
click at [475, 254] on div "14" at bounding box center [474, 259] width 117 height 85
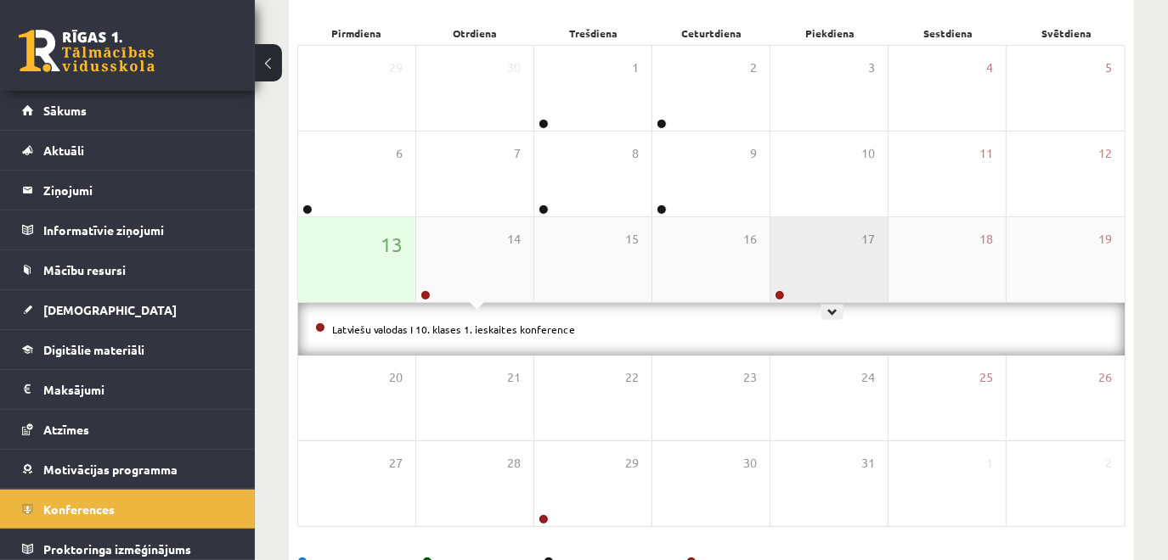
click at [781, 263] on div "17" at bounding box center [828, 259] width 117 height 85
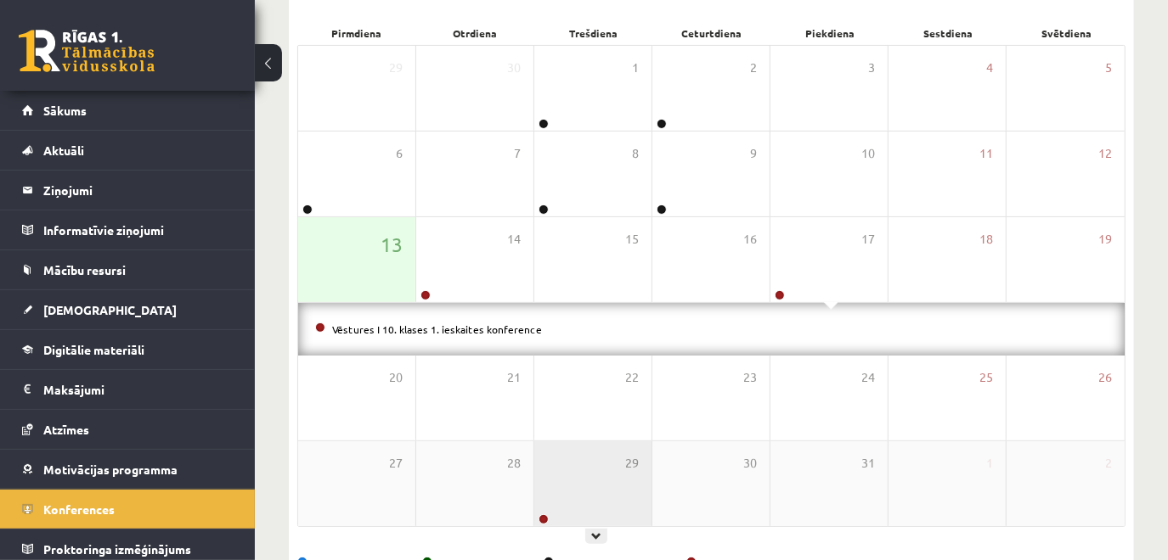
click at [566, 458] on div "29" at bounding box center [592, 484] width 117 height 85
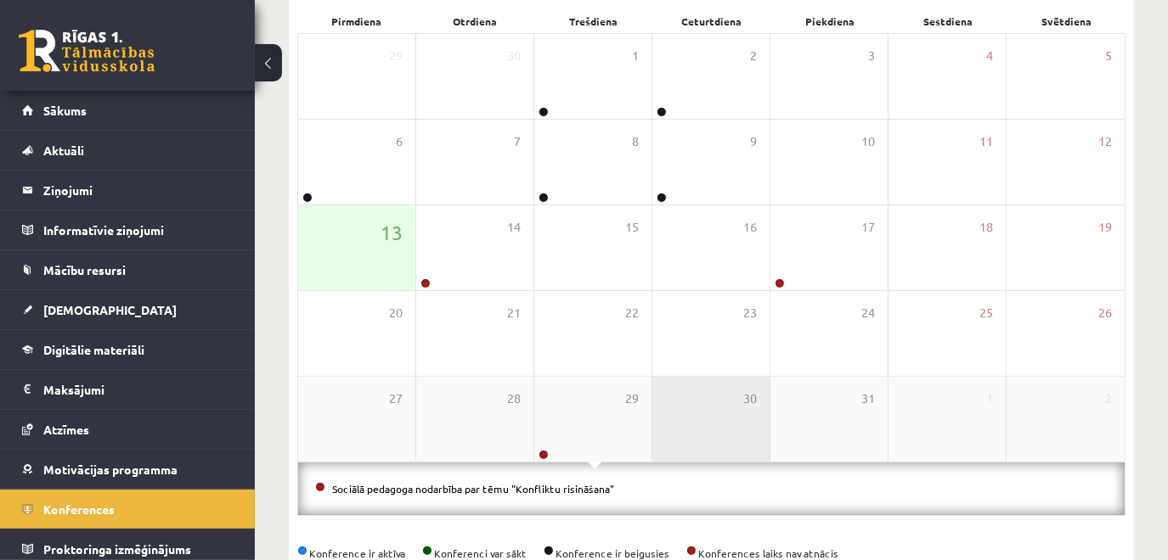
scroll to position [267, 0]
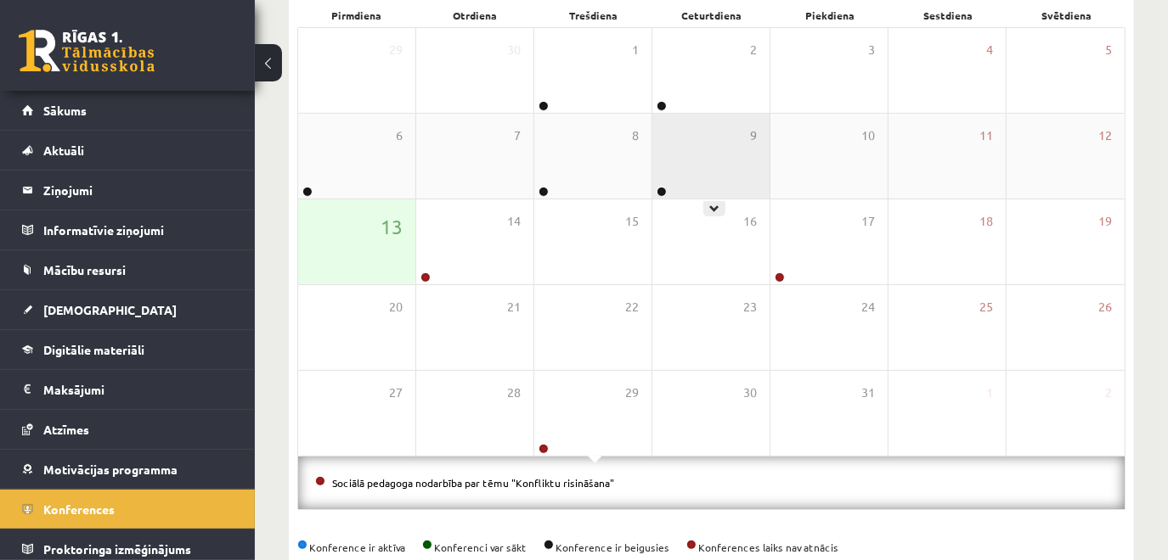
click at [708, 182] on div "9" at bounding box center [710, 156] width 117 height 85
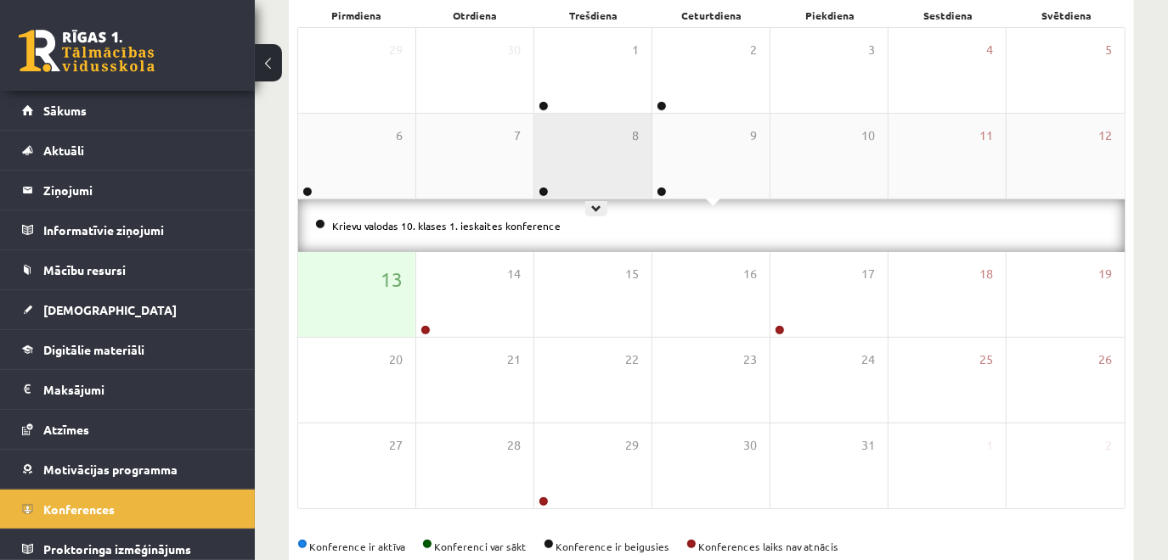
click at [601, 169] on div "8" at bounding box center [592, 156] width 117 height 85
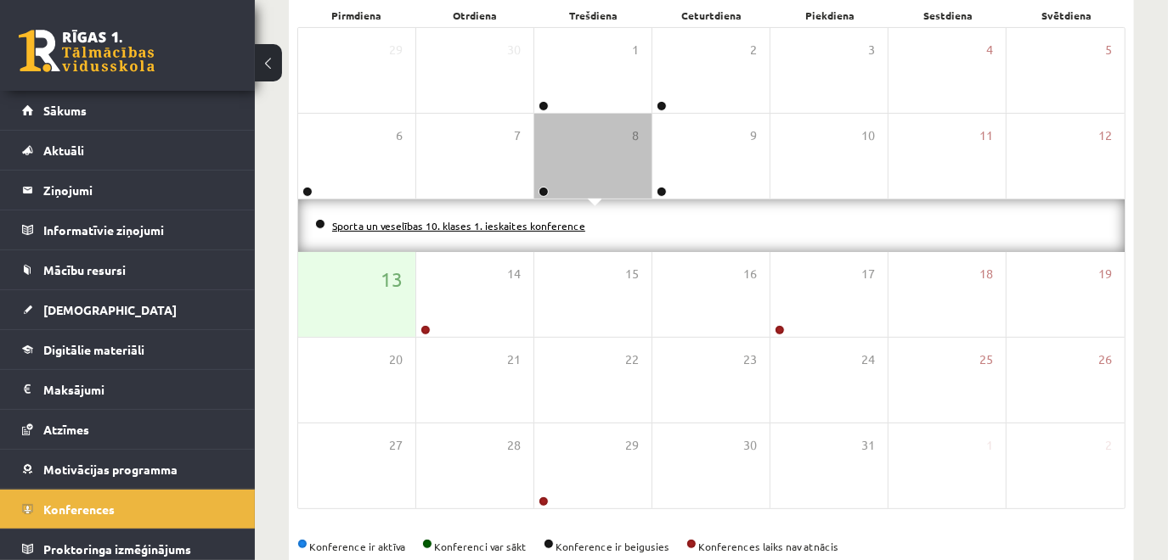
click at [517, 228] on link "Sporta un veselības 10. klases 1. ieskaites konference" at bounding box center [458, 226] width 253 height 14
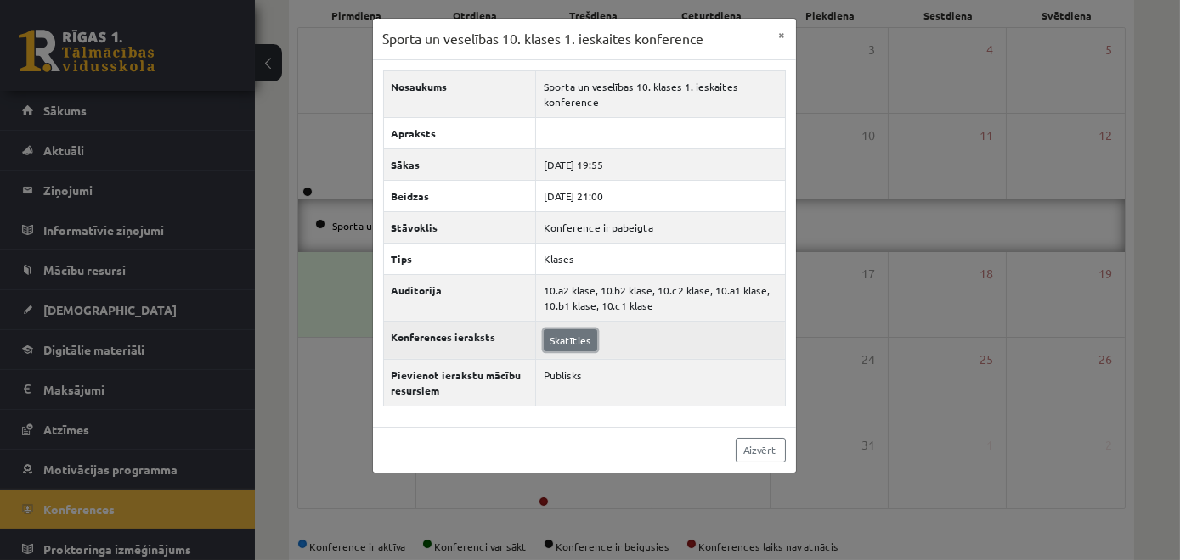
click at [575, 337] on link "Skatīties" at bounding box center [569, 340] width 53 height 22
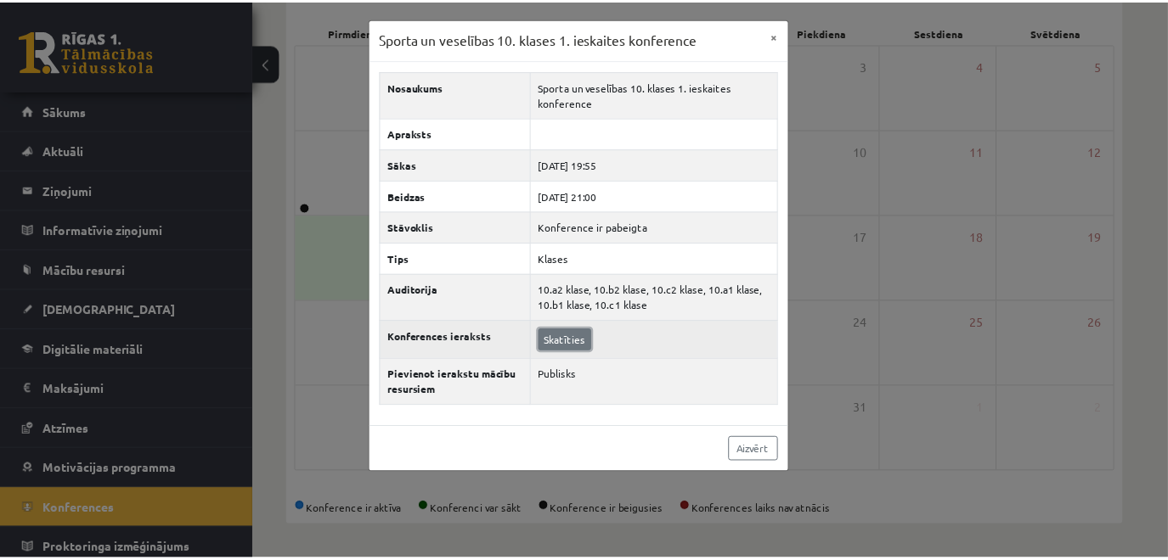
scroll to position [249, 0]
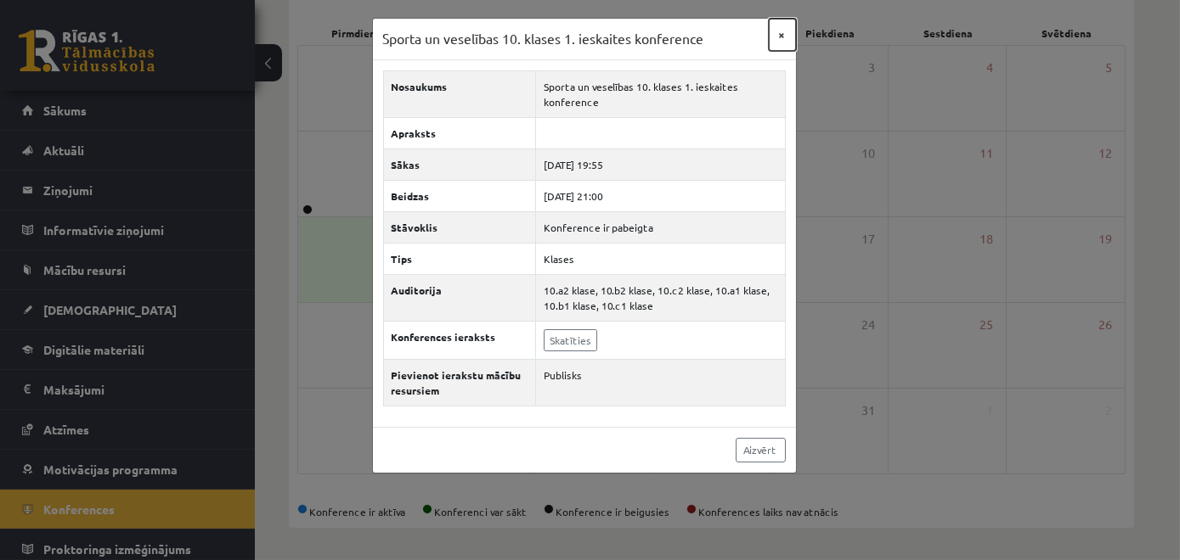
click at [773, 34] on button "×" at bounding box center [782, 35] width 27 height 32
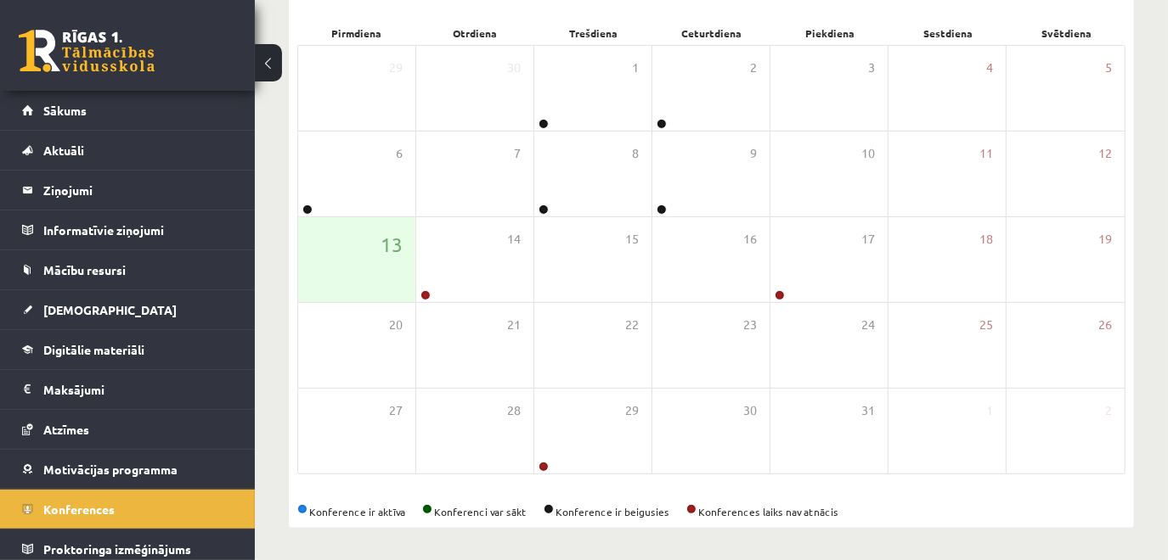
click at [35, 61] on link at bounding box center [87, 51] width 136 height 42
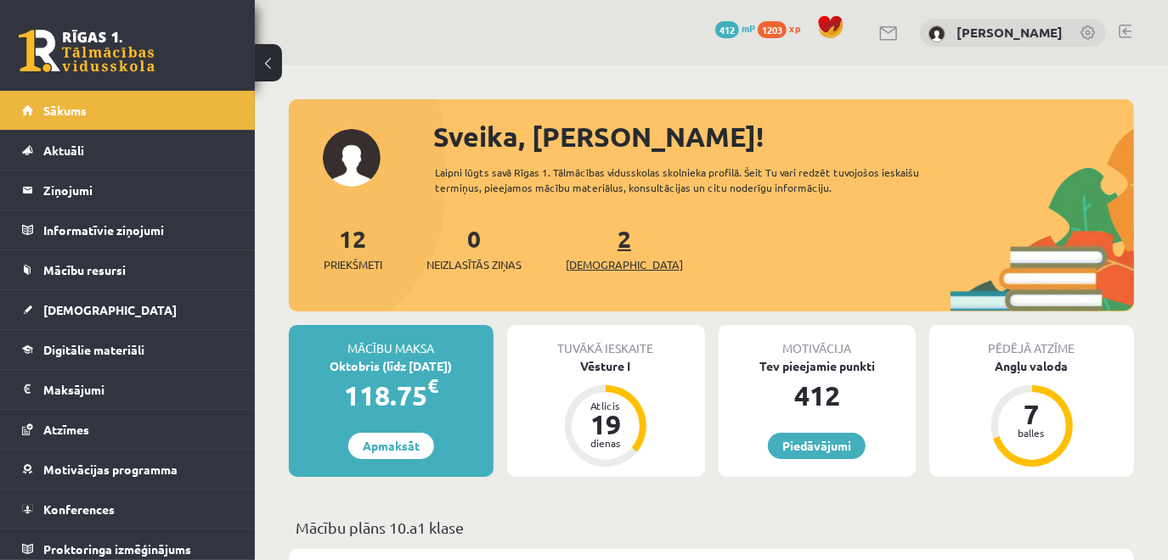
click at [587, 266] on span "[DEMOGRAPHIC_DATA]" at bounding box center [624, 264] width 117 height 17
